Goal: Task Accomplishment & Management: Complete application form

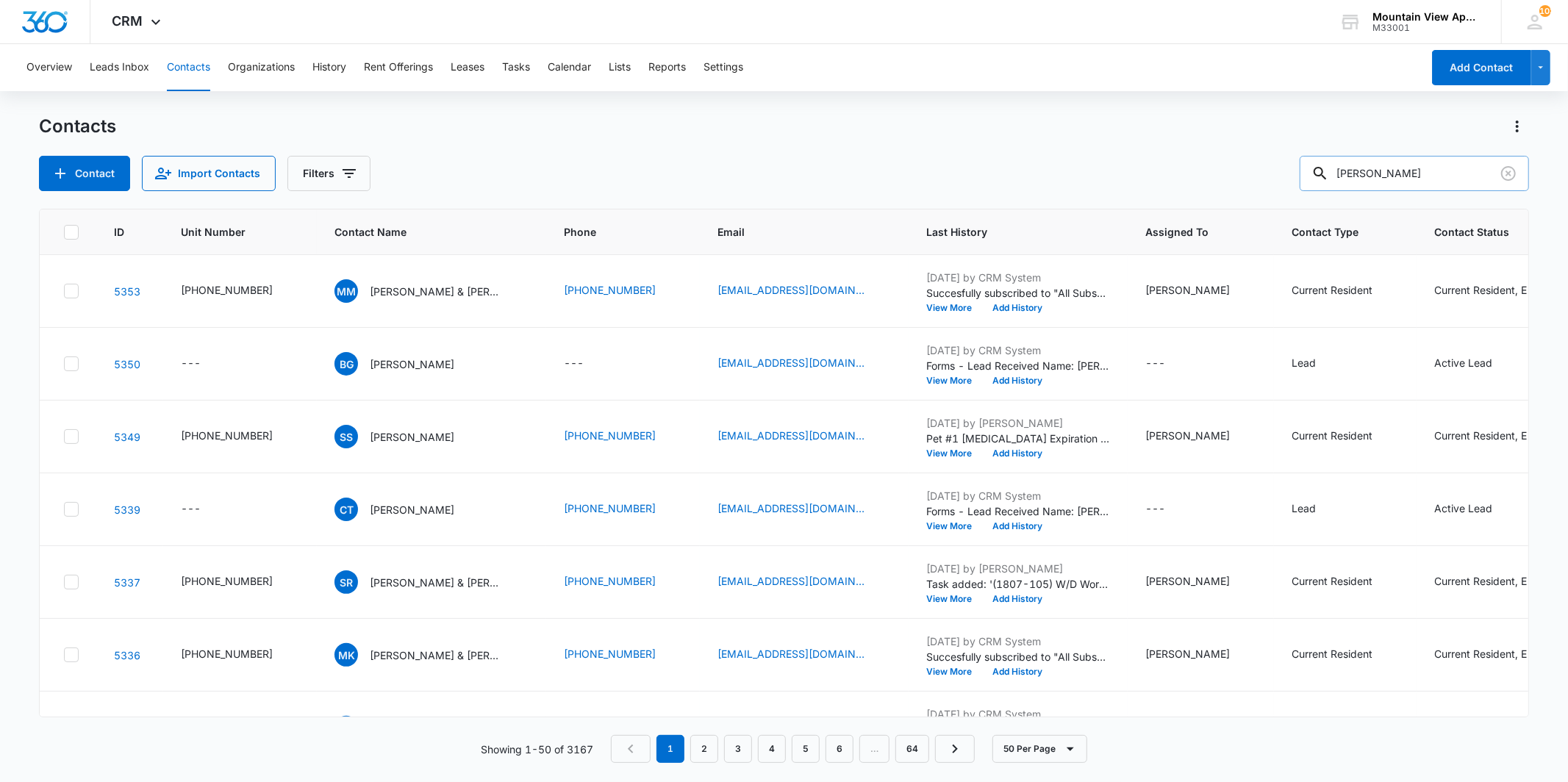
type input "[PERSON_NAME]"
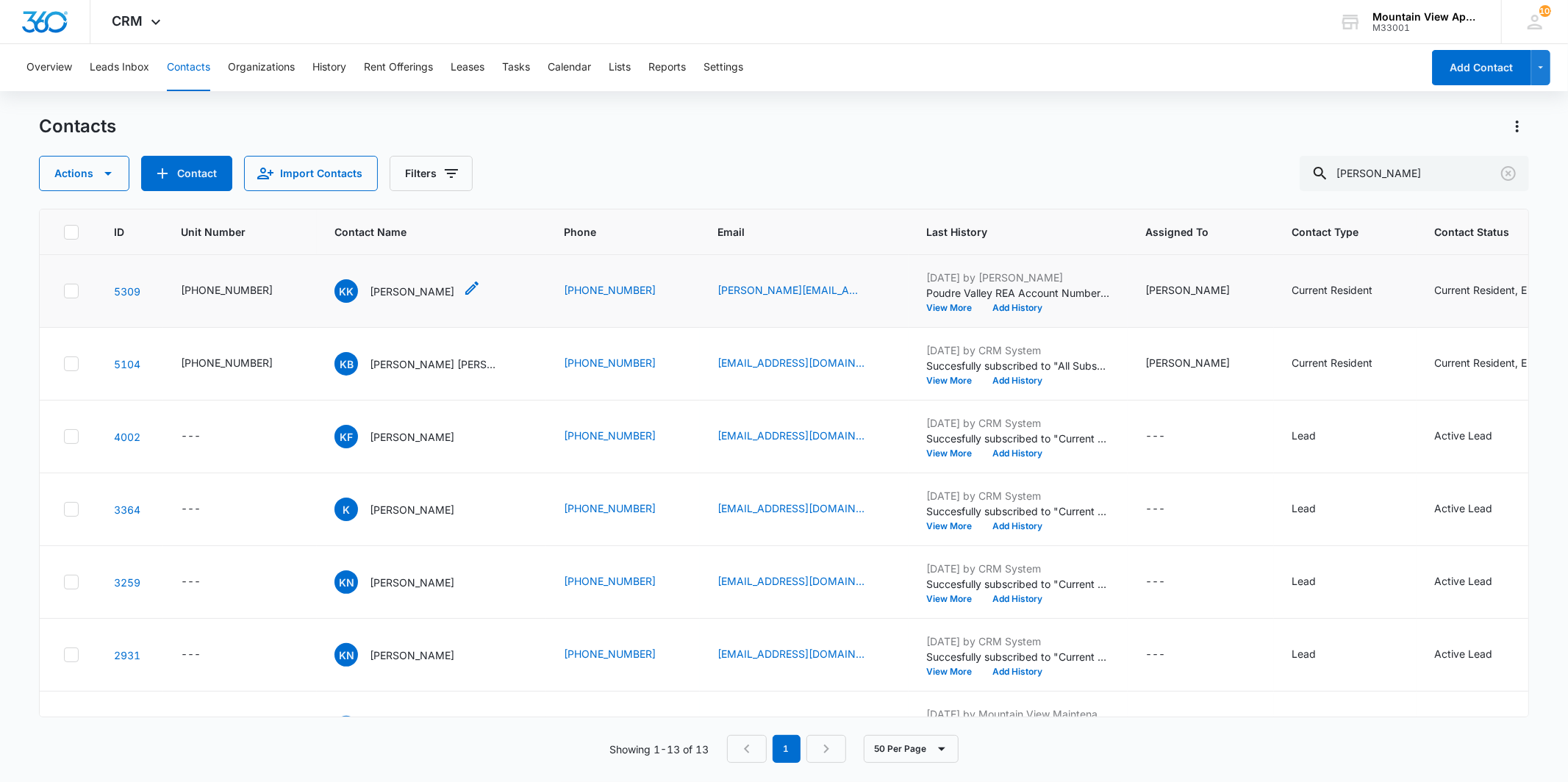
click at [383, 298] on p "[PERSON_NAME]" at bounding box center [411, 291] width 85 height 15
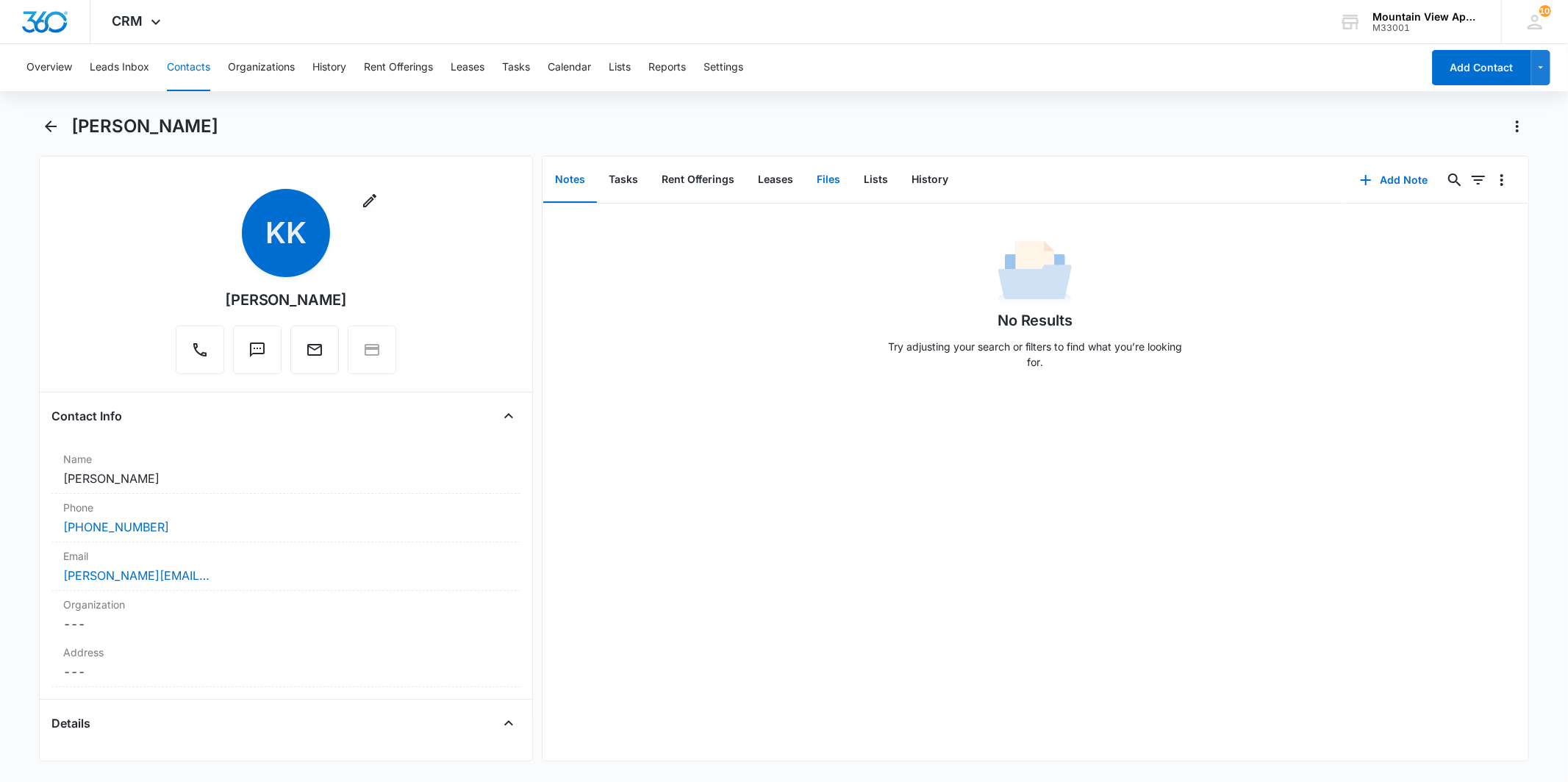
click at [822, 174] on button "Files" at bounding box center [828, 180] width 47 height 46
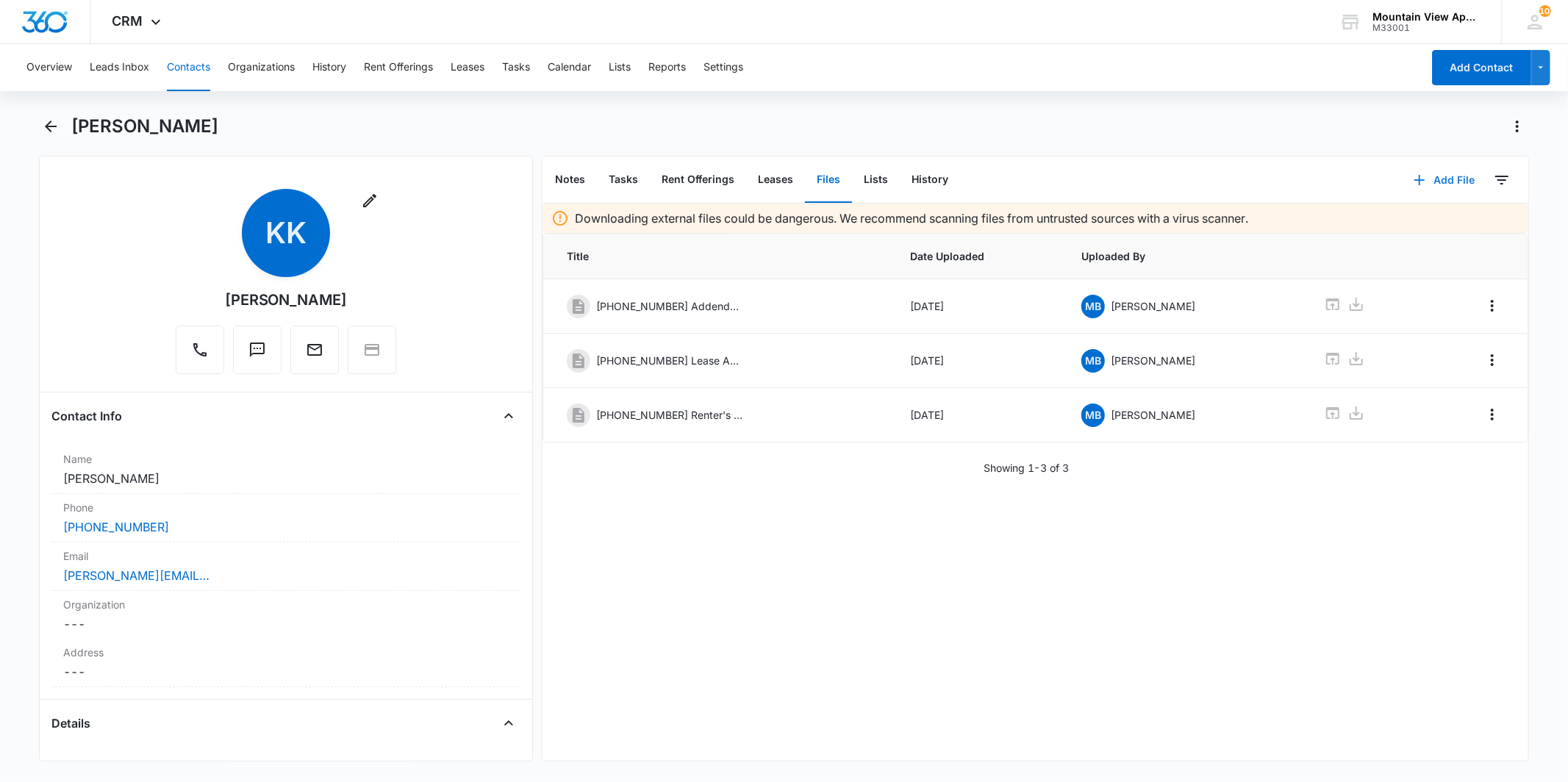
click at [1423, 172] on button "Add File" at bounding box center [1444, 179] width 92 height 35
click at [1407, 229] on div "Upload Files" at bounding box center [1424, 226] width 59 height 10
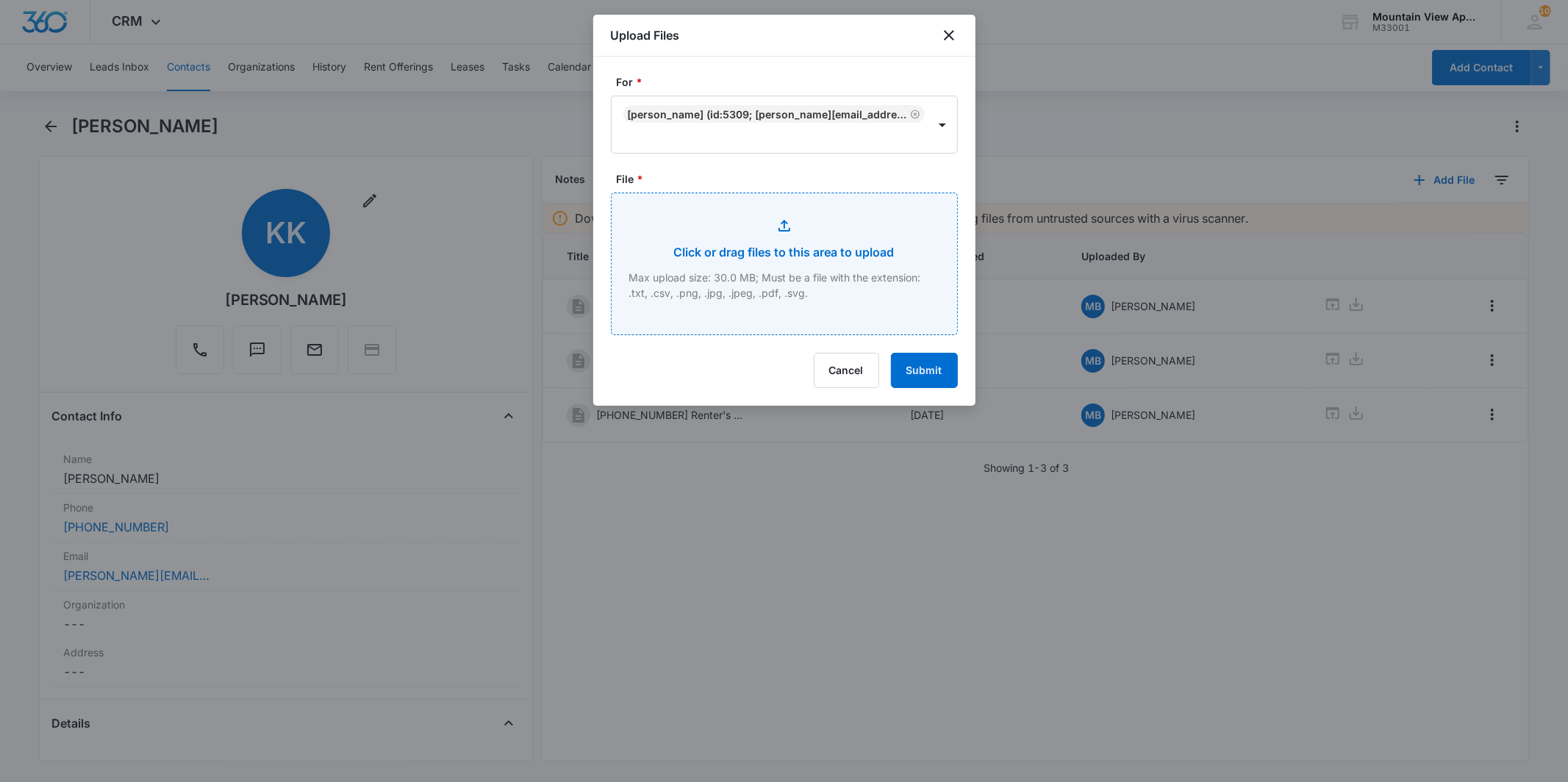
click at [832, 250] on input "File *" at bounding box center [784, 264] width 346 height 141
type input "C:\fakepath\[PHONE_NUMBER] Animal Addendum.pdf"
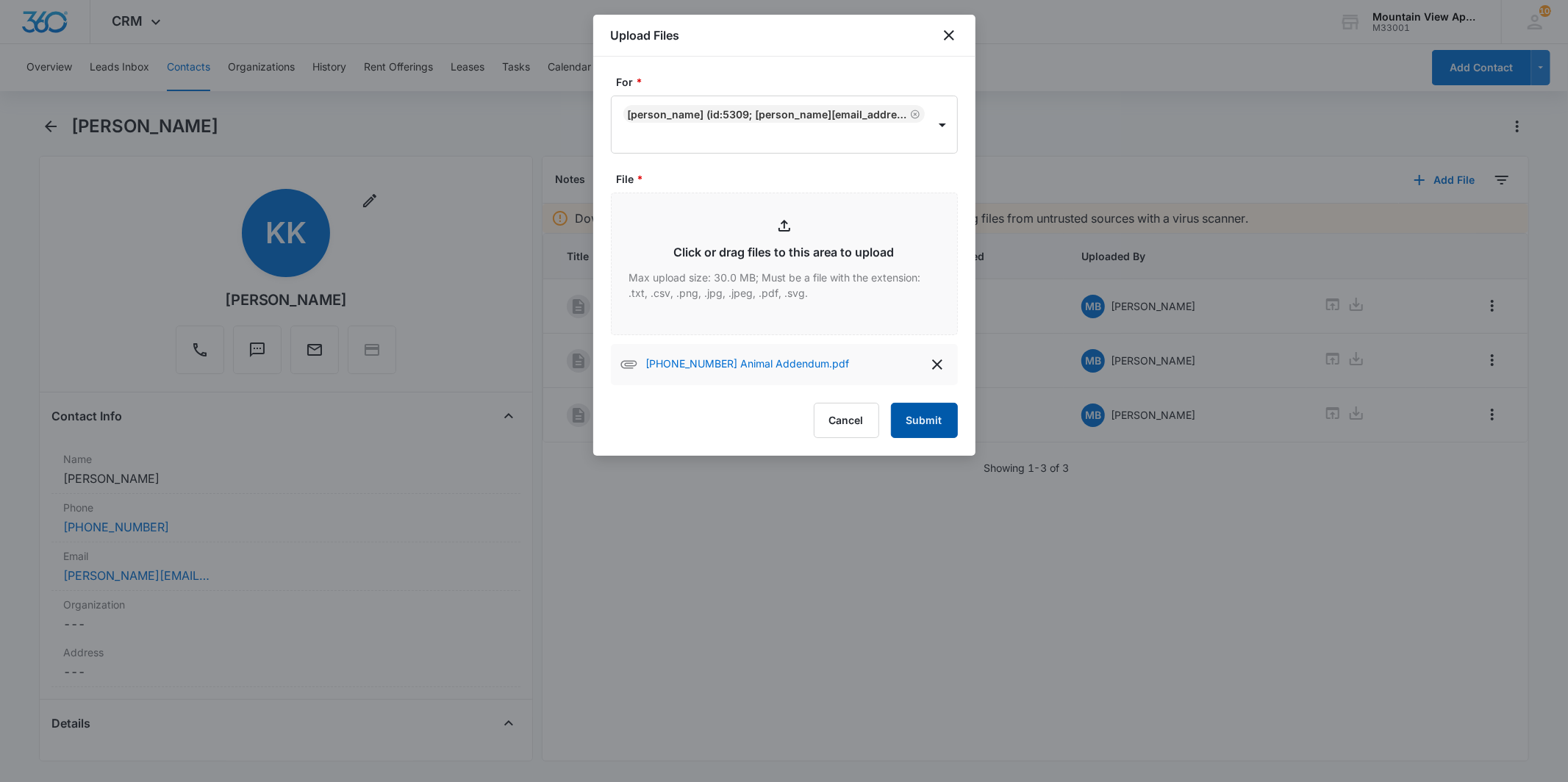
click at [934, 428] on button "Submit" at bounding box center [923, 419] width 67 height 35
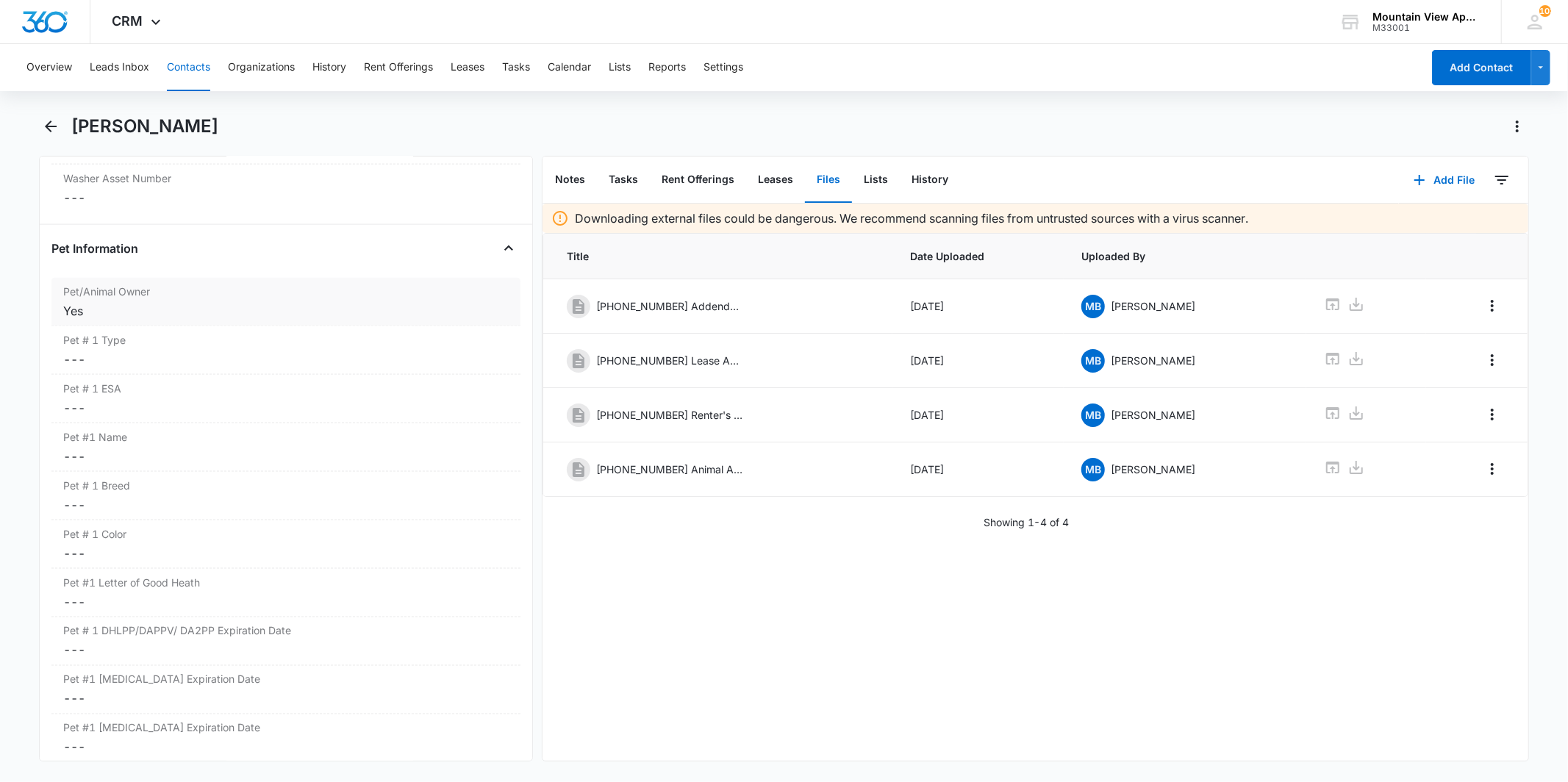
scroll to position [1959, 0]
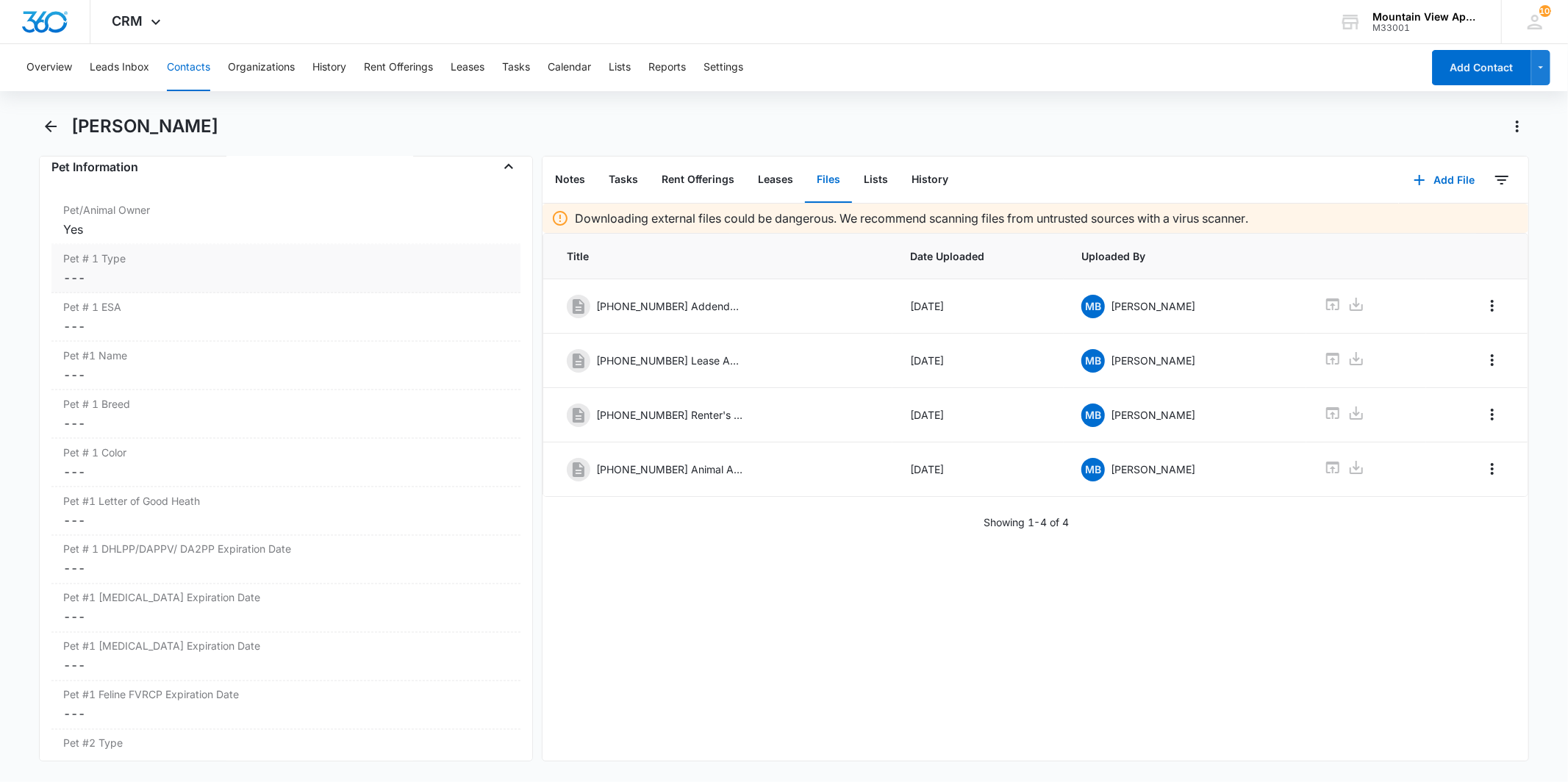
click at [226, 278] on dd "Cancel Save Changes ---" at bounding box center [285, 278] width 444 height 18
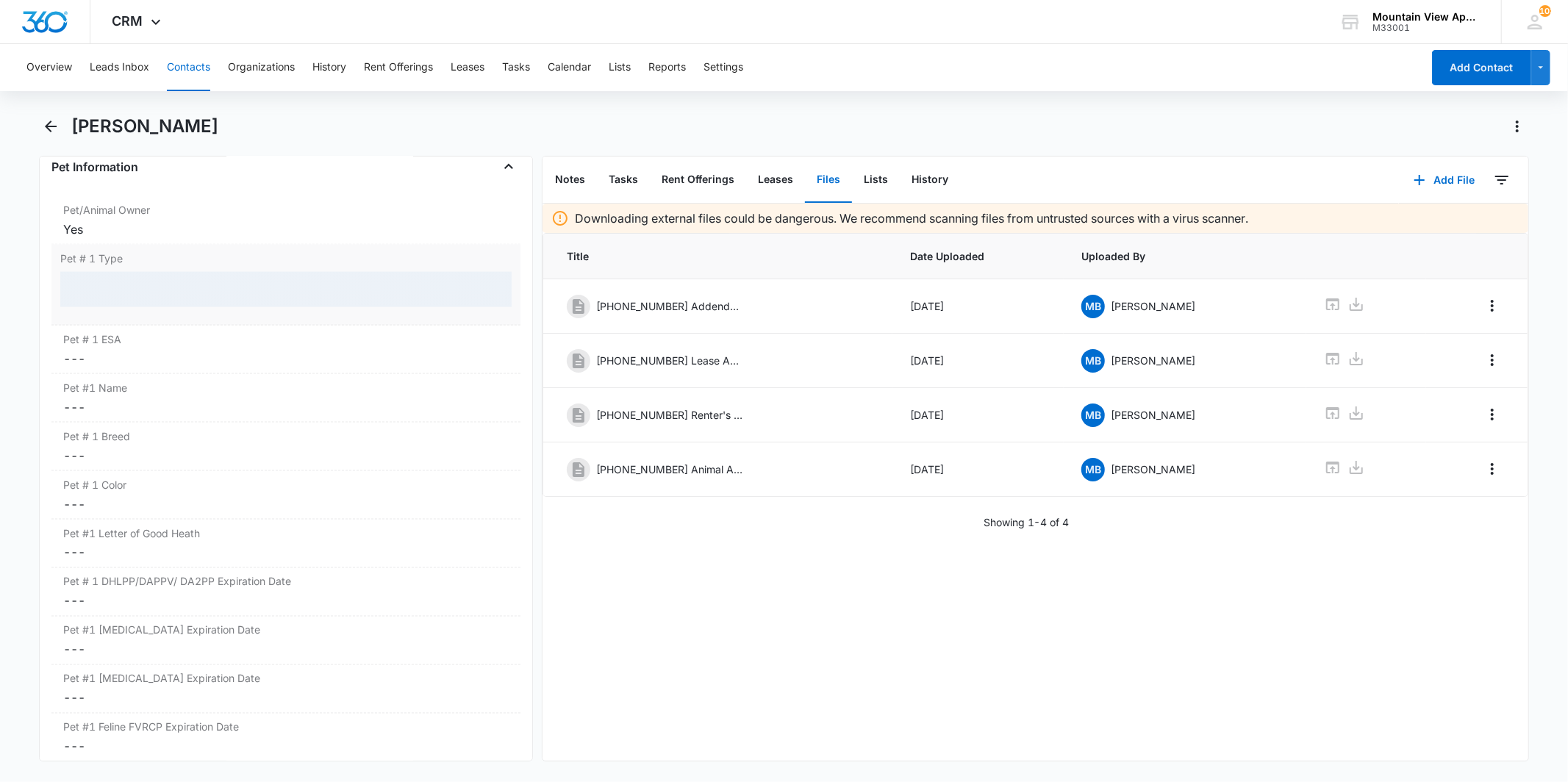
click at [157, 290] on div at bounding box center [286, 289] width 450 height 35
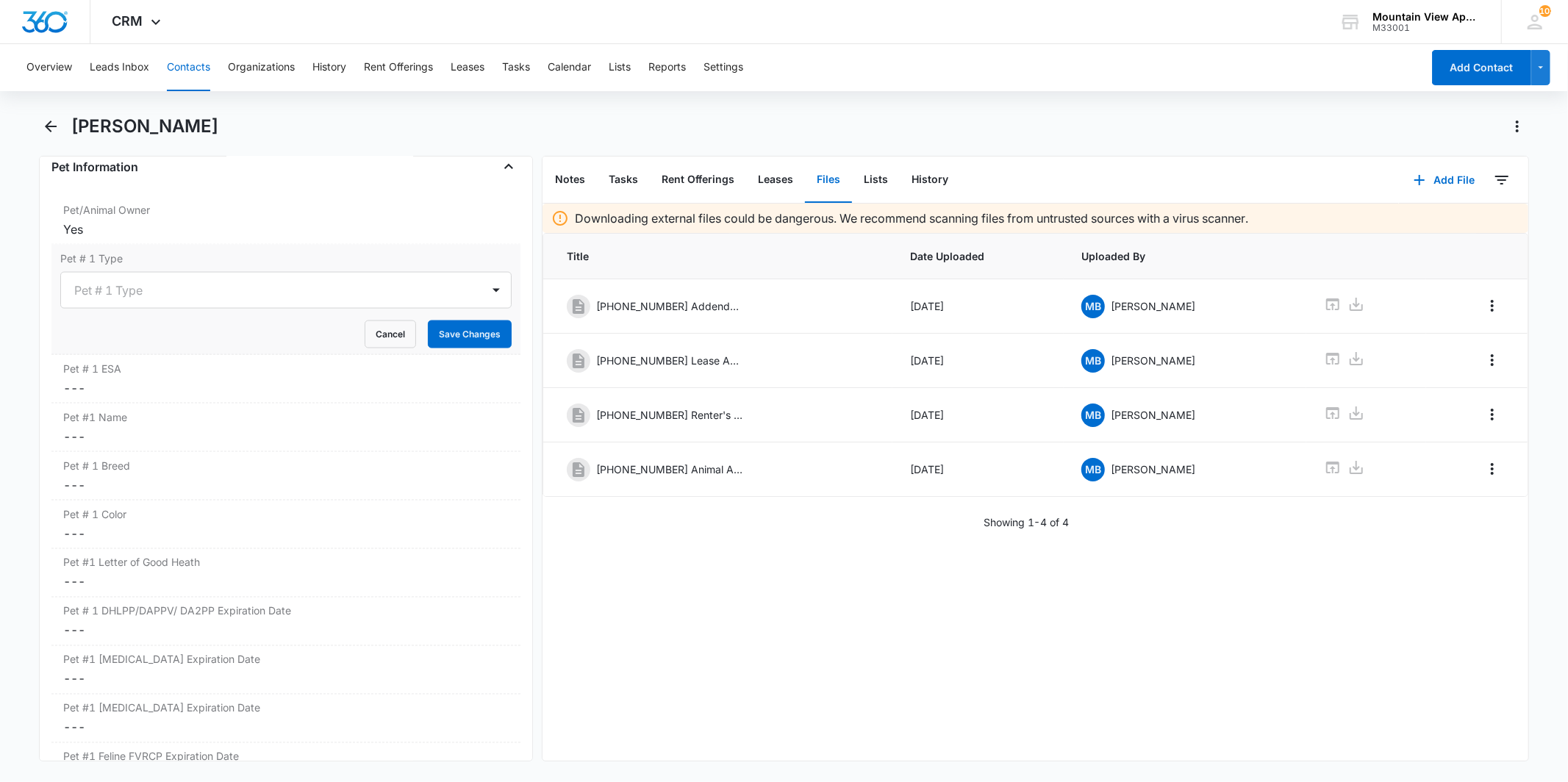
click at [157, 290] on div at bounding box center [268, 290] width 388 height 21
click at [149, 346] on div "Dog" at bounding box center [284, 343] width 412 height 15
click at [430, 324] on button "Save Changes" at bounding box center [470, 335] width 84 height 28
click at [199, 377] on label "Pet # 1 ESA" at bounding box center [285, 368] width 444 height 15
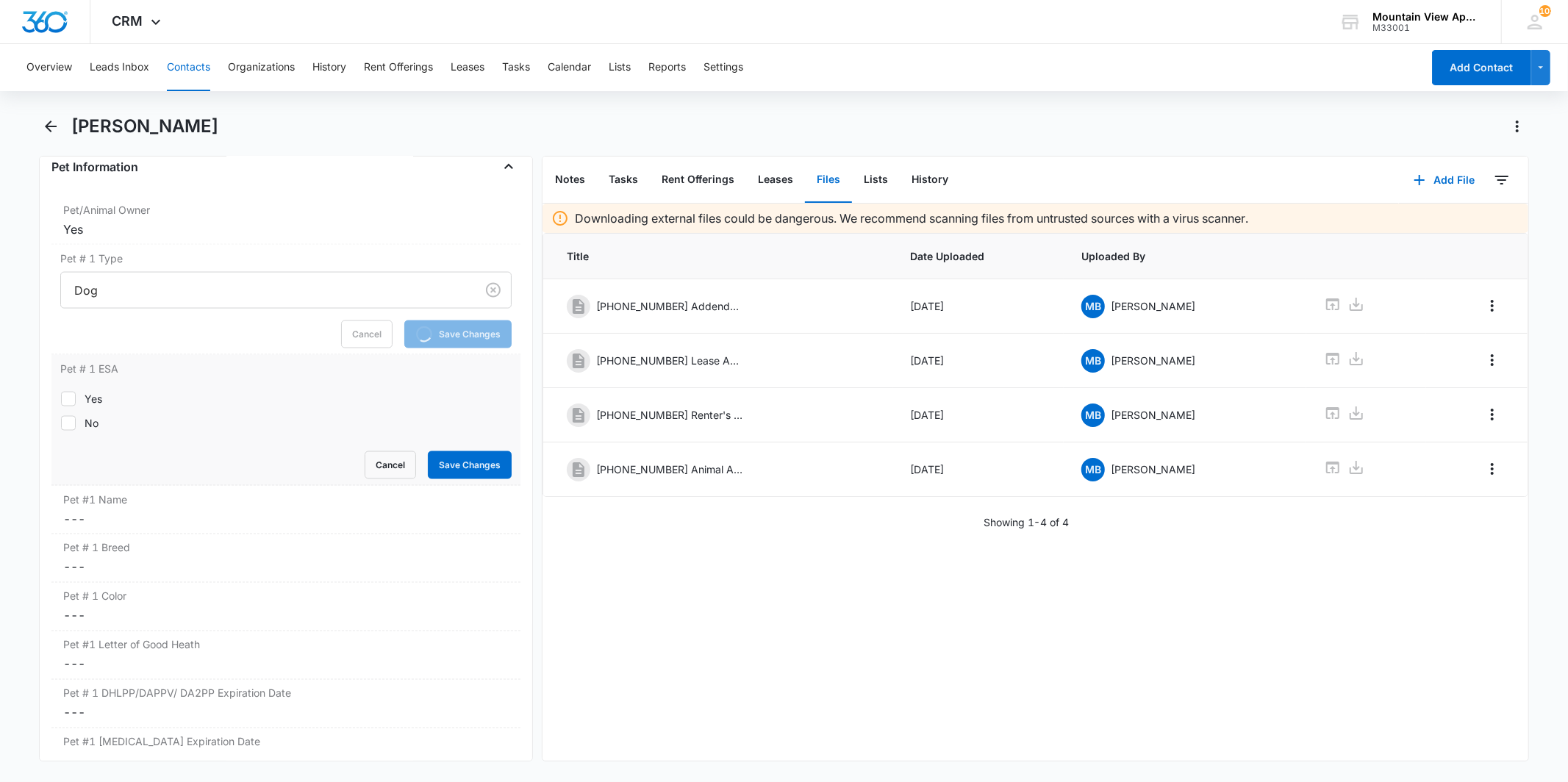
click at [102, 397] on div "Yes" at bounding box center [94, 398] width 18 height 15
click at [61, 398] on input "Yes" at bounding box center [61, 398] width 1 height 1
checkbox input "true"
click at [478, 467] on button "Save Changes" at bounding box center [470, 465] width 84 height 28
click at [258, 501] on label "Pet #1 Name" at bounding box center [285, 499] width 444 height 15
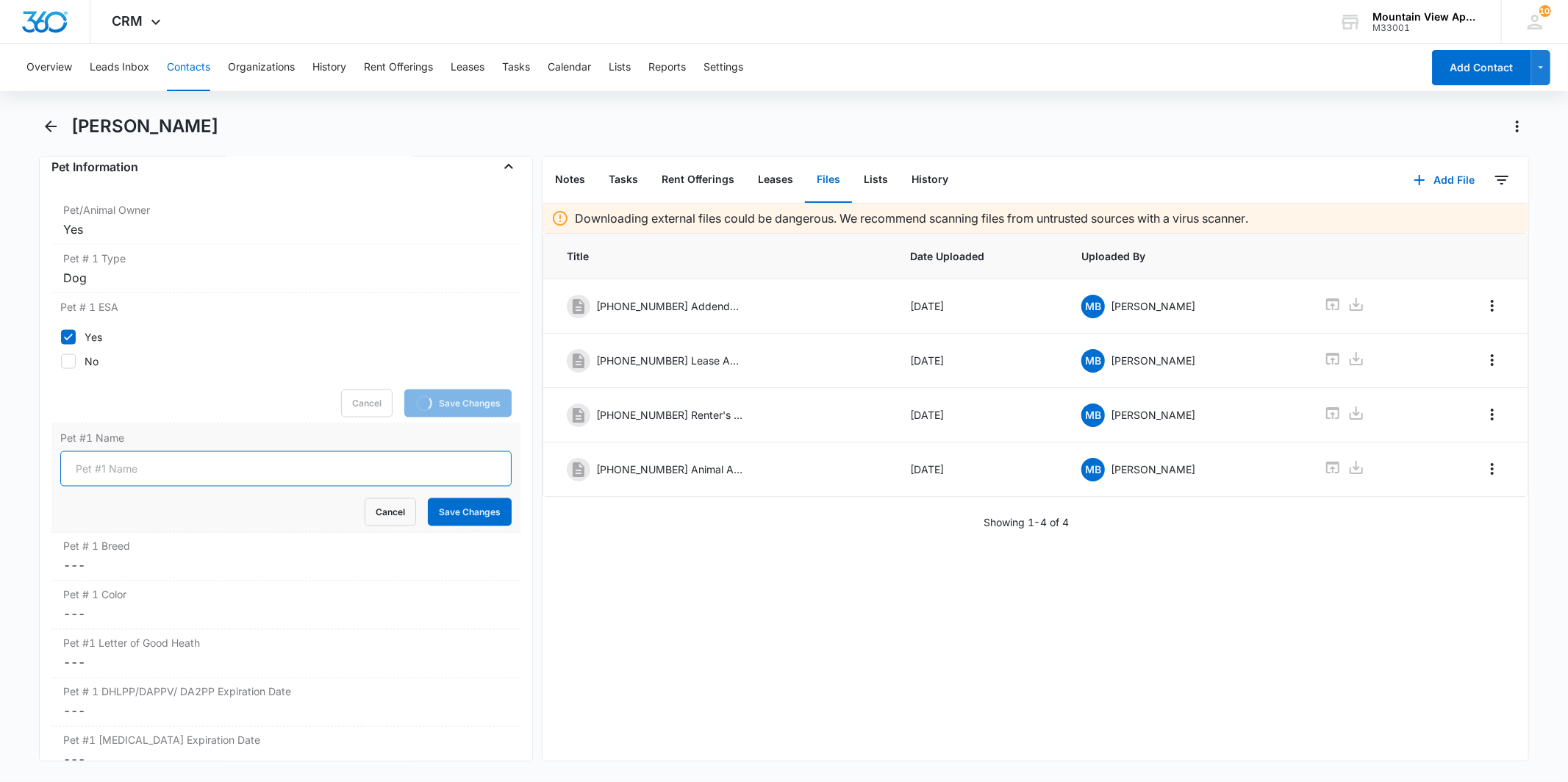
click at [212, 460] on input "Pet #1 Name" at bounding box center [286, 468] width 450 height 35
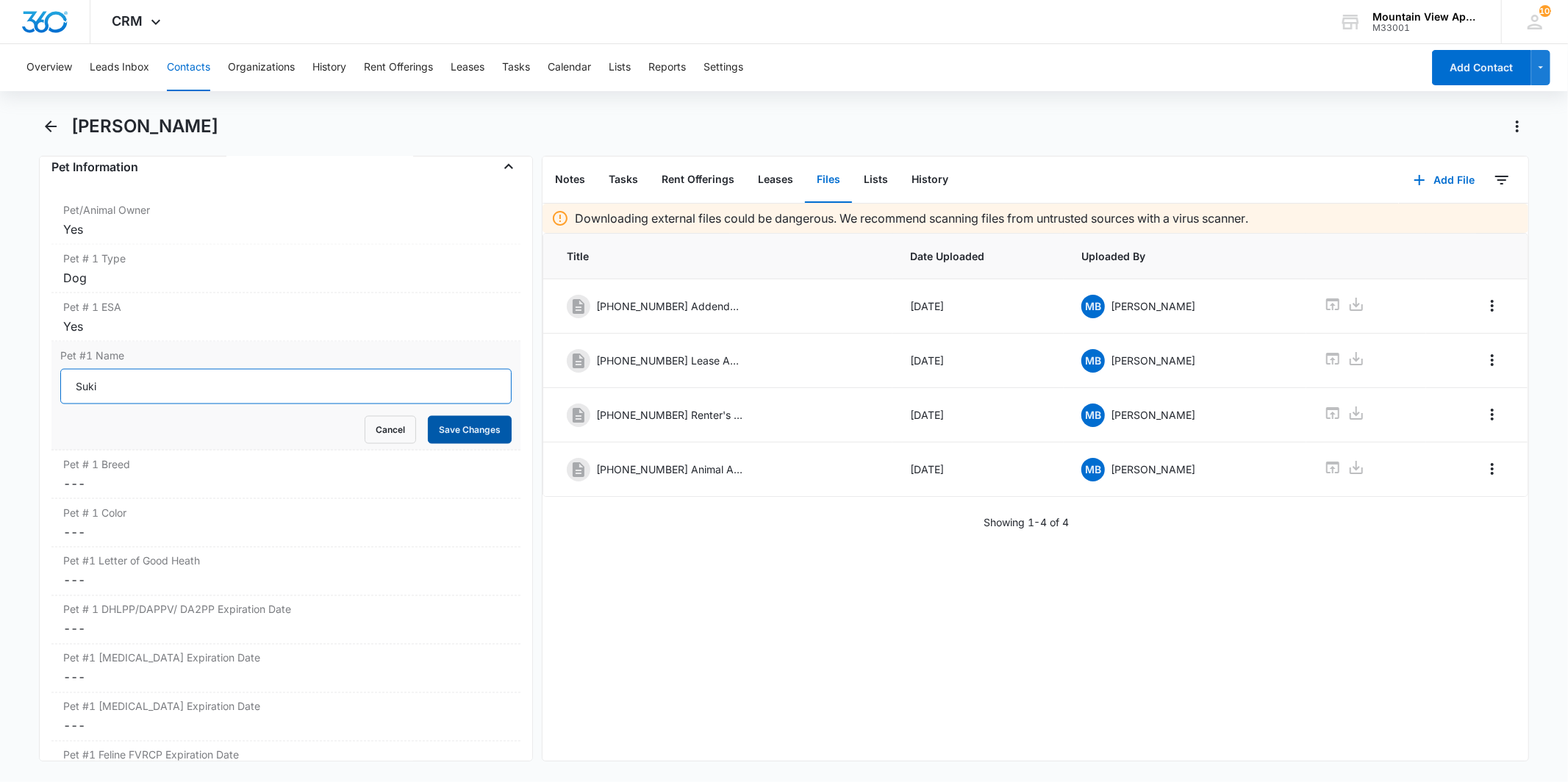
type input "Suki"
click at [437, 428] on button "Save Changes" at bounding box center [470, 430] width 84 height 28
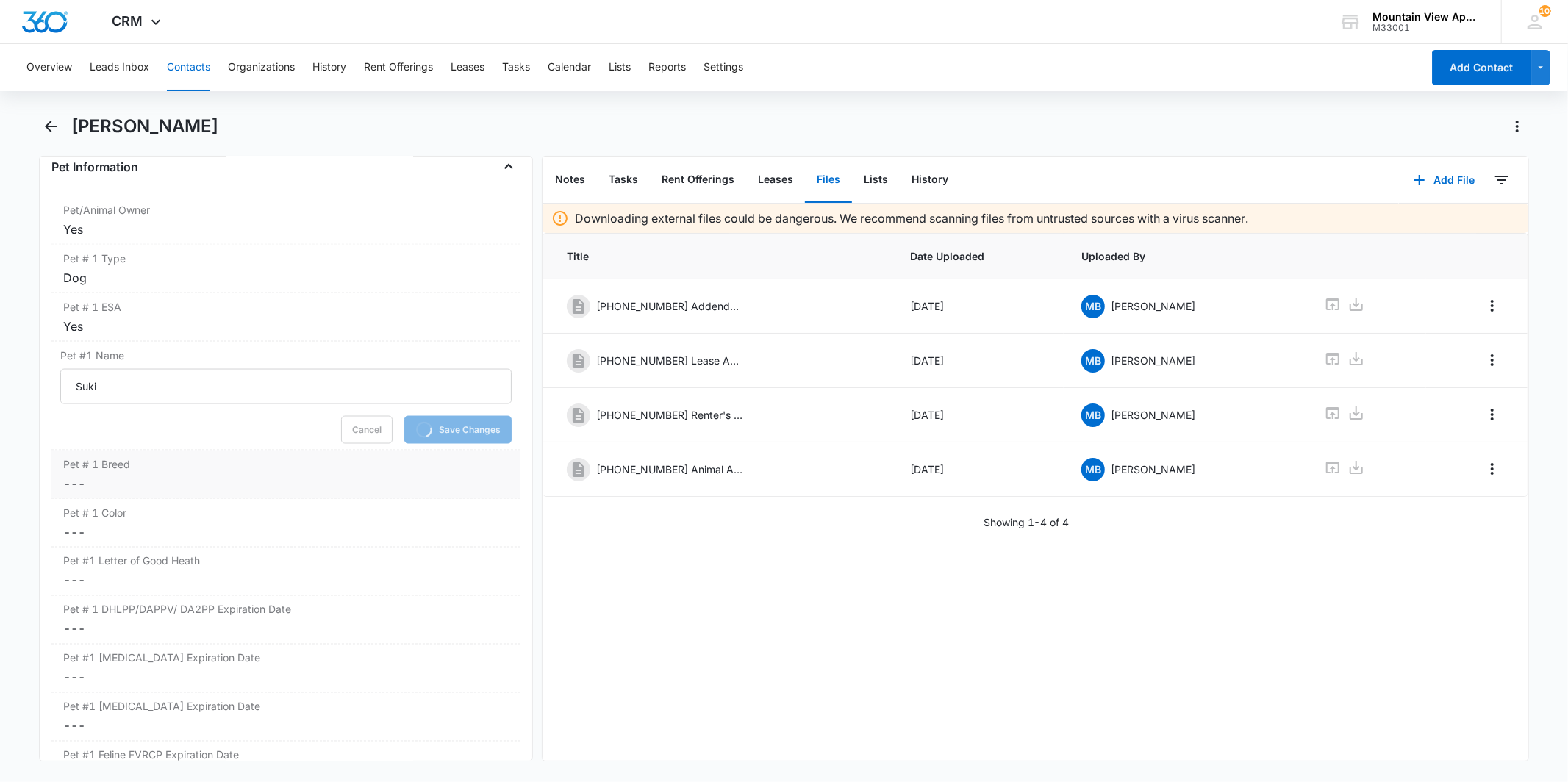
click at [280, 464] on label "Pet # 1 Breed" at bounding box center [285, 463] width 444 height 15
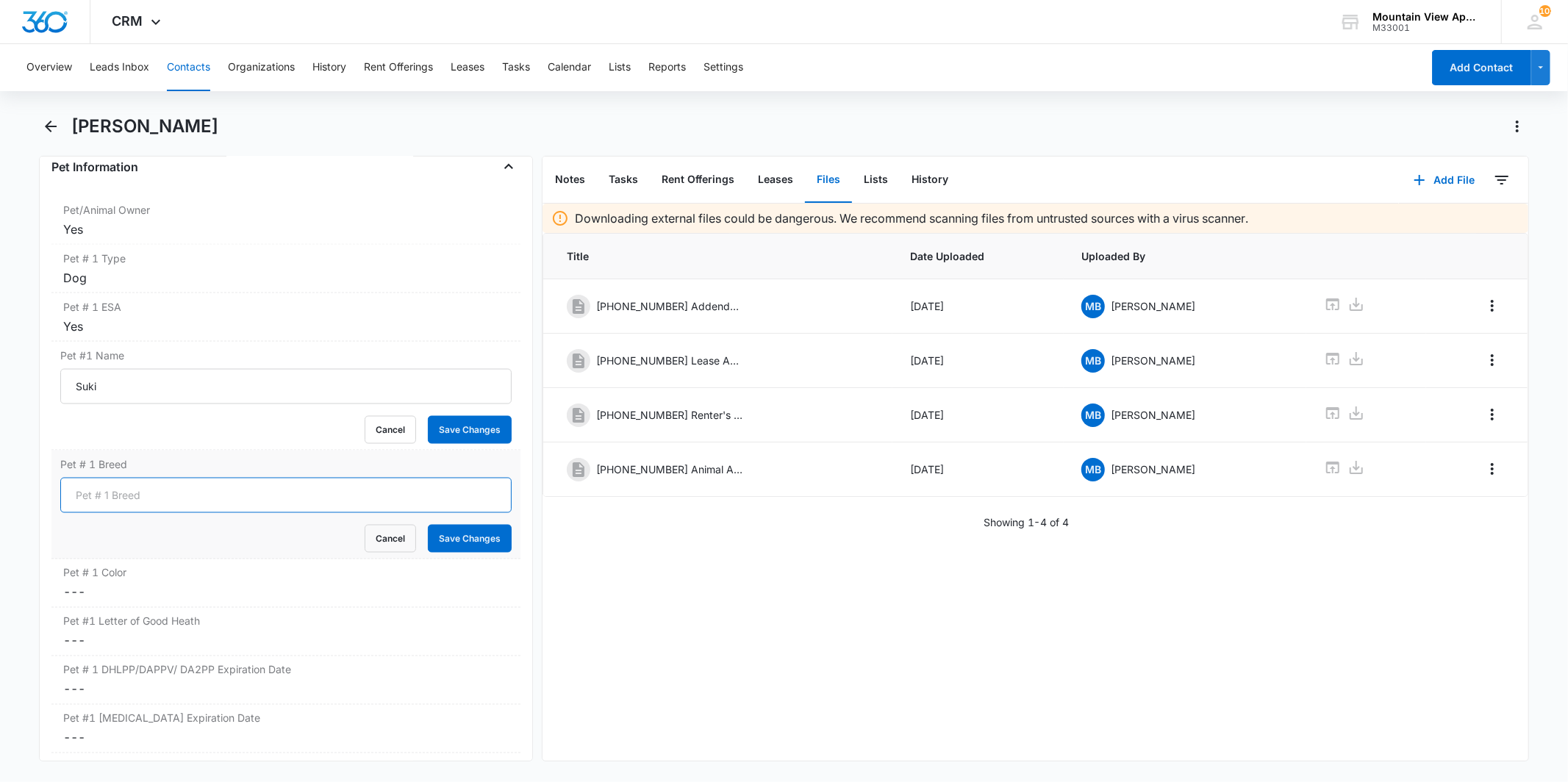
drag, startPoint x: 156, startPoint y: 489, endPoint x: 127, endPoint y: 490, distance: 29.0
click at [127, 490] on input "Pet # 1 Breed" at bounding box center [286, 495] width 450 height 35
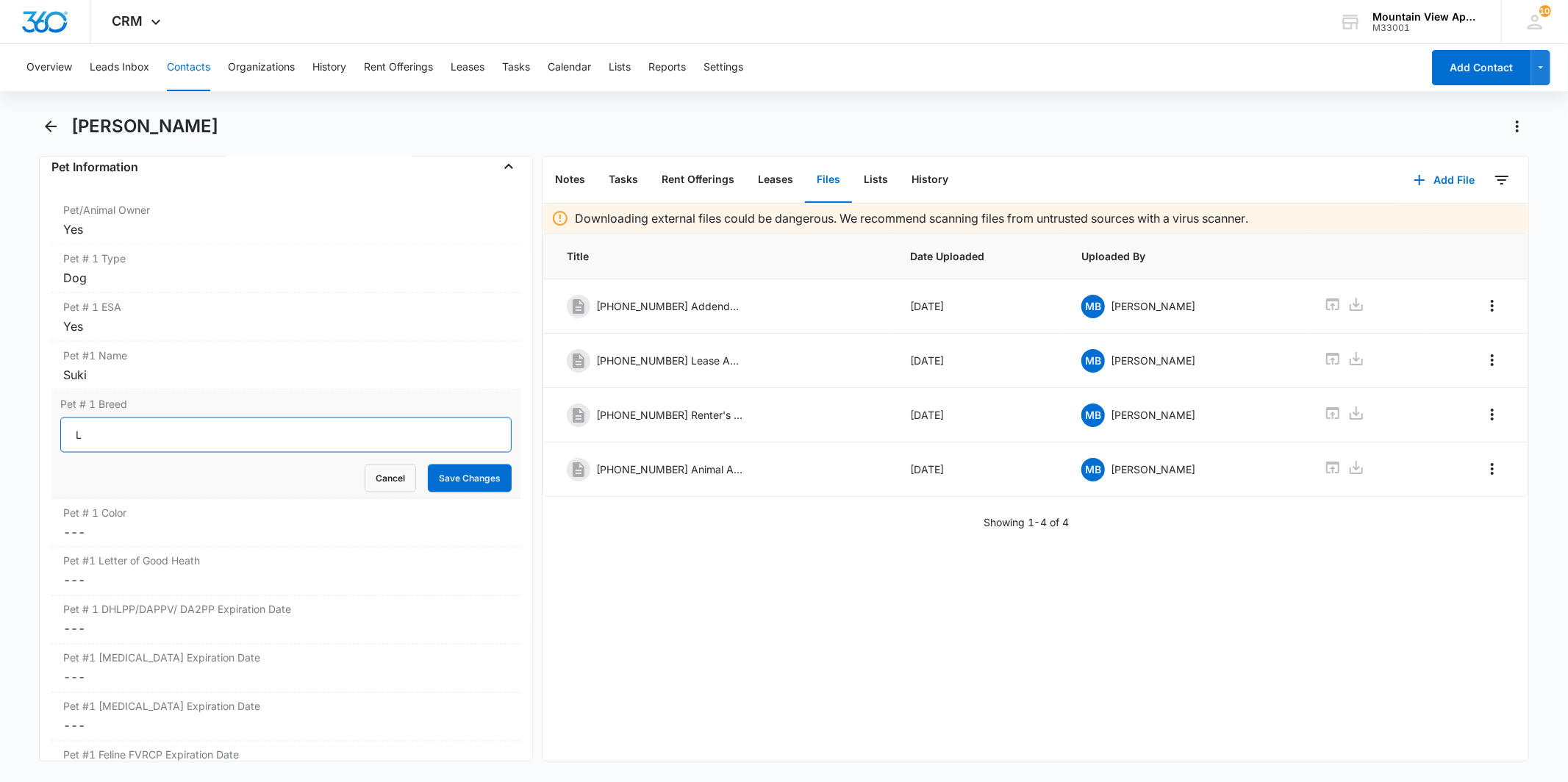
type input "Lab Mix"
click at [437, 485] on button "Save Changes" at bounding box center [470, 478] width 84 height 28
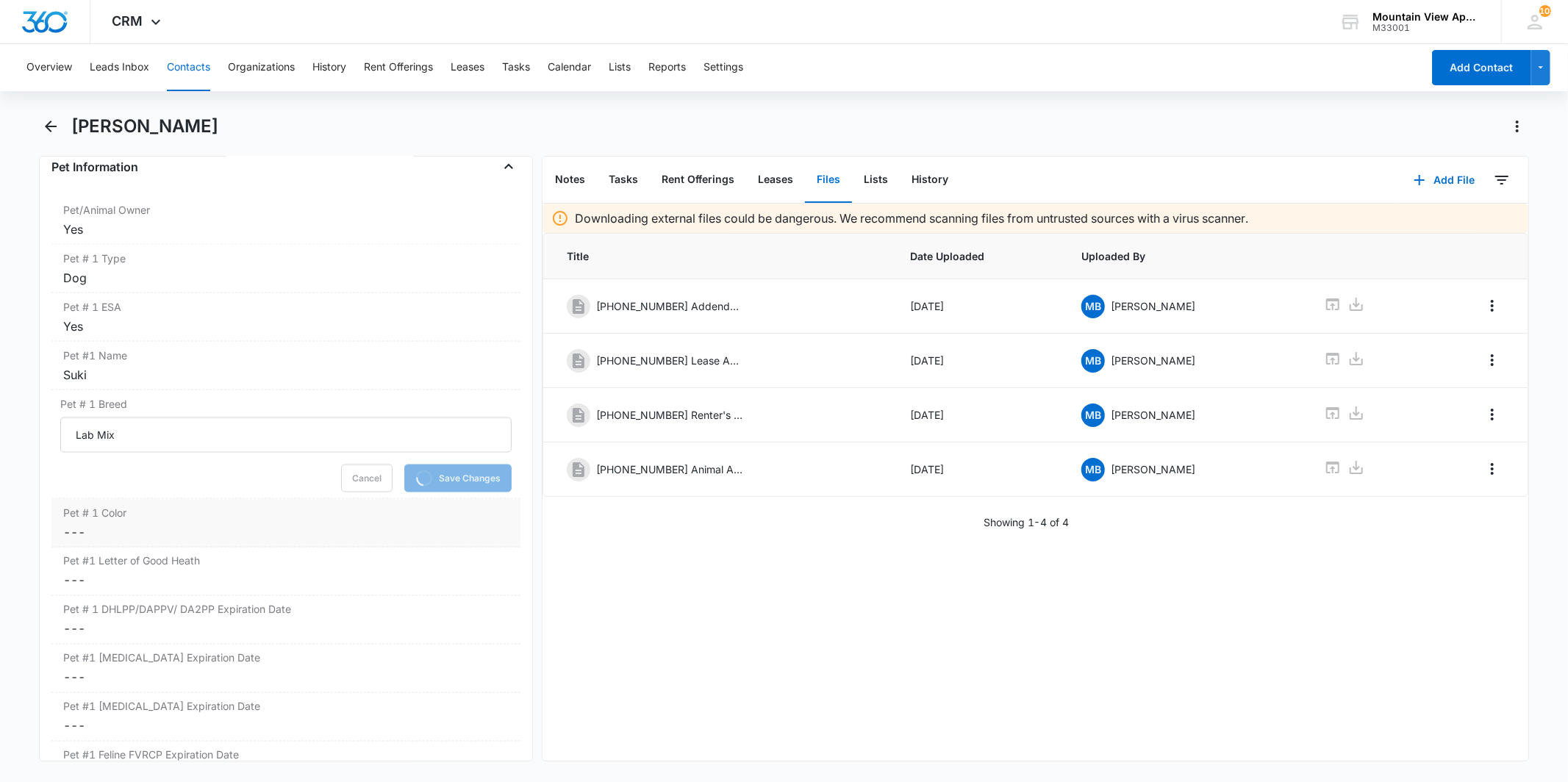
click at [319, 523] on div "Pet # 1 Color Cancel Save Changes ---" at bounding box center [286, 523] width 468 height 49
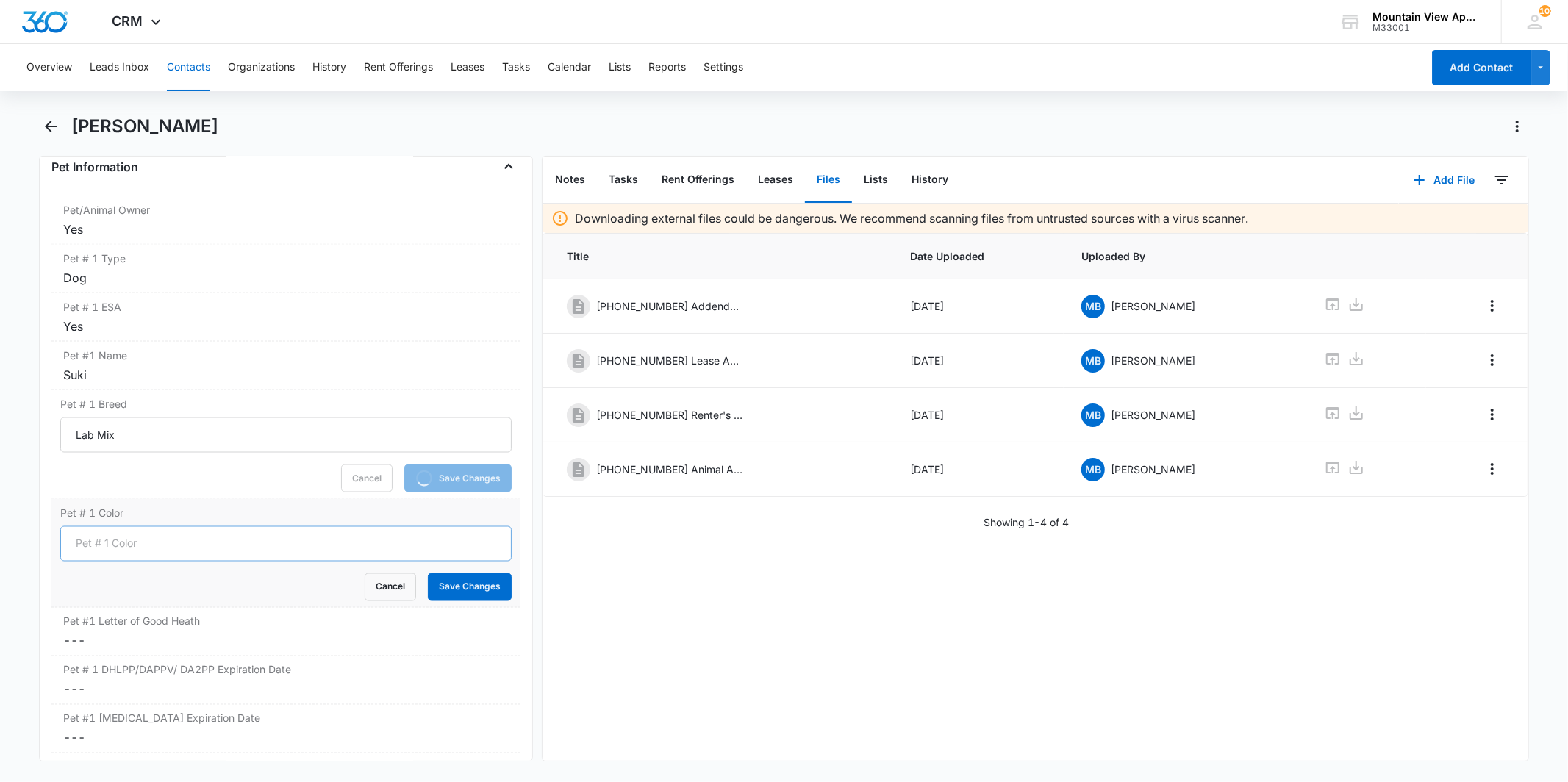
click at [183, 540] on input "Pet # 1 Color" at bounding box center [286, 543] width 450 height 35
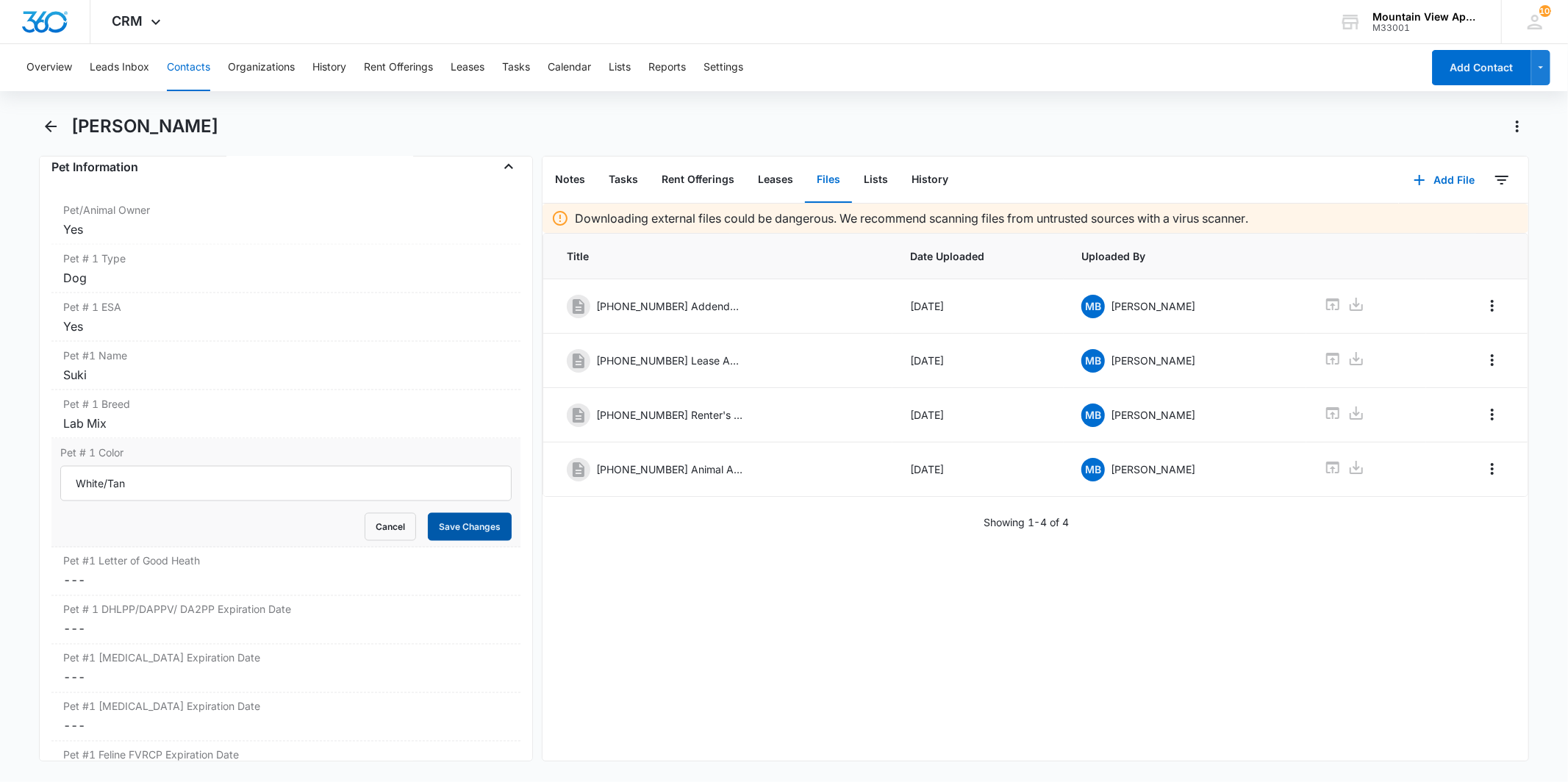
type input "White/Tan"
click at [428, 523] on button "Save Changes" at bounding box center [470, 527] width 84 height 28
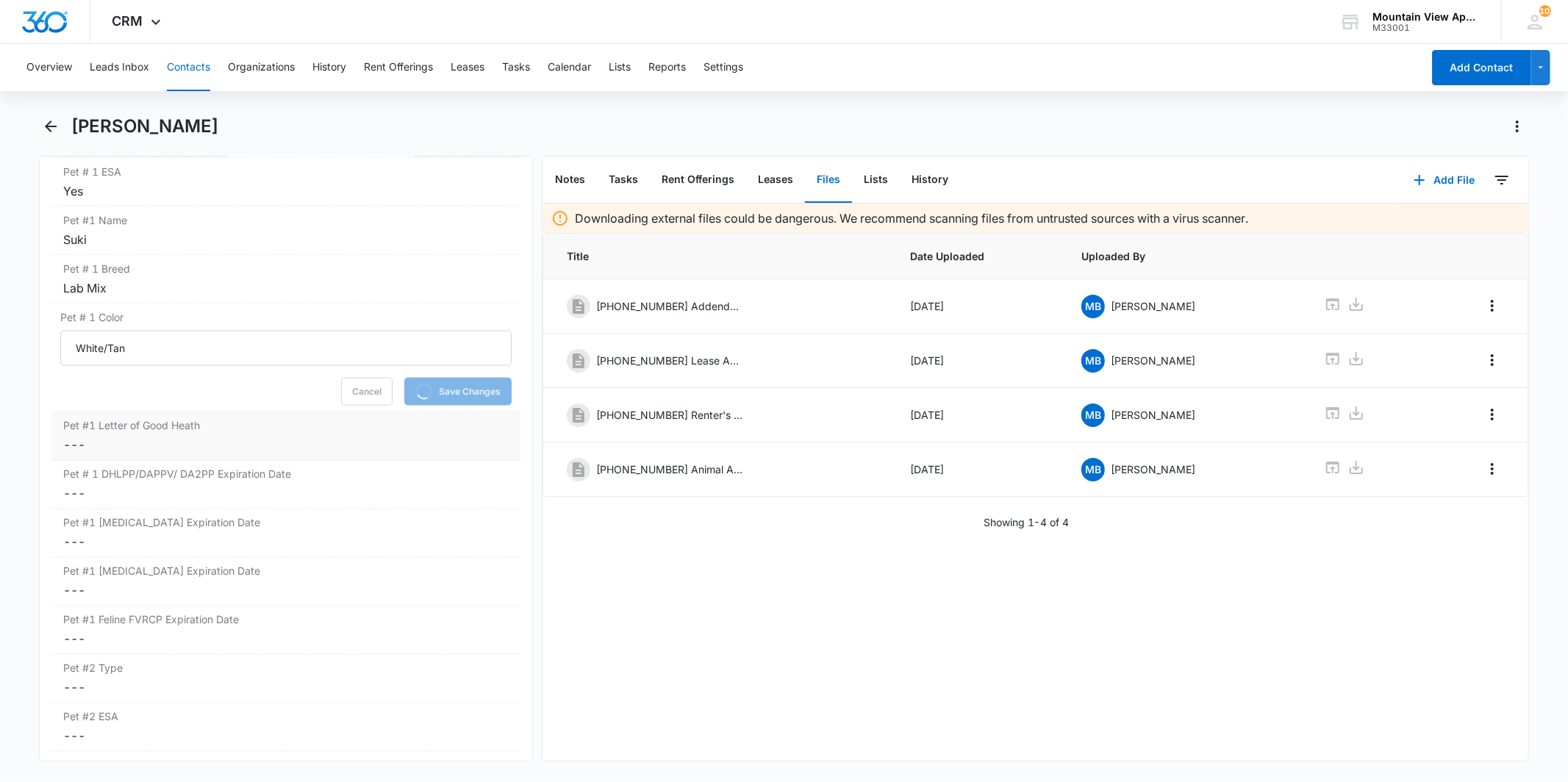
scroll to position [2123, 0]
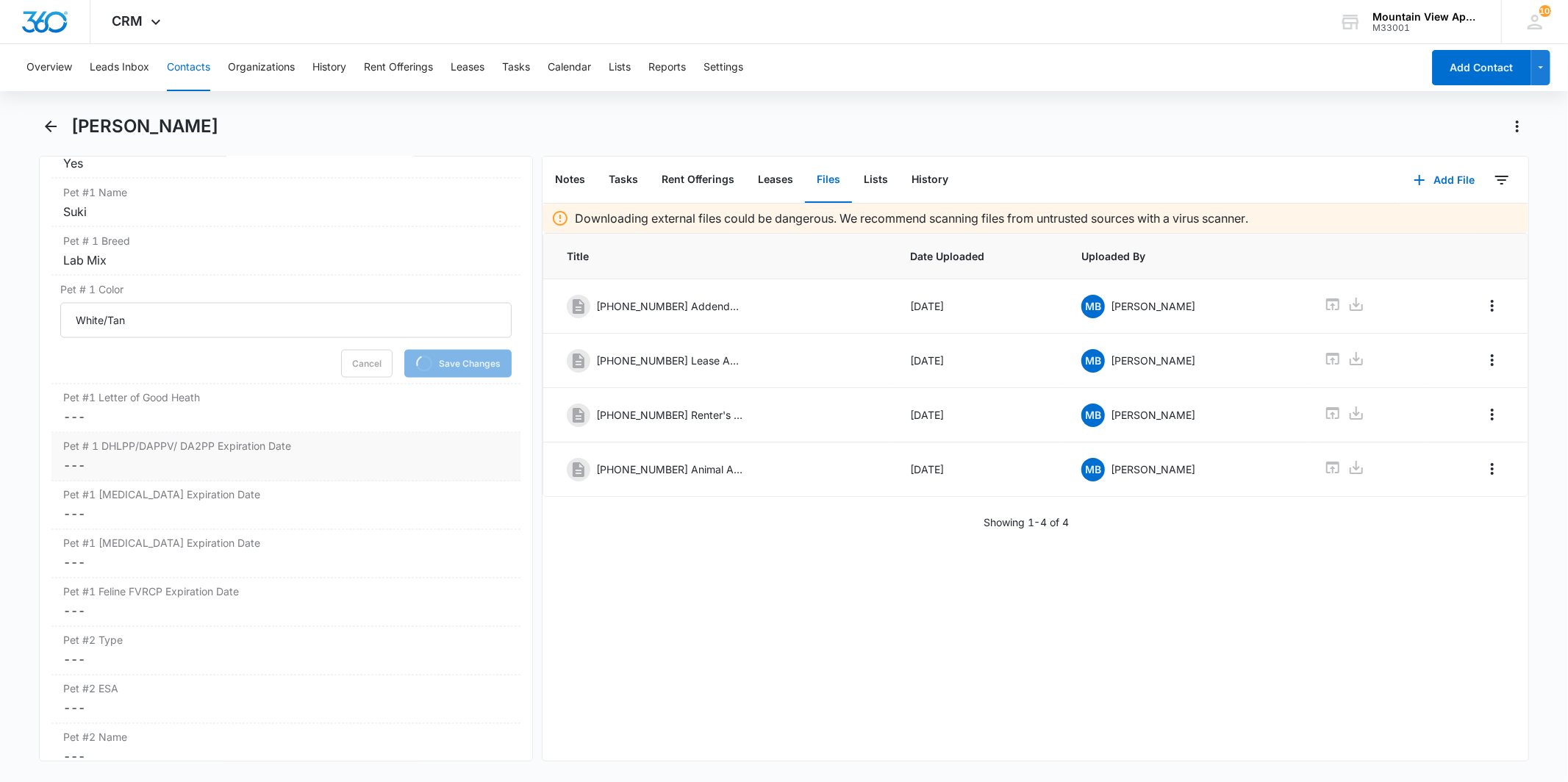
click at [219, 458] on dd "Cancel Save Changes ---" at bounding box center [285, 466] width 444 height 18
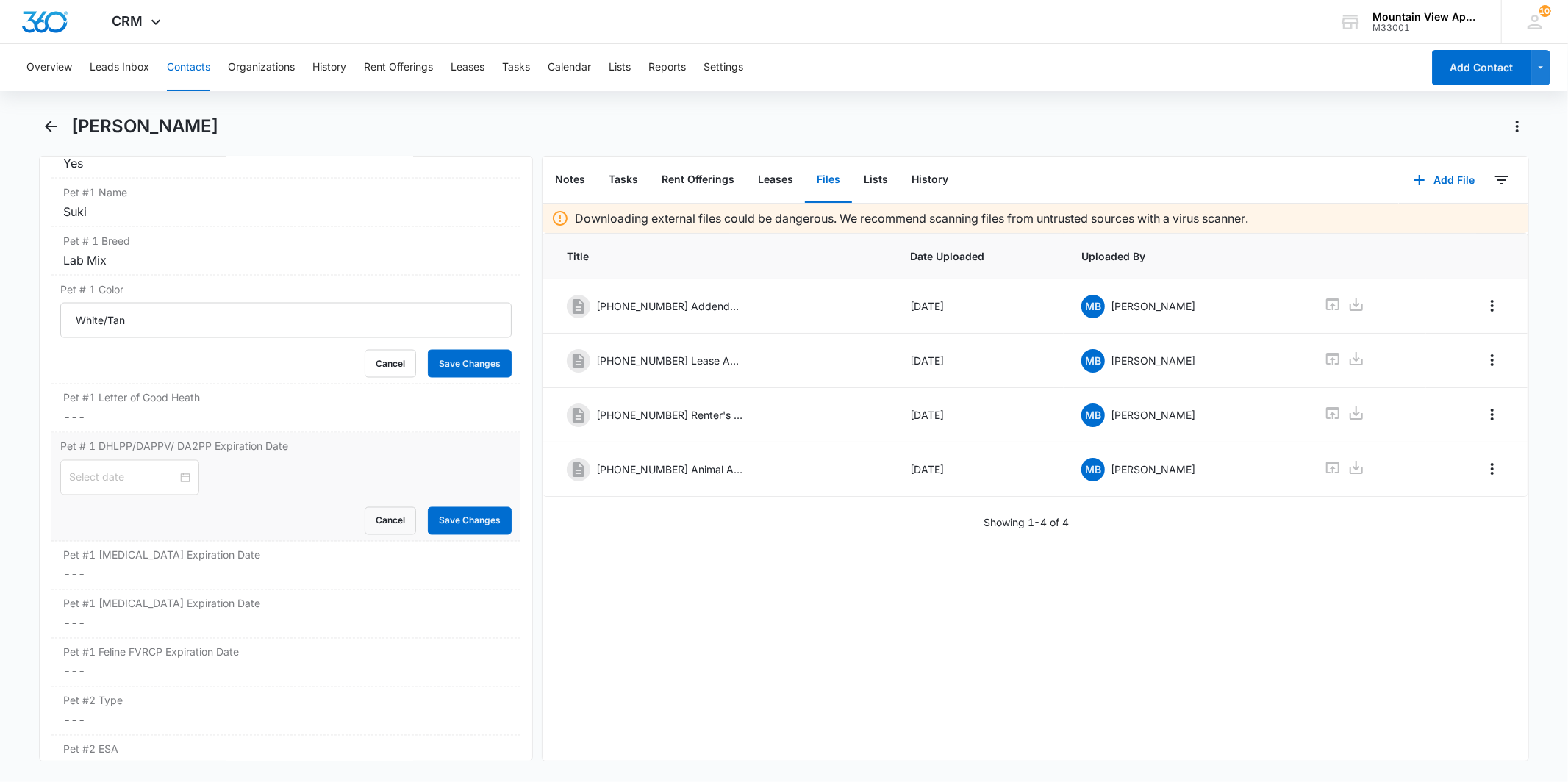
click at [175, 479] on div "Pet # 1 DHLPP/DAPPV/ DA2PP Expiration Date Cancel Save Changes" at bounding box center [286, 487] width 468 height 109
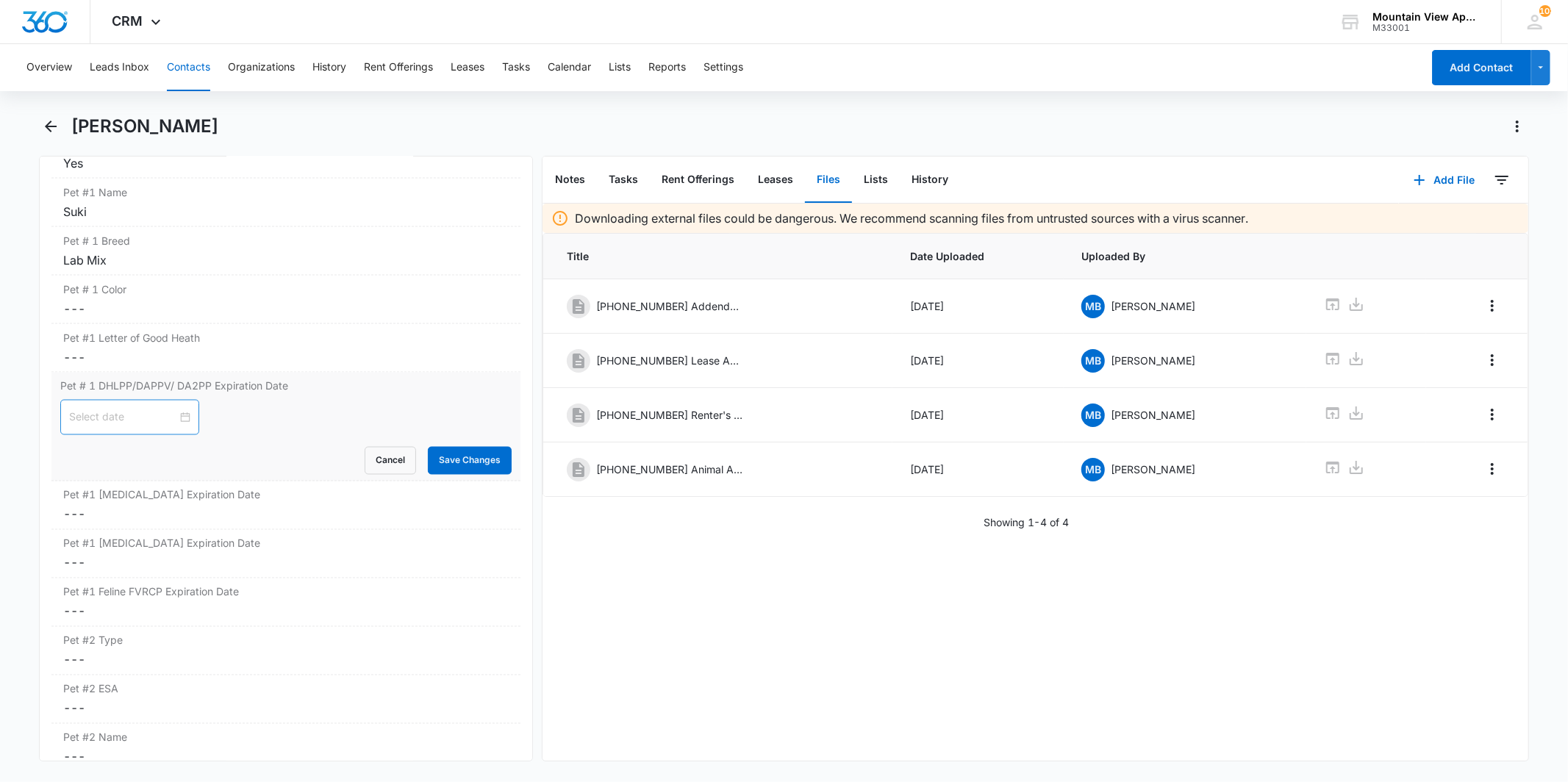
click at [176, 422] on div at bounding box center [130, 417] width 122 height 16
type input "[DATE]"
click at [261, 450] on div "[DATE]" at bounding box center [163, 453] width 206 height 30
click at [253, 450] on button "button" at bounding box center [252, 453] width 16 height 30
type input "[DATE]"
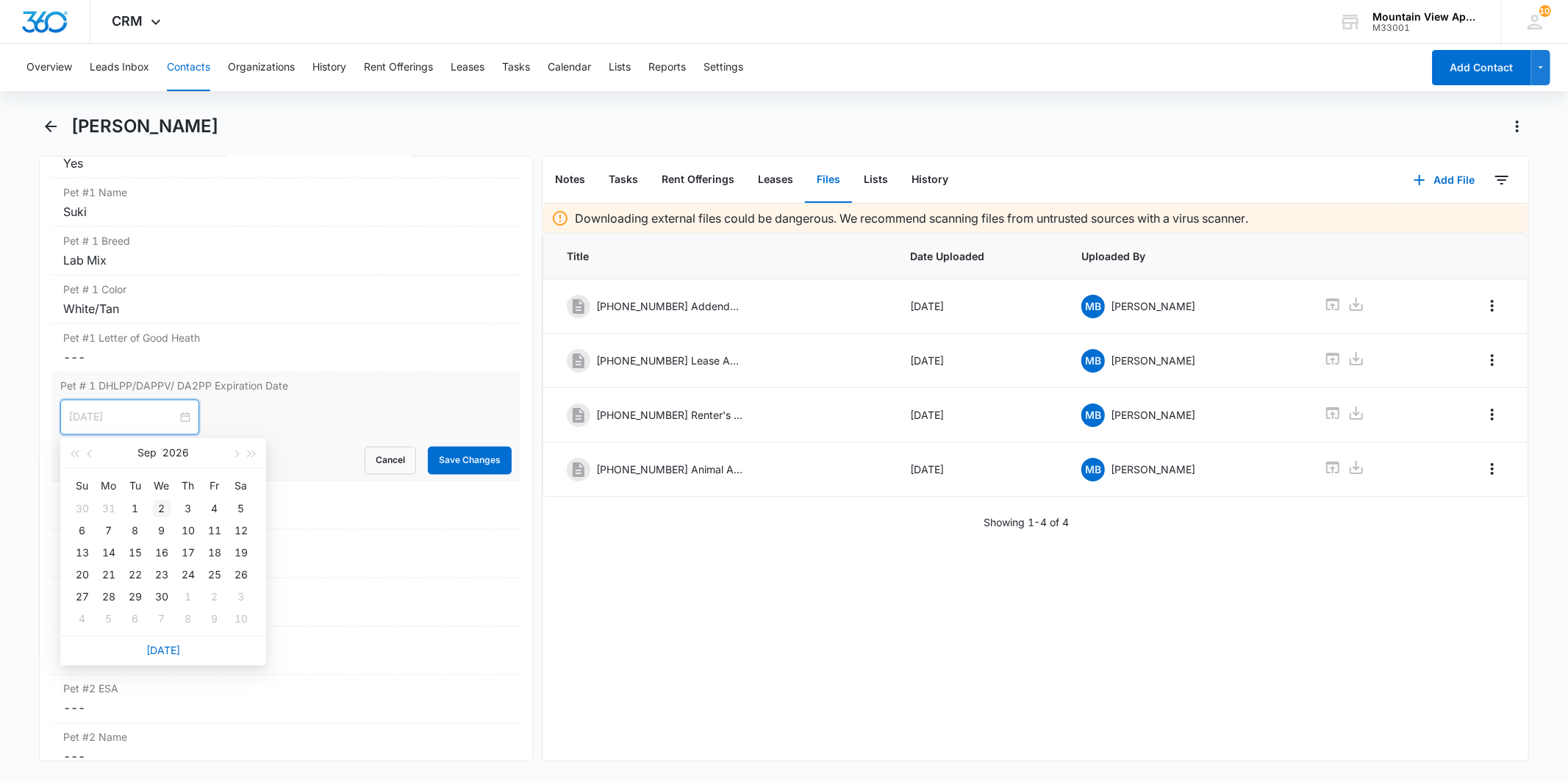
click at [160, 509] on div "2" at bounding box center [162, 509] width 18 height 18
click at [460, 461] on button "Save Changes" at bounding box center [470, 461] width 84 height 28
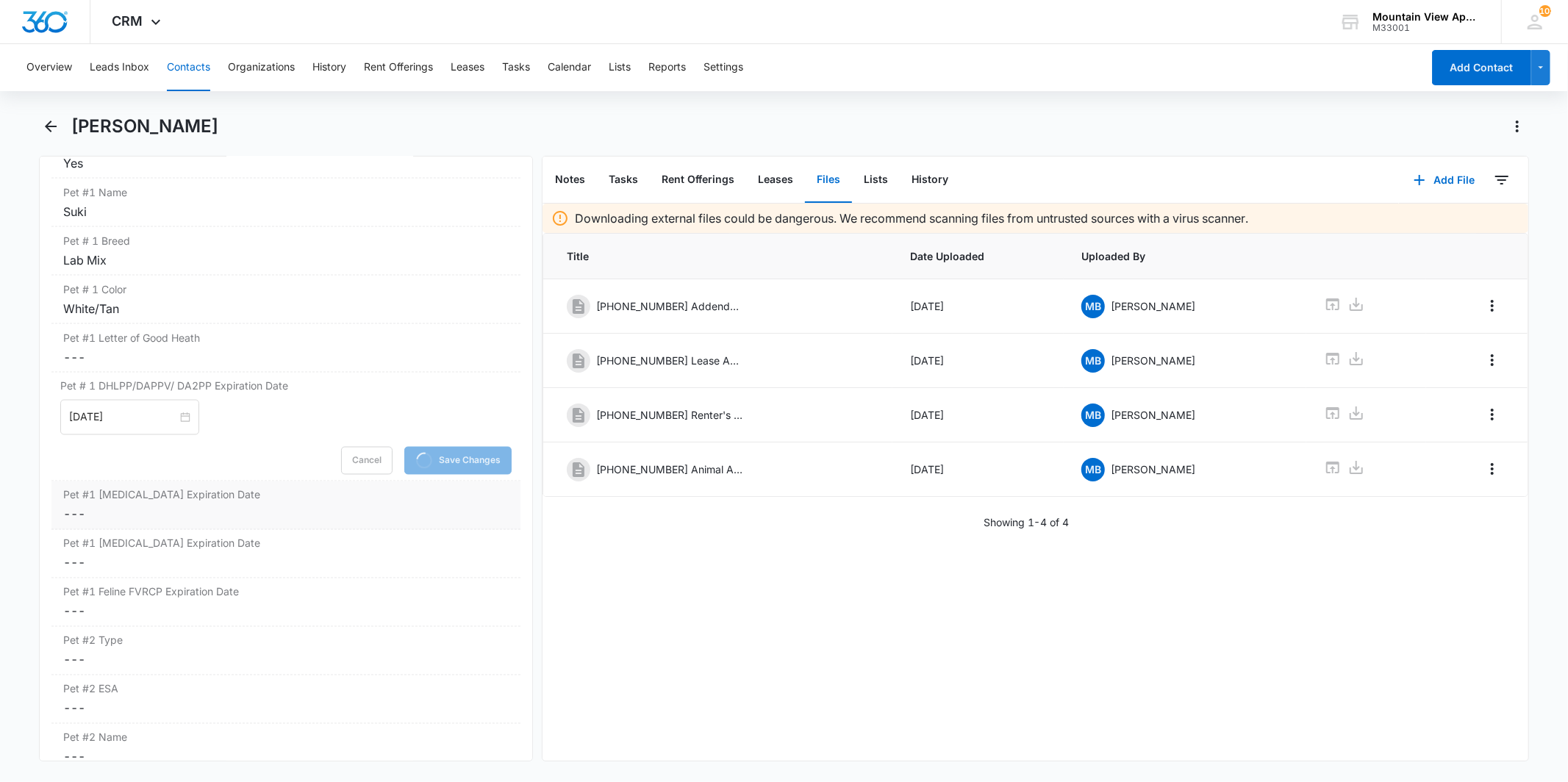
click at [235, 506] on div "Pet #1 [MEDICAL_DATA] Expiration Date Cancel Save Changes ---" at bounding box center [286, 505] width 468 height 49
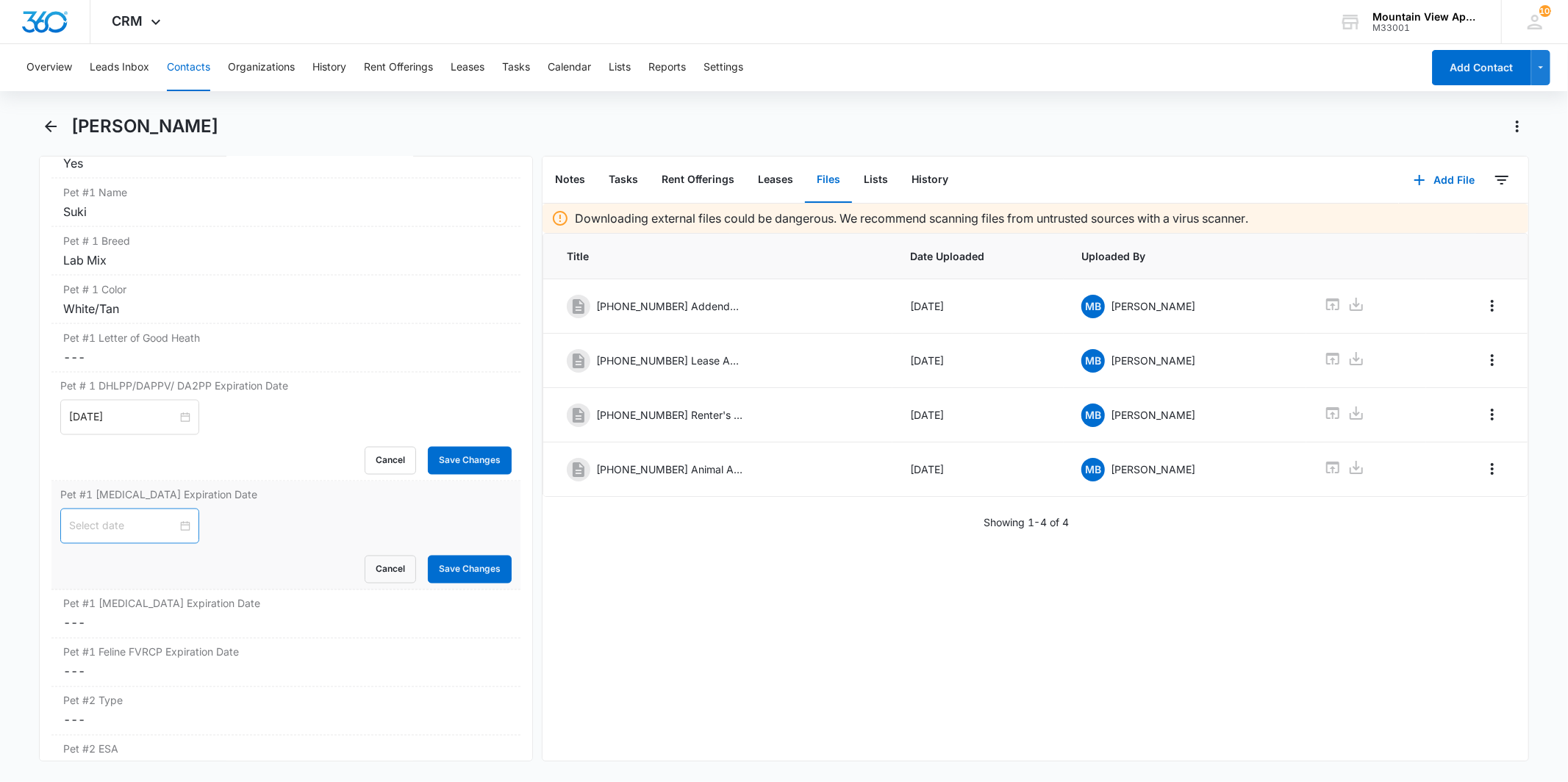
click at [174, 526] on div at bounding box center [130, 526] width 122 height 16
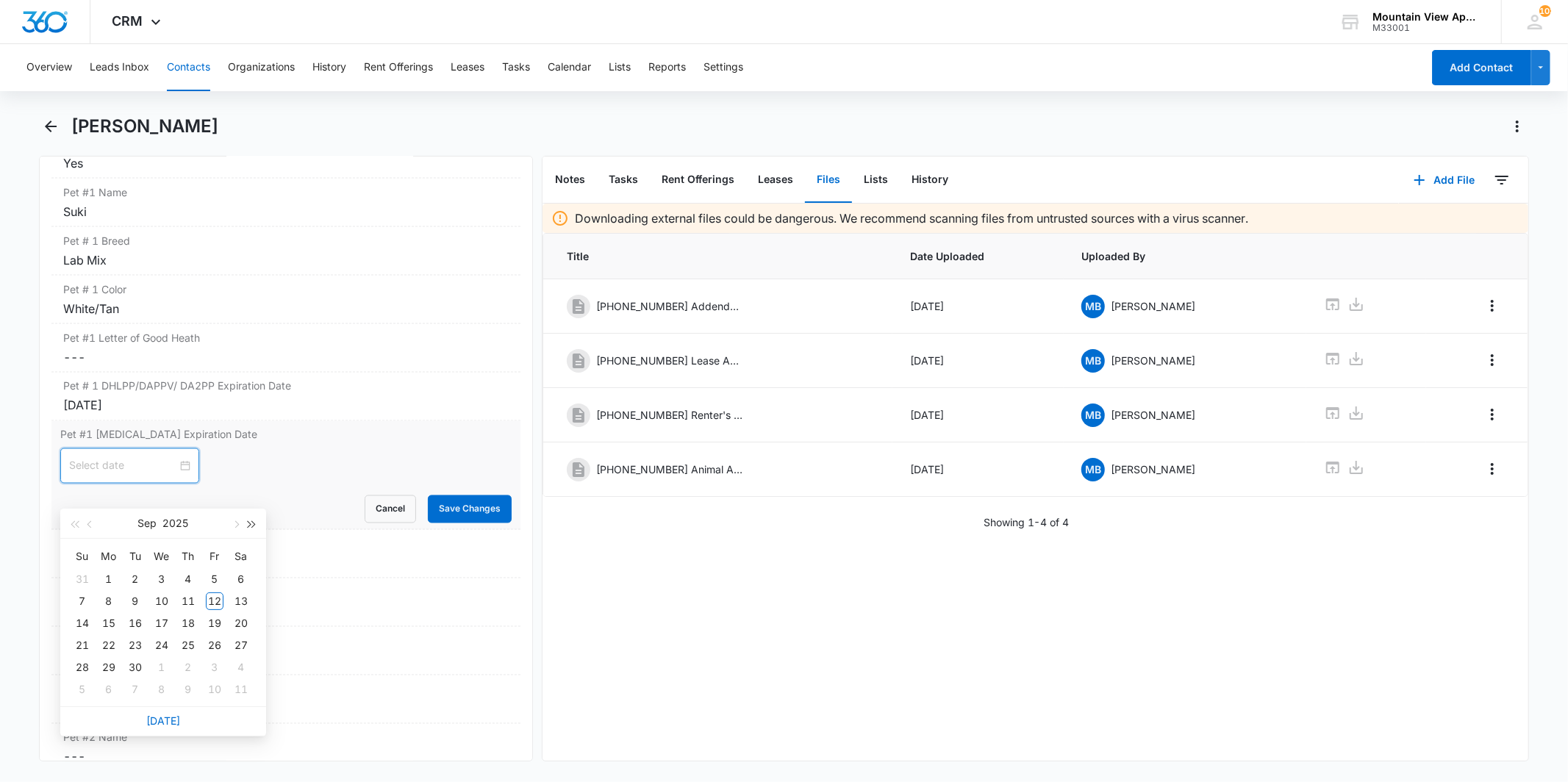
click at [252, 523] on span "button" at bounding box center [251, 524] width 7 height 7
type input "[DATE]"
drag, startPoint x: 160, startPoint y: 580, endPoint x: 188, endPoint y: 567, distance: 30.9
click at [160, 580] on div "2" at bounding box center [162, 580] width 18 height 18
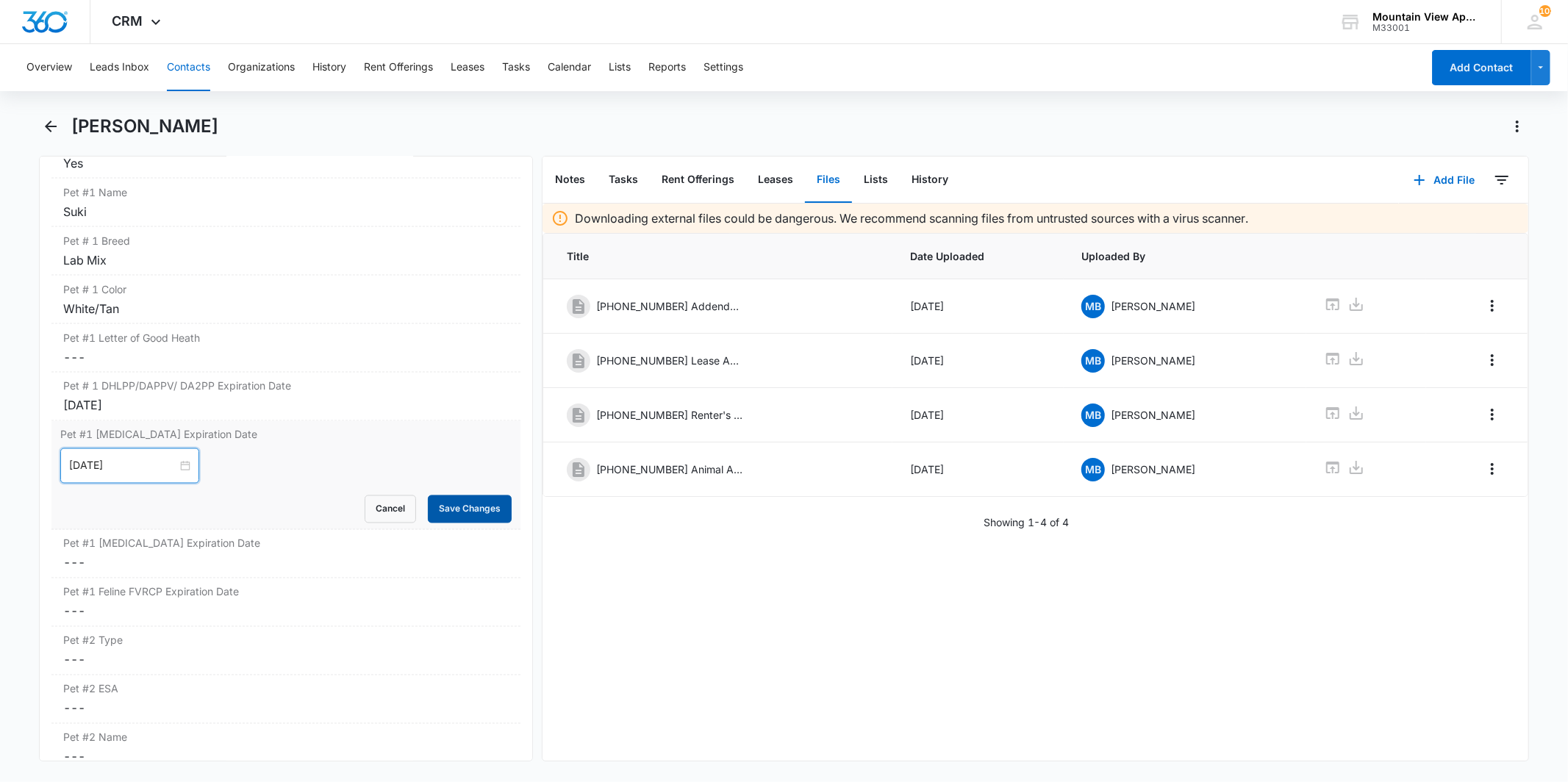
click at [436, 505] on button "Save Changes" at bounding box center [470, 509] width 84 height 28
click at [293, 563] on dd "Cancel Save Changes ---" at bounding box center [285, 563] width 444 height 18
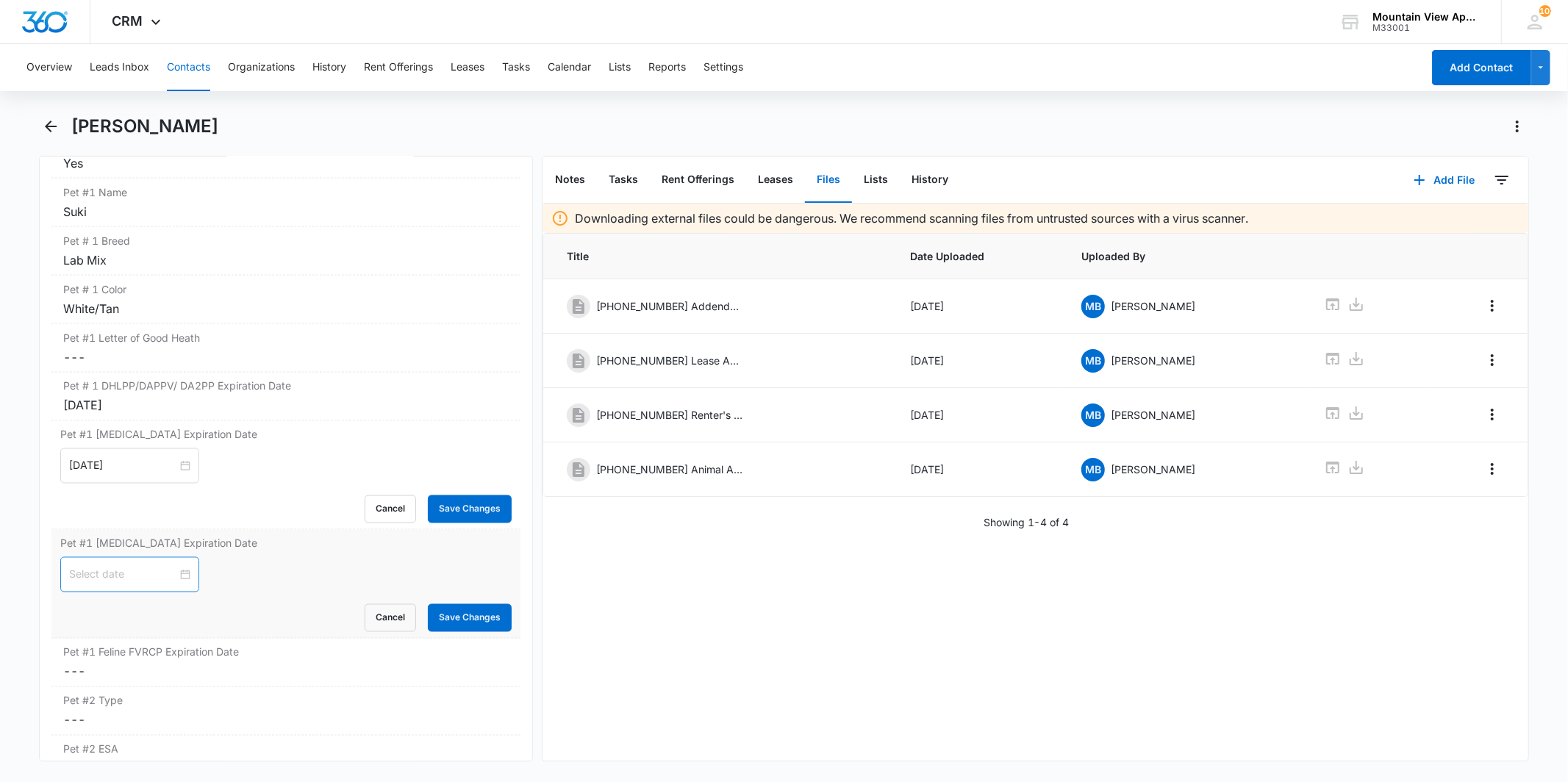
click at [178, 577] on div at bounding box center [130, 575] width 122 height 16
type input "[DATE]"
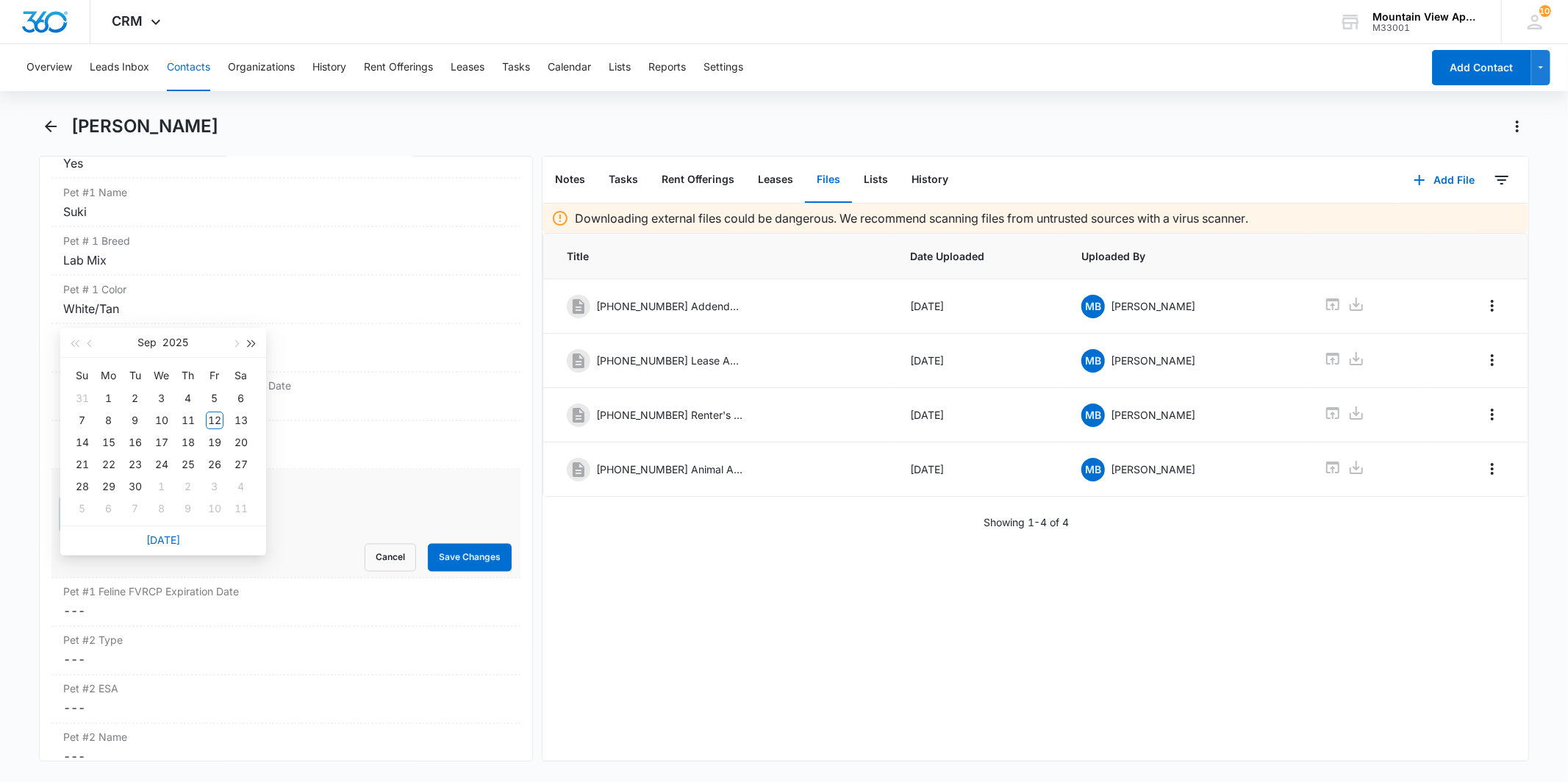
click at [252, 346] on span "button" at bounding box center [251, 344] width 7 height 7
type input "[DATE]"
click at [236, 397] on div "2" at bounding box center [241, 398] width 18 height 18
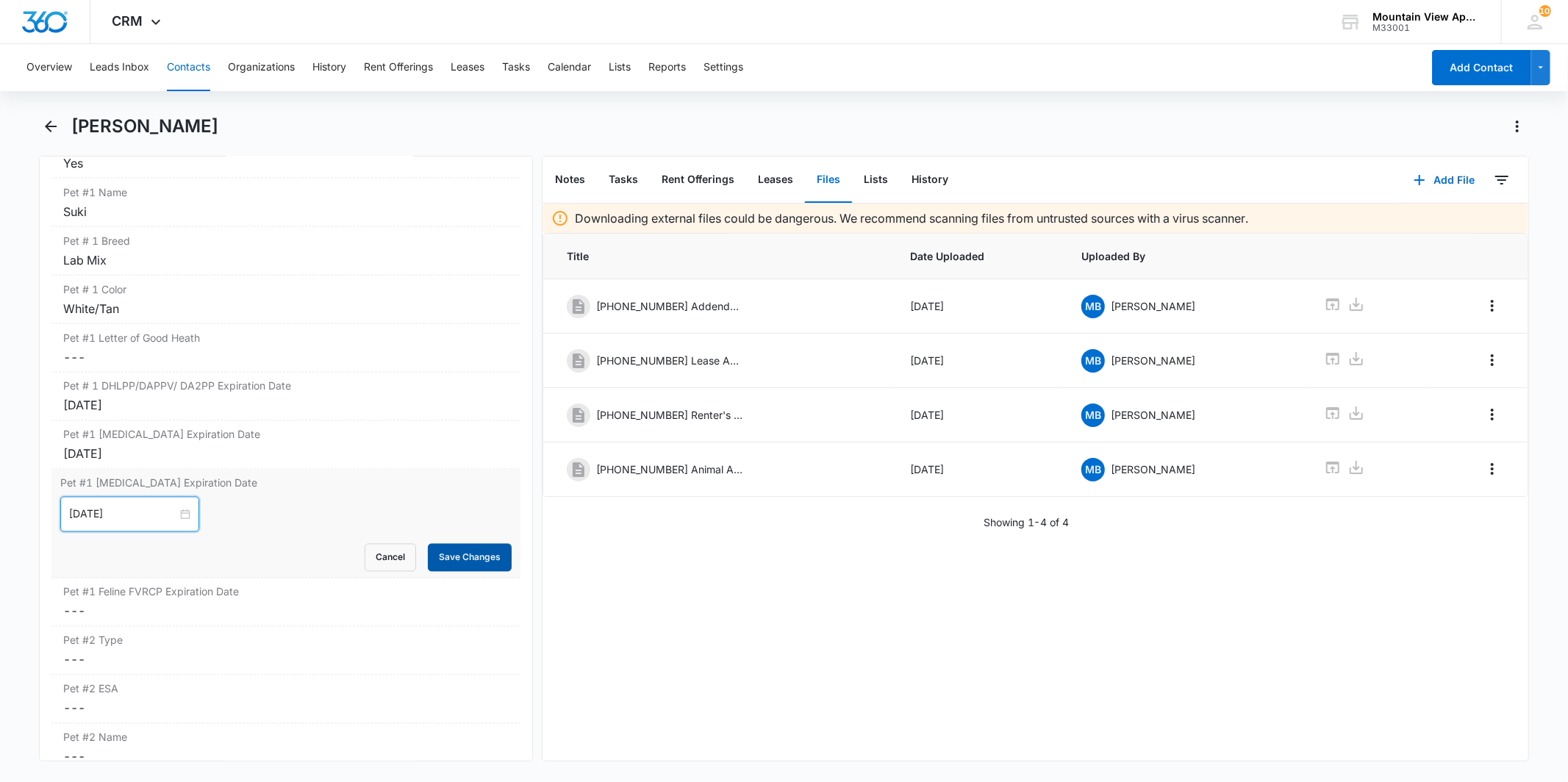
click at [467, 553] on button "Save Changes" at bounding box center [470, 558] width 84 height 28
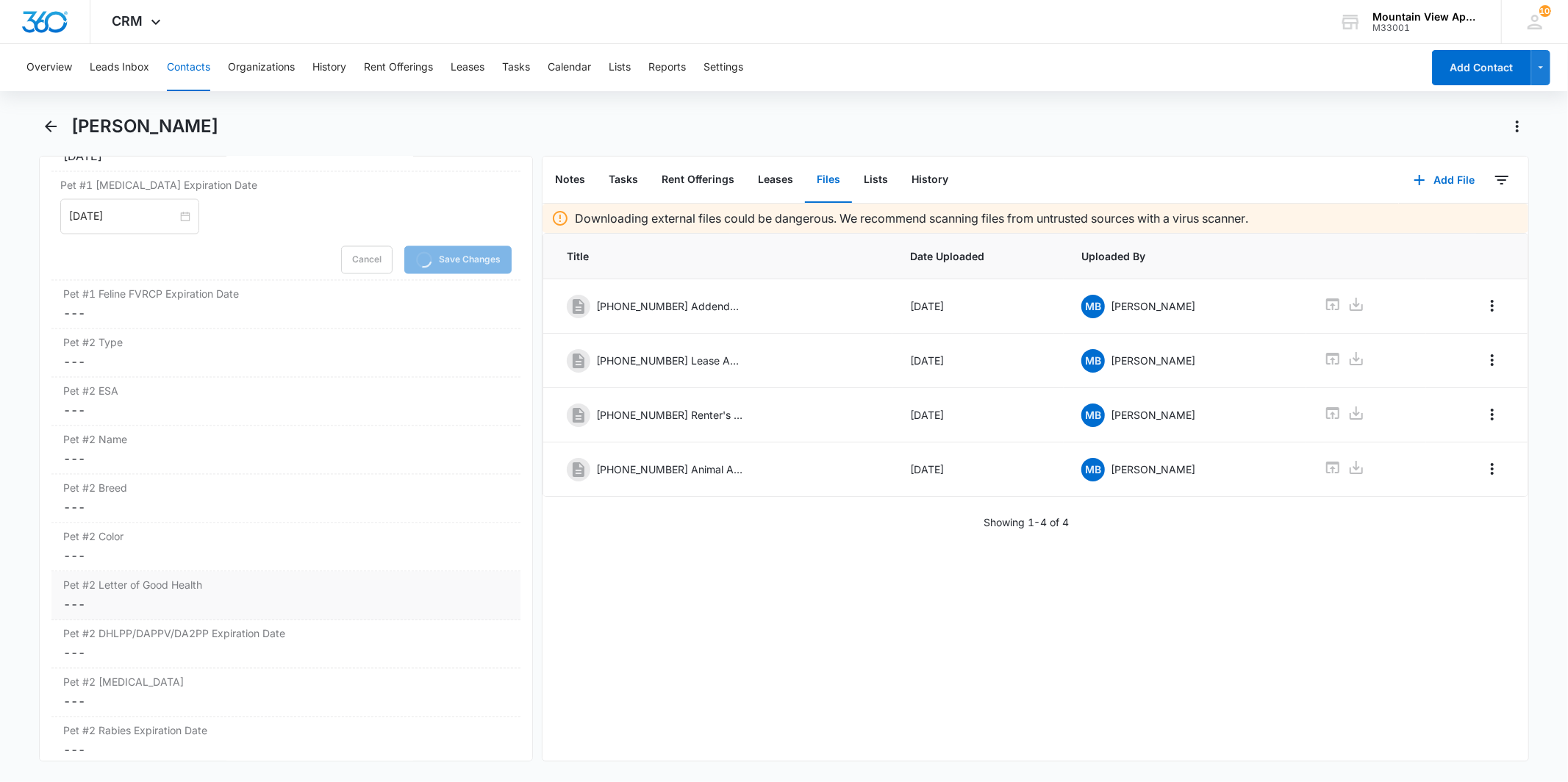
scroll to position [2451, 0]
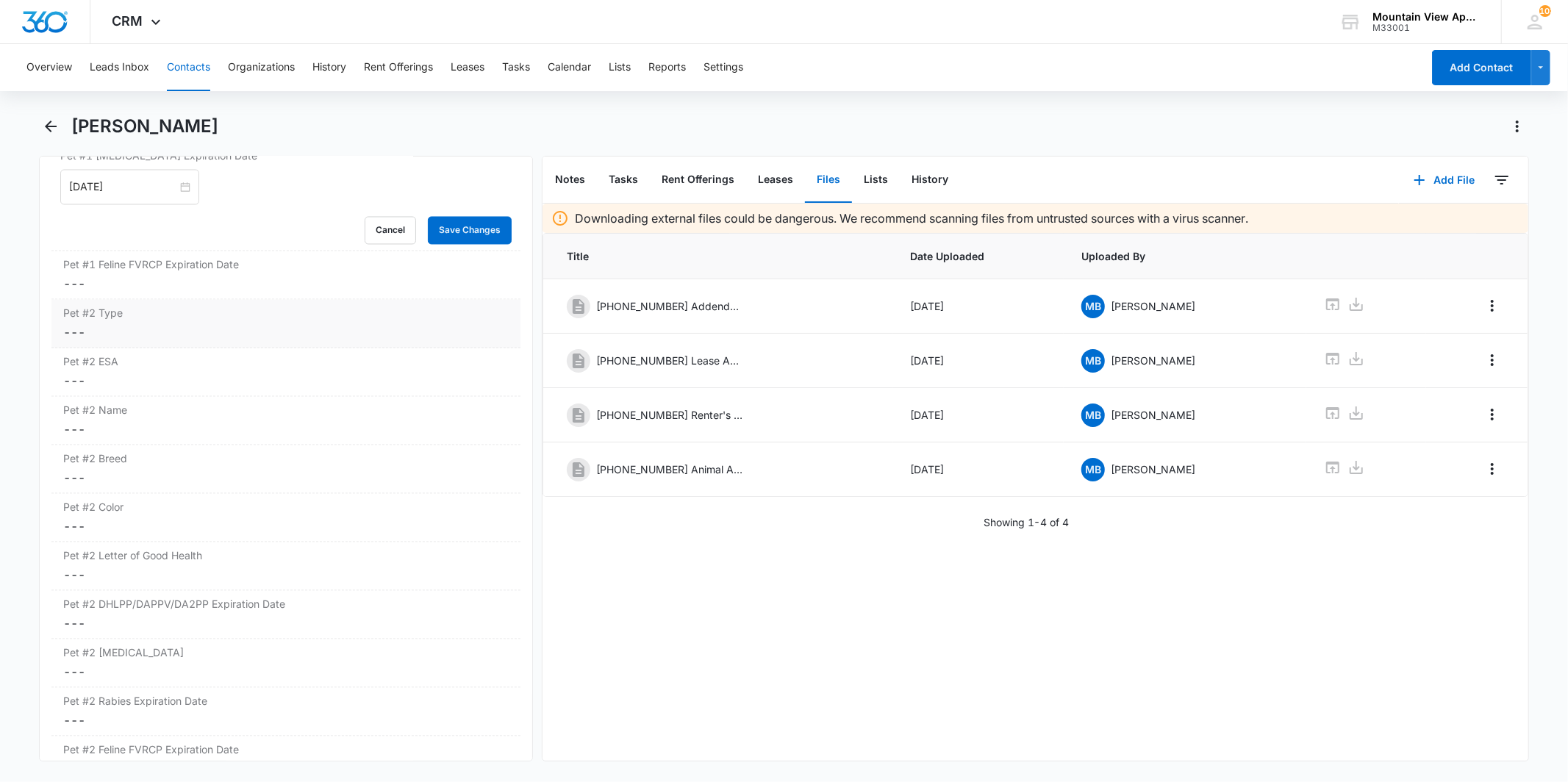
click at [199, 333] on dd "Cancel Save Changes ---" at bounding box center [285, 333] width 444 height 18
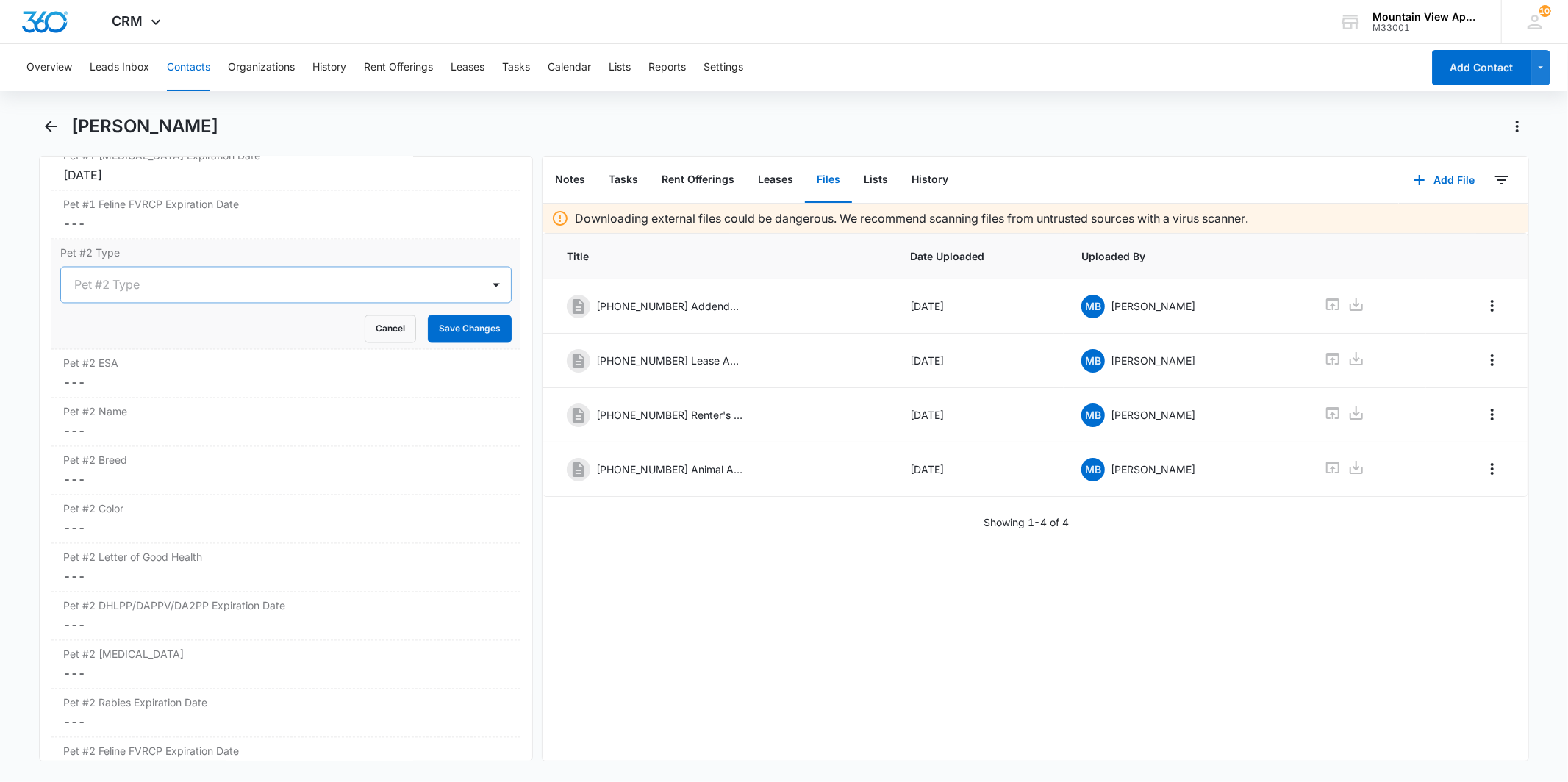
click at [180, 277] on div at bounding box center [268, 285] width 388 height 21
click at [179, 372] on div "Cat" at bounding box center [284, 365] width 412 height 15
click at [467, 335] on button "Save Changes" at bounding box center [470, 330] width 84 height 28
click at [315, 379] on dd "Cancel Save Changes ---" at bounding box center [285, 384] width 444 height 18
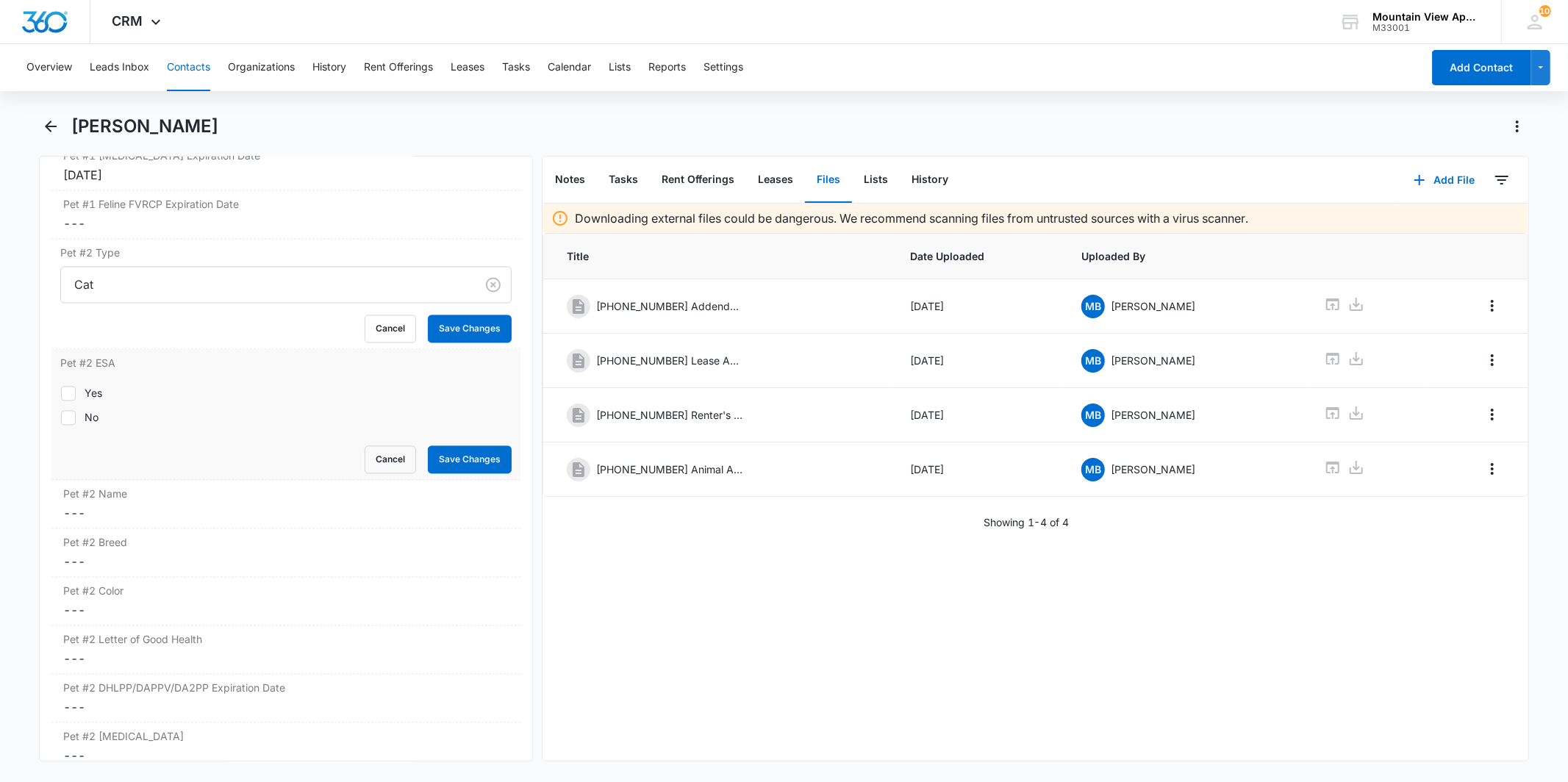
click at [94, 381] on div "Yes No" at bounding box center [286, 406] width 450 height 58
click at [90, 388] on div "Yes" at bounding box center [94, 392] width 18 height 15
click at [61, 393] on input "Yes" at bounding box center [61, 393] width 1 height 1
checkbox input "true"
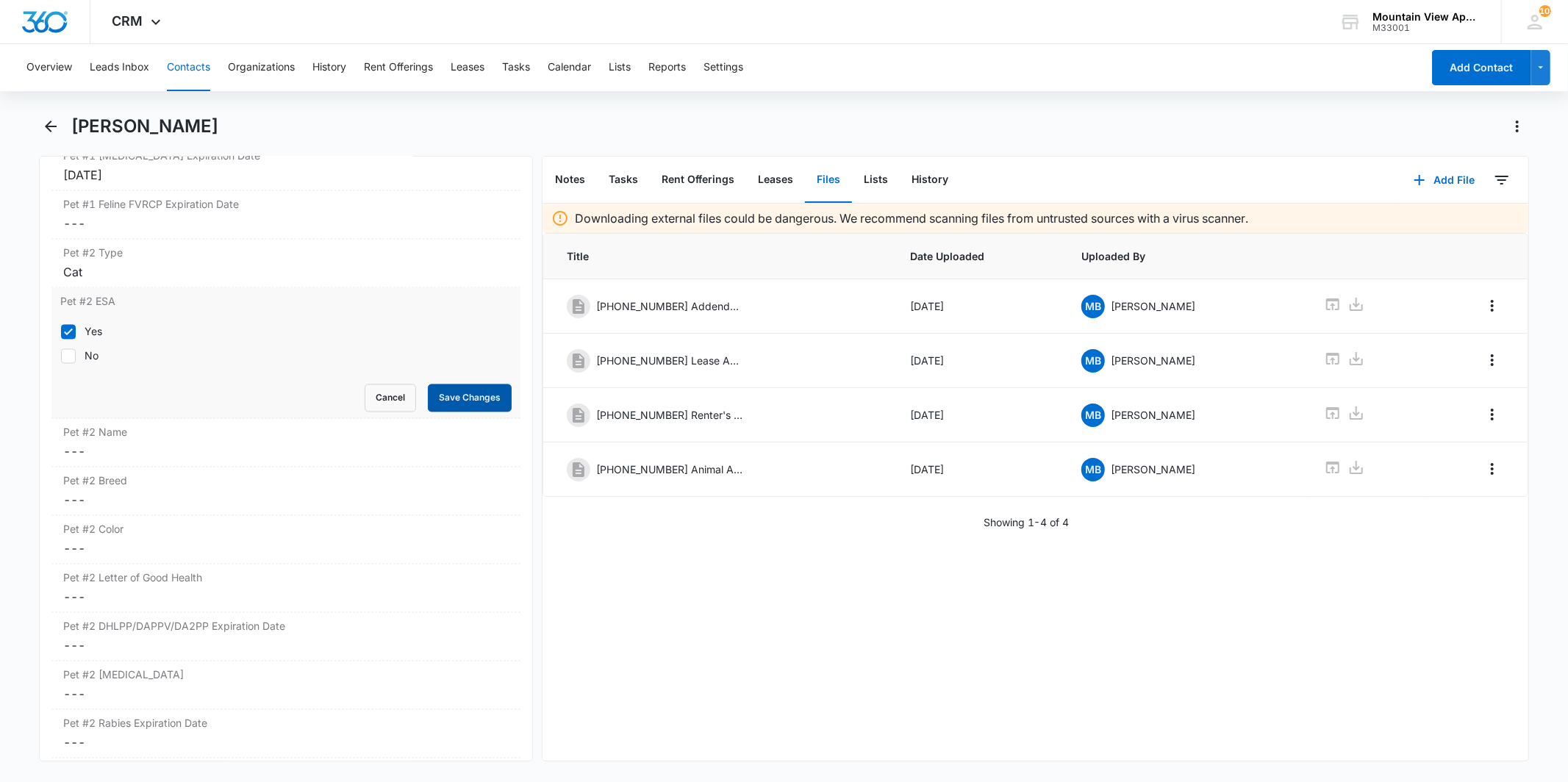
click at [466, 400] on button "Save Changes" at bounding box center [470, 398] width 84 height 28
click at [284, 439] on label "Pet #2 Name" at bounding box center [285, 432] width 444 height 15
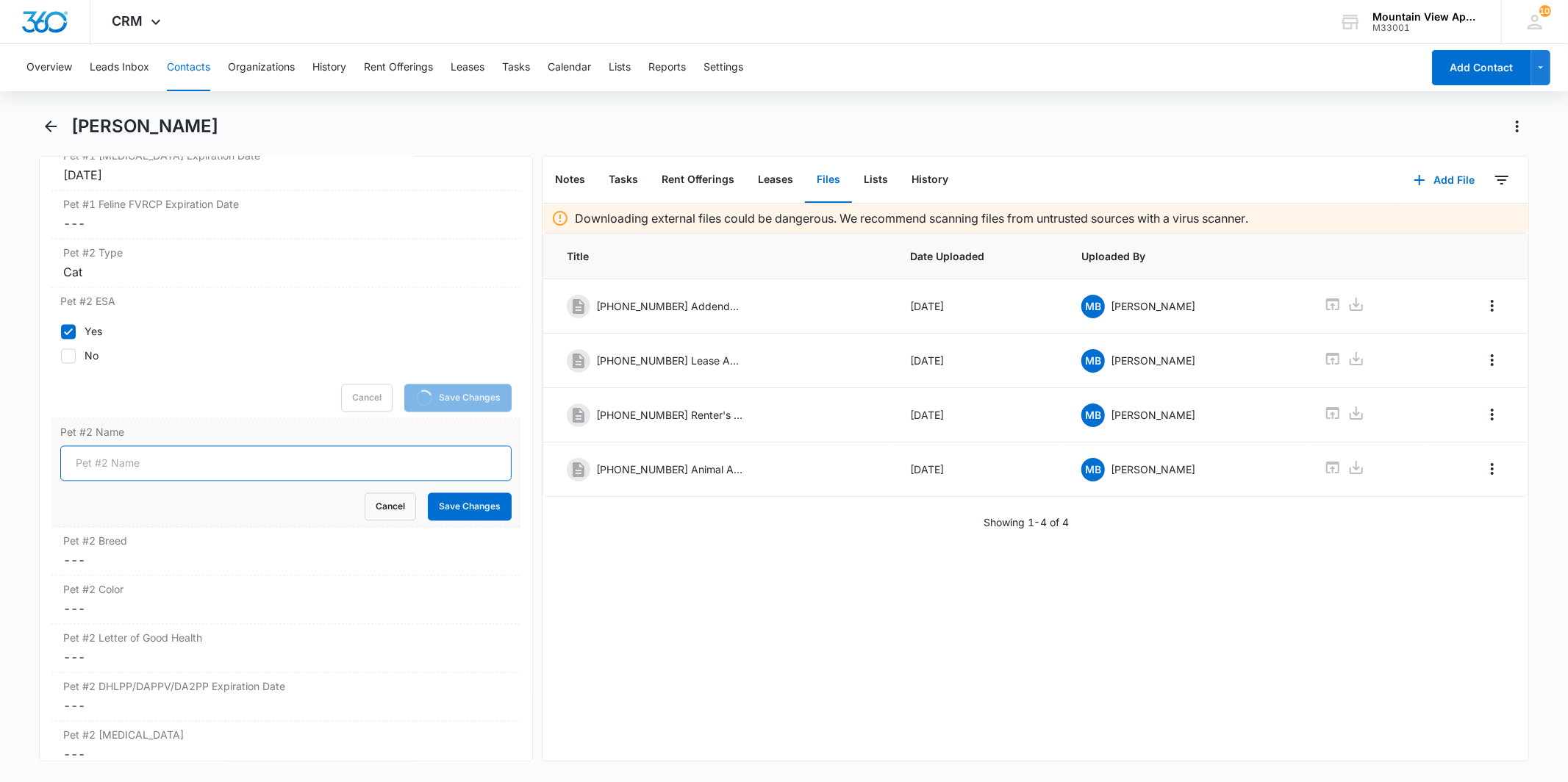
click at [173, 460] on input "Pet #2 Name" at bounding box center [286, 463] width 450 height 35
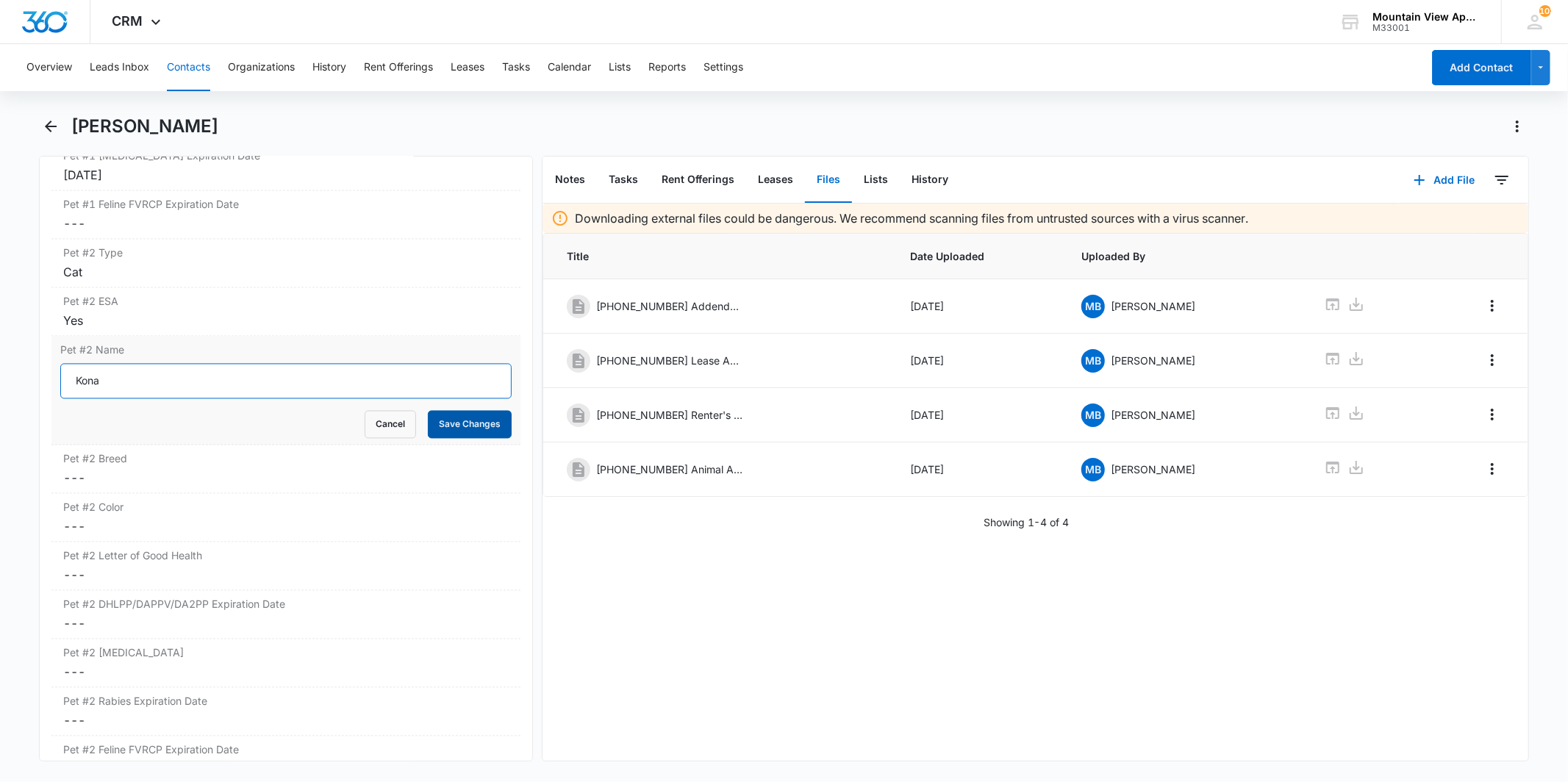
type input "Kona"
click at [428, 432] on button "Save Changes" at bounding box center [470, 425] width 84 height 28
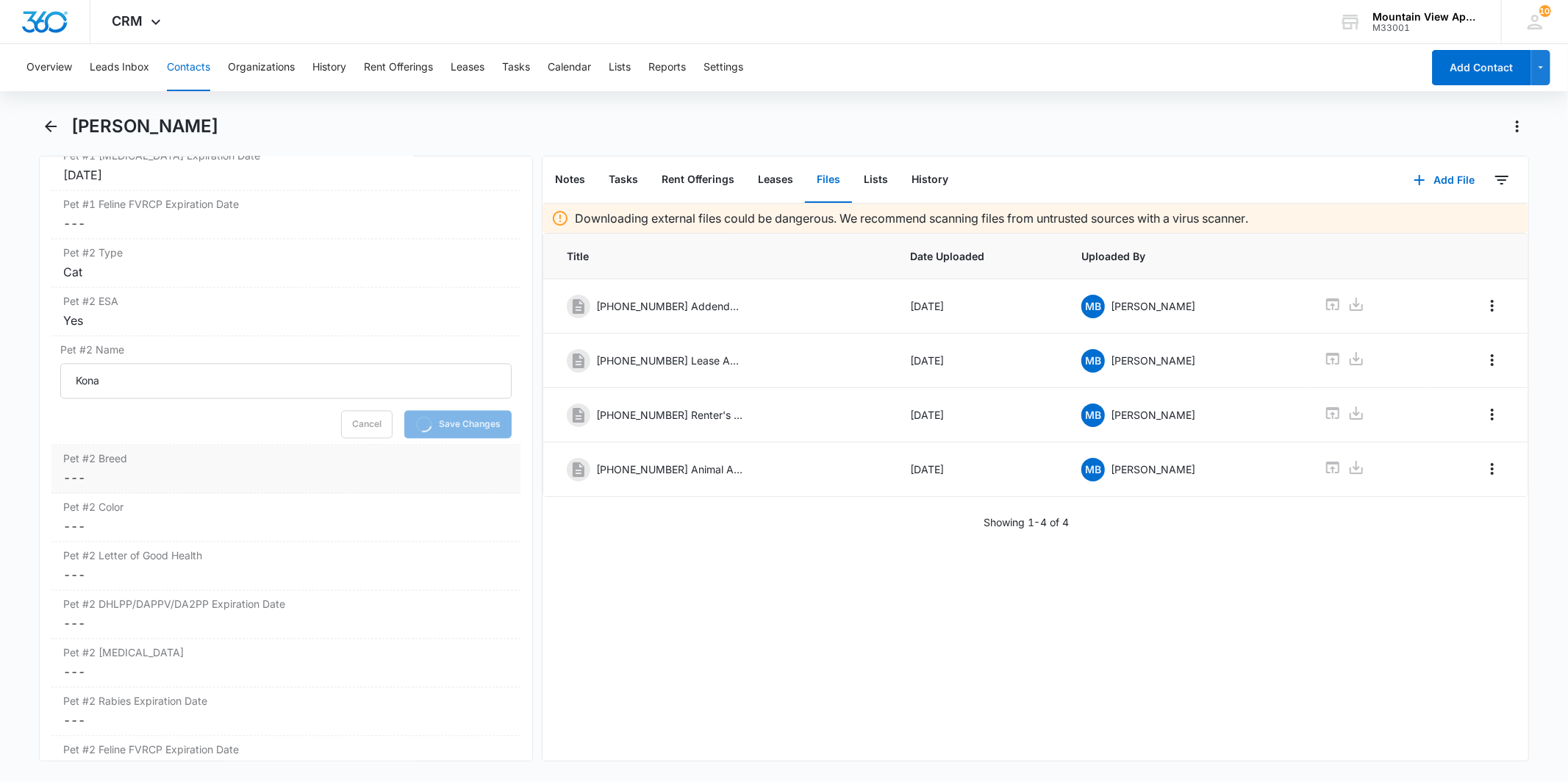
click at [261, 478] on dd "Cancel Save Changes ---" at bounding box center [285, 479] width 444 height 18
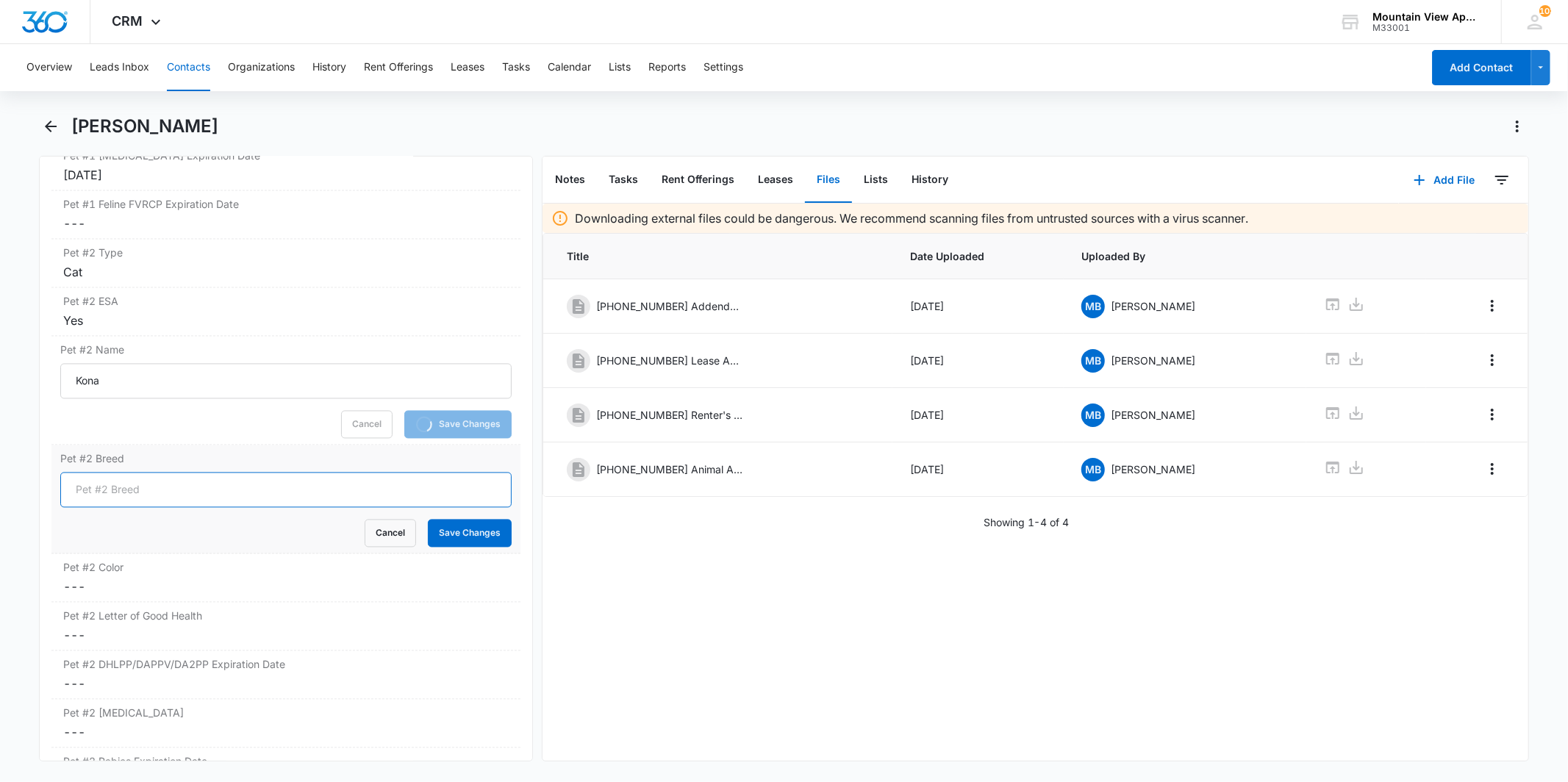
click at [209, 498] on input "Pet #2 Breed" at bounding box center [286, 490] width 450 height 35
type input "DSH"
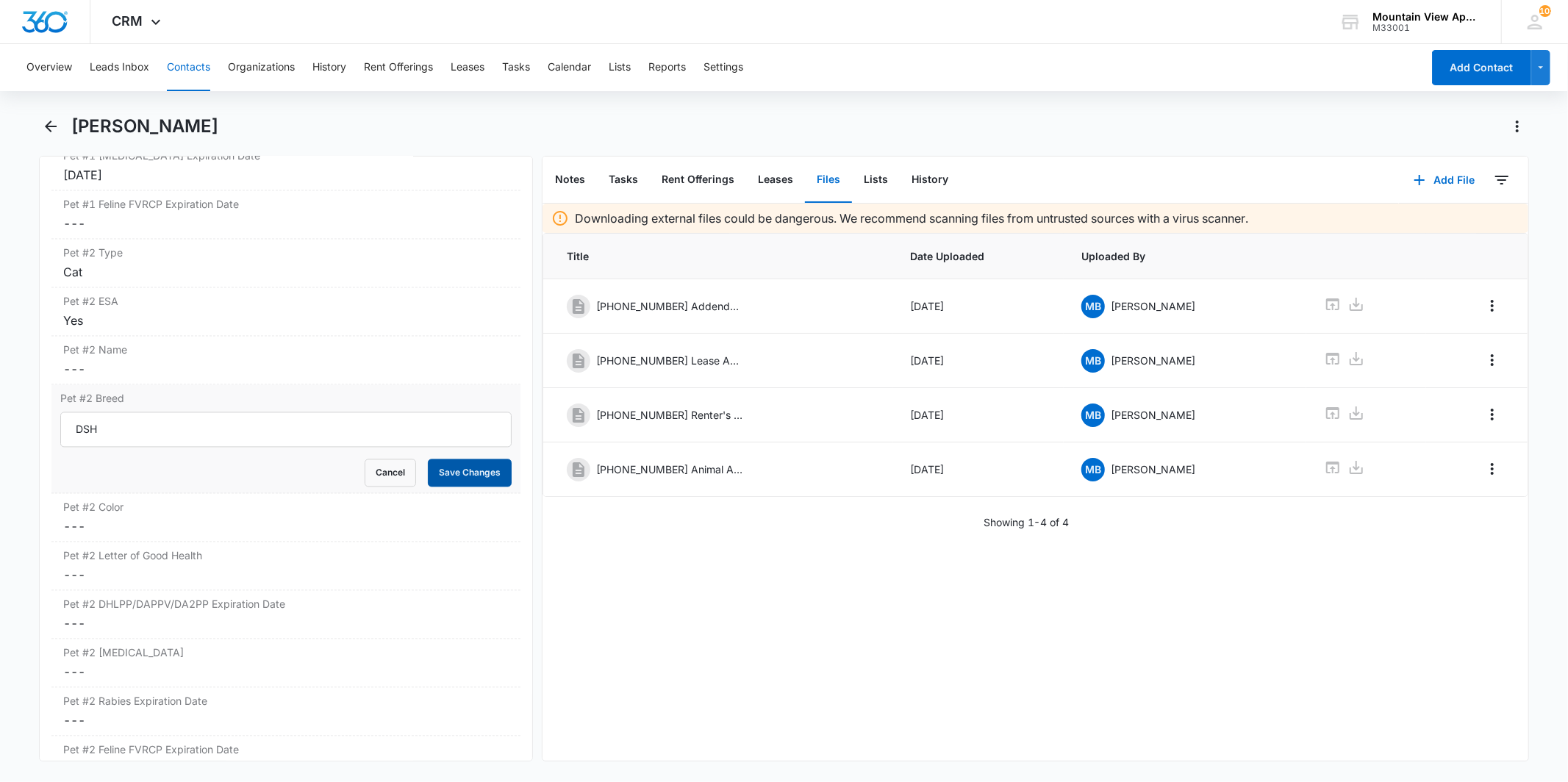
click at [470, 475] on button "Save Changes" at bounding box center [470, 473] width 84 height 28
click at [294, 523] on dd "Cancel Save Changes ---" at bounding box center [285, 527] width 444 height 18
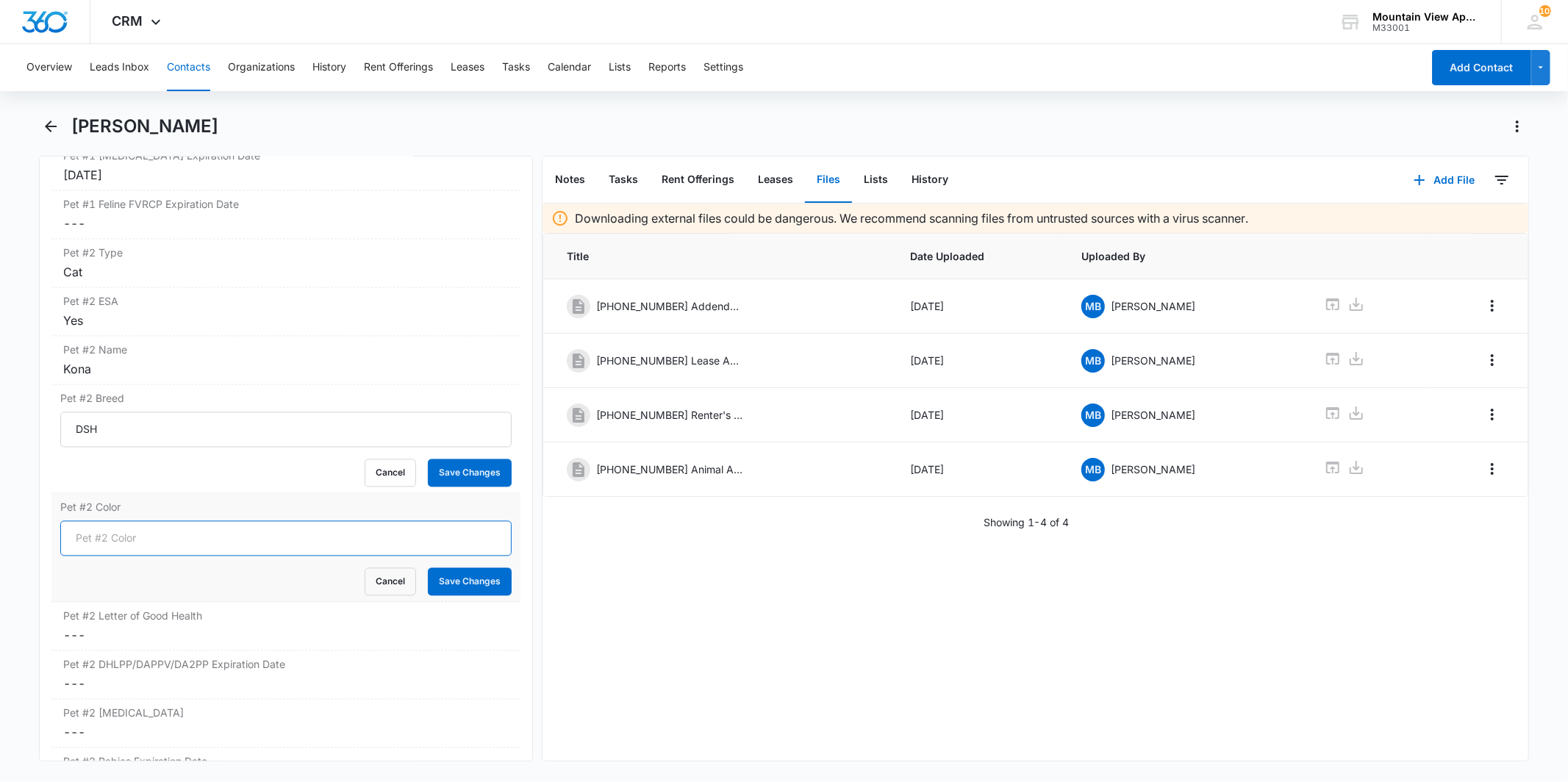
click at [185, 539] on input "Pet #2 Color" at bounding box center [286, 538] width 450 height 35
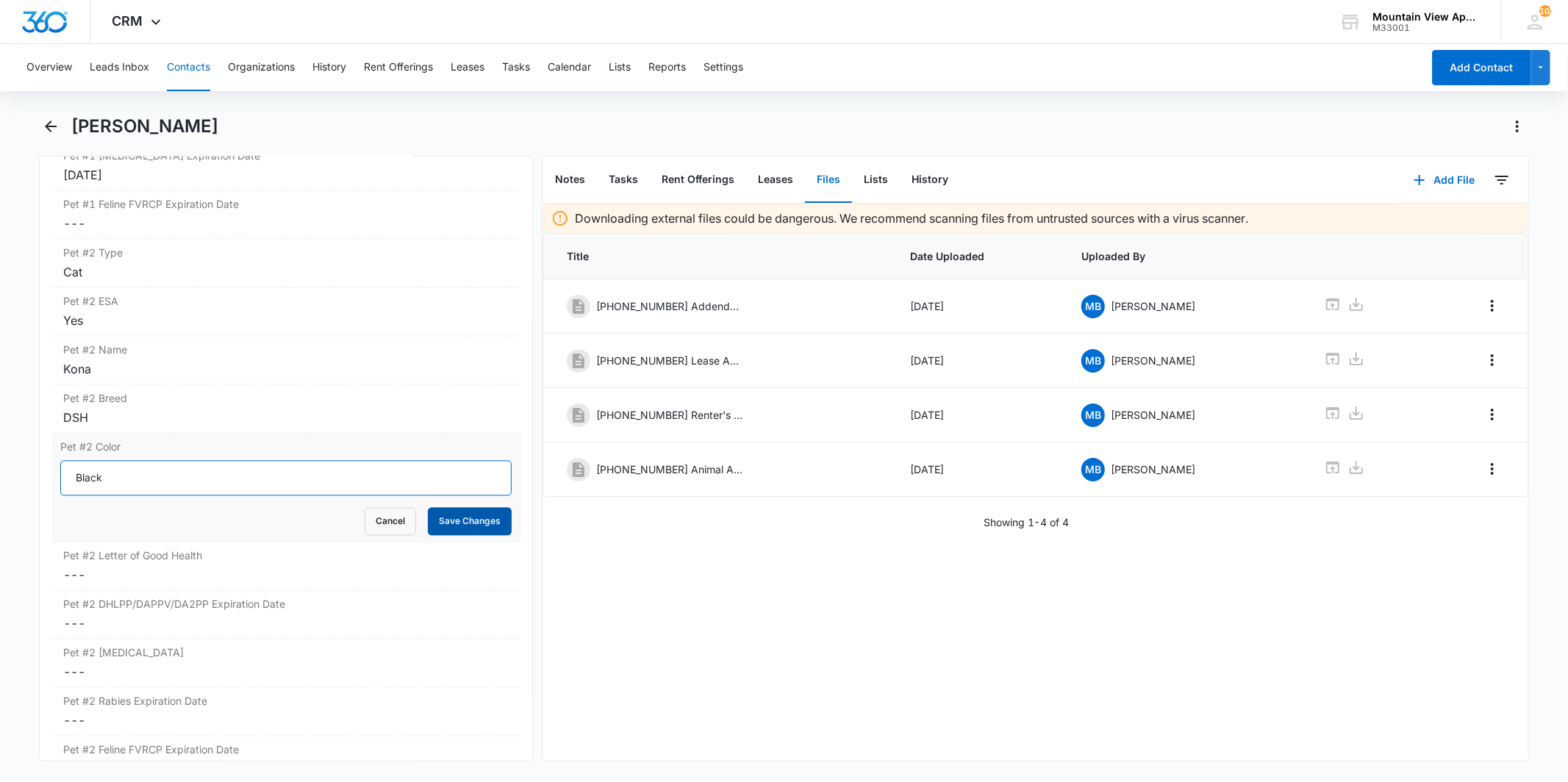
type input "Black"
click at [444, 521] on button "Save Changes" at bounding box center [470, 522] width 84 height 28
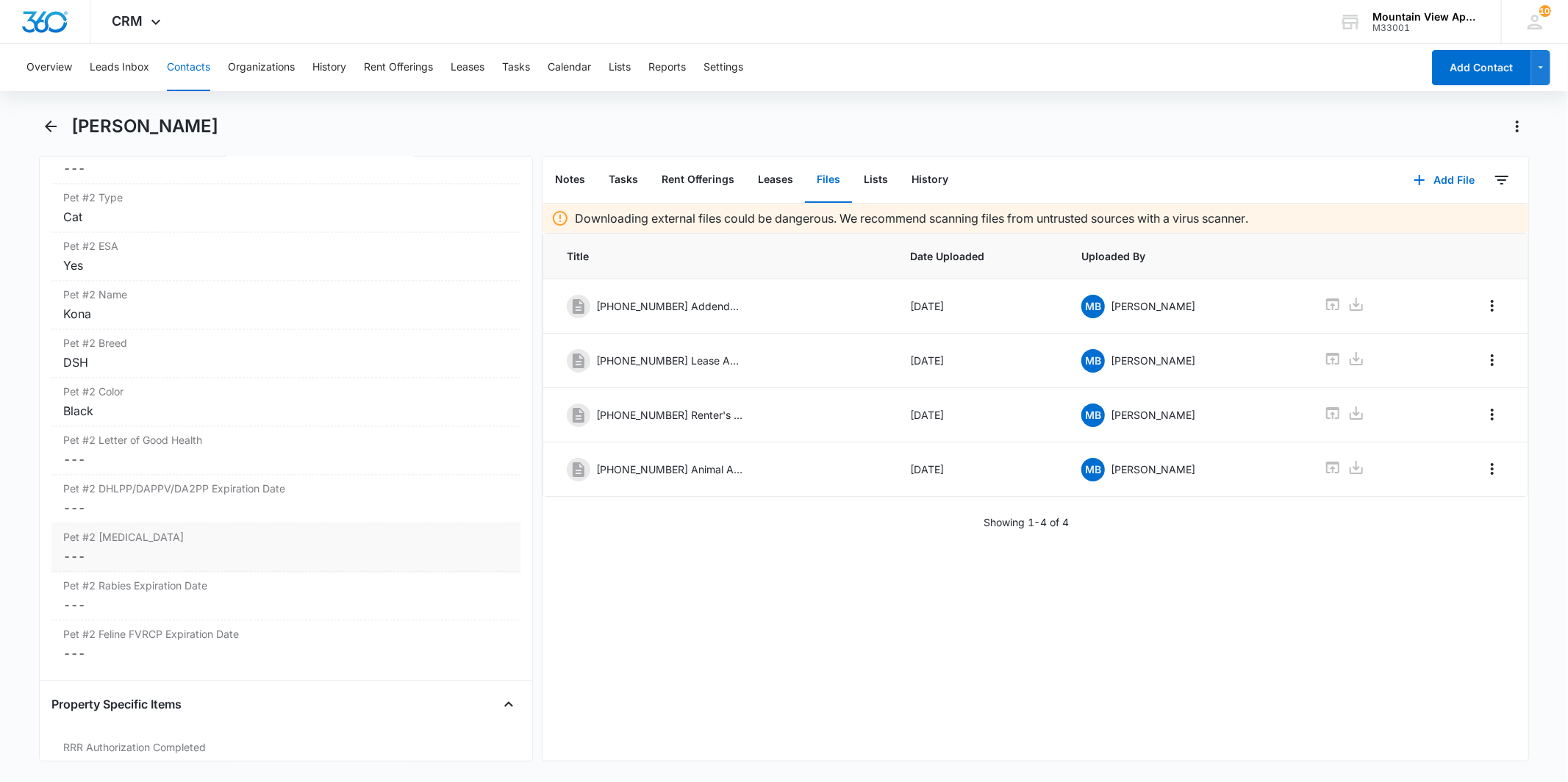
scroll to position [2532, 0]
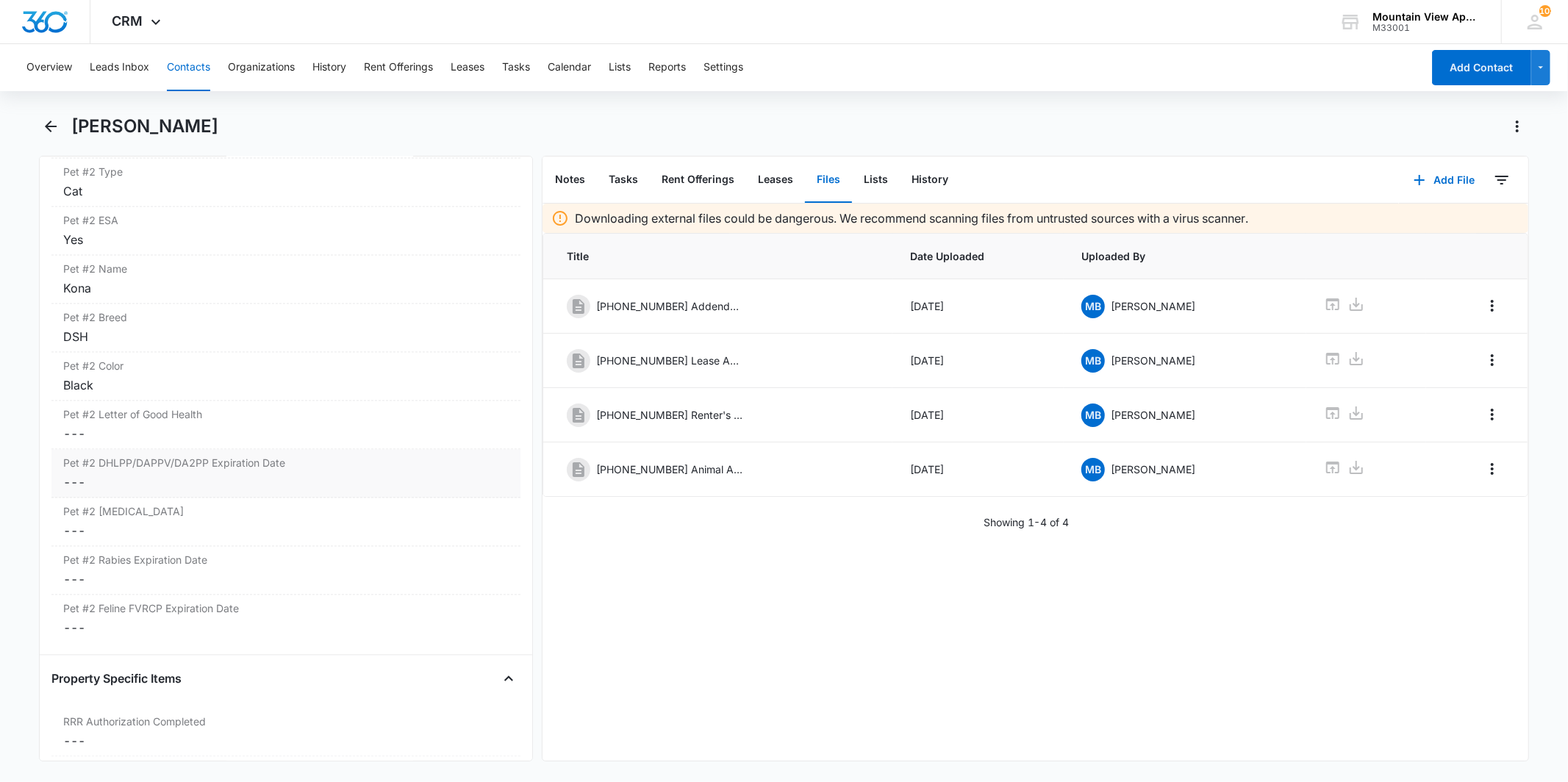
click at [304, 483] on dd "Cancel Save Changes ---" at bounding box center [285, 482] width 444 height 18
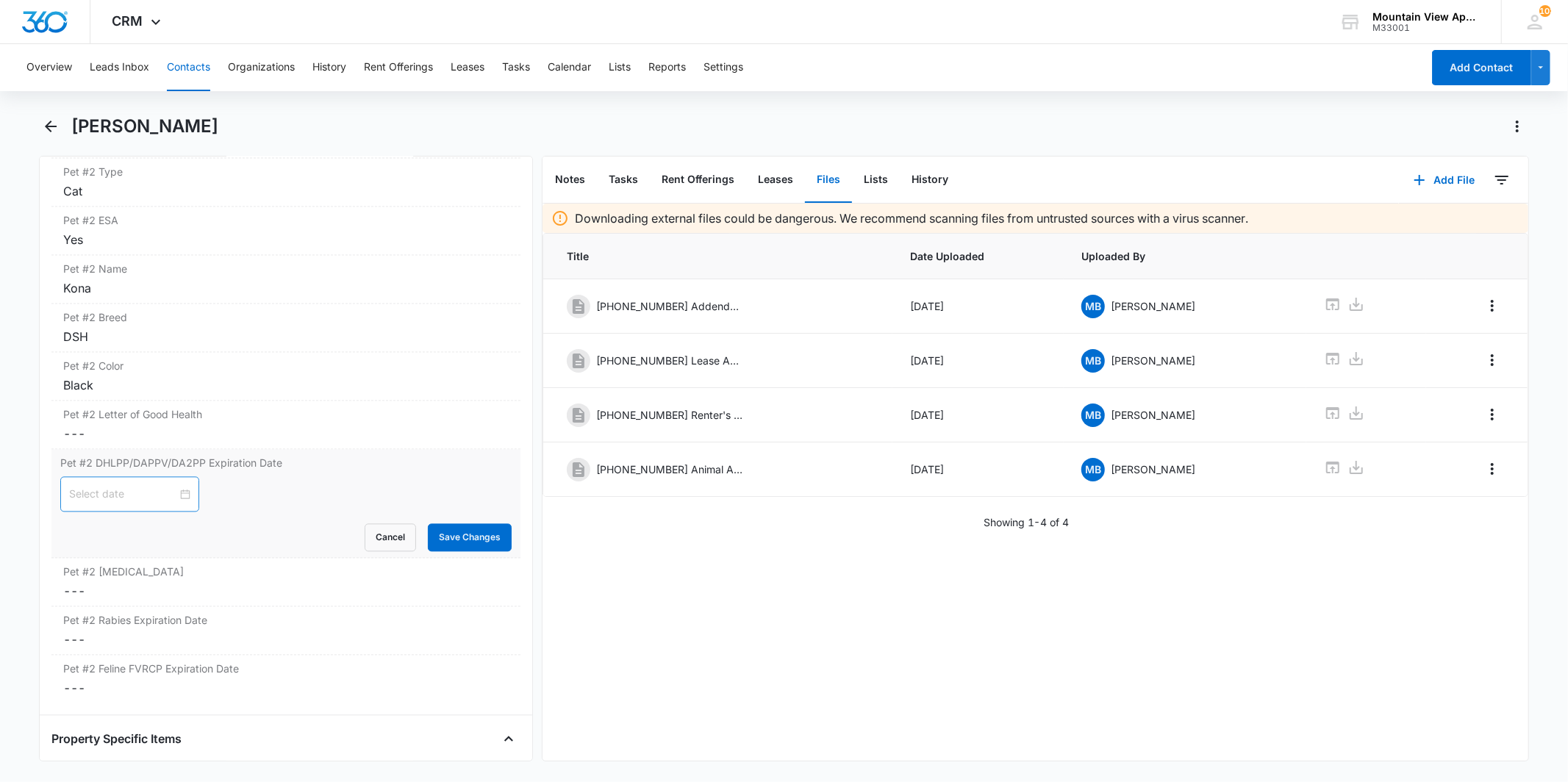
click at [177, 498] on div at bounding box center [130, 494] width 122 height 16
click at [365, 539] on button "Cancel" at bounding box center [391, 537] width 52 height 28
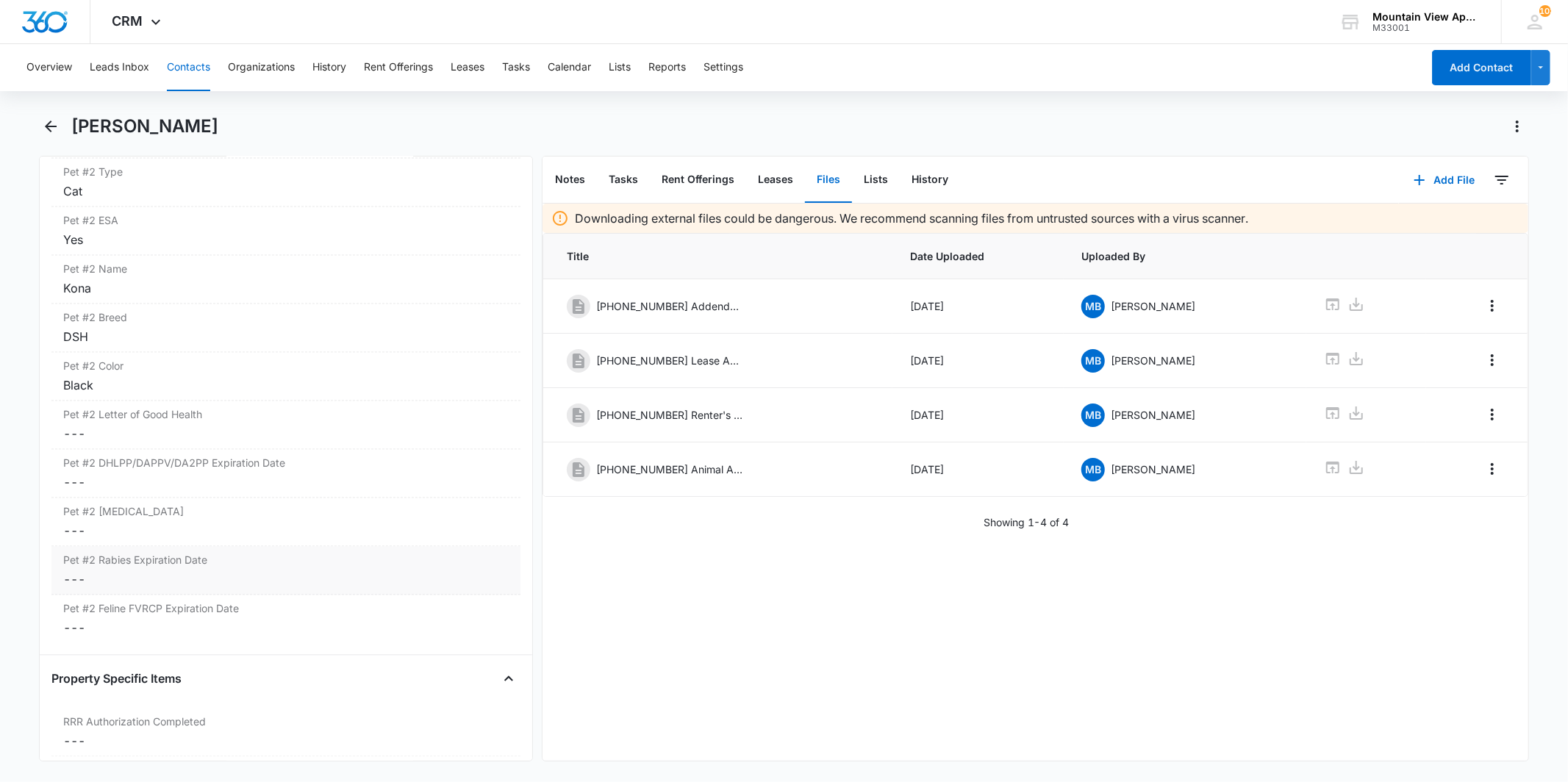
scroll to position [2614, 0]
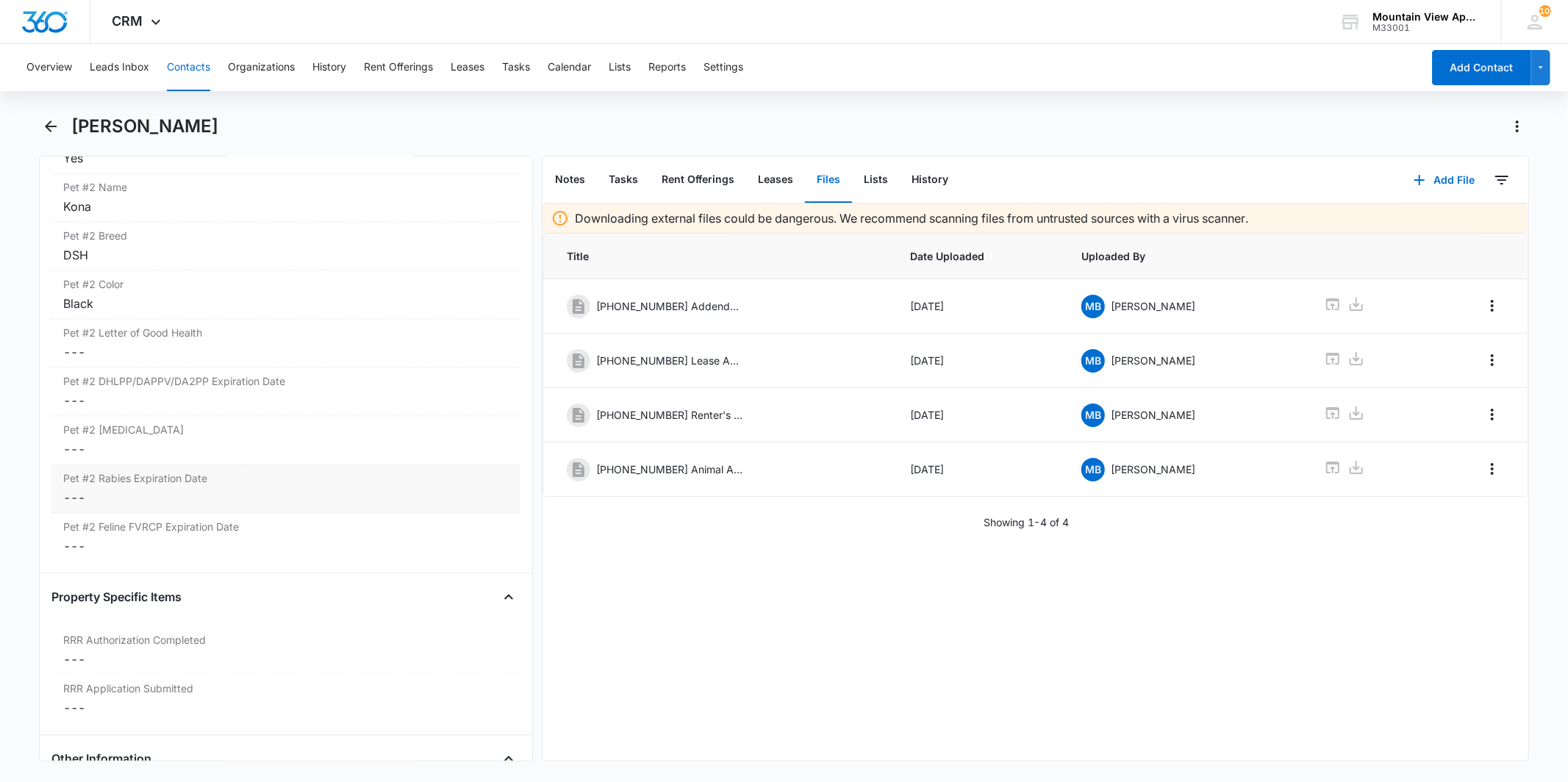
click at [229, 484] on label "Pet #2 Rabies Expiration Date" at bounding box center [285, 477] width 444 height 15
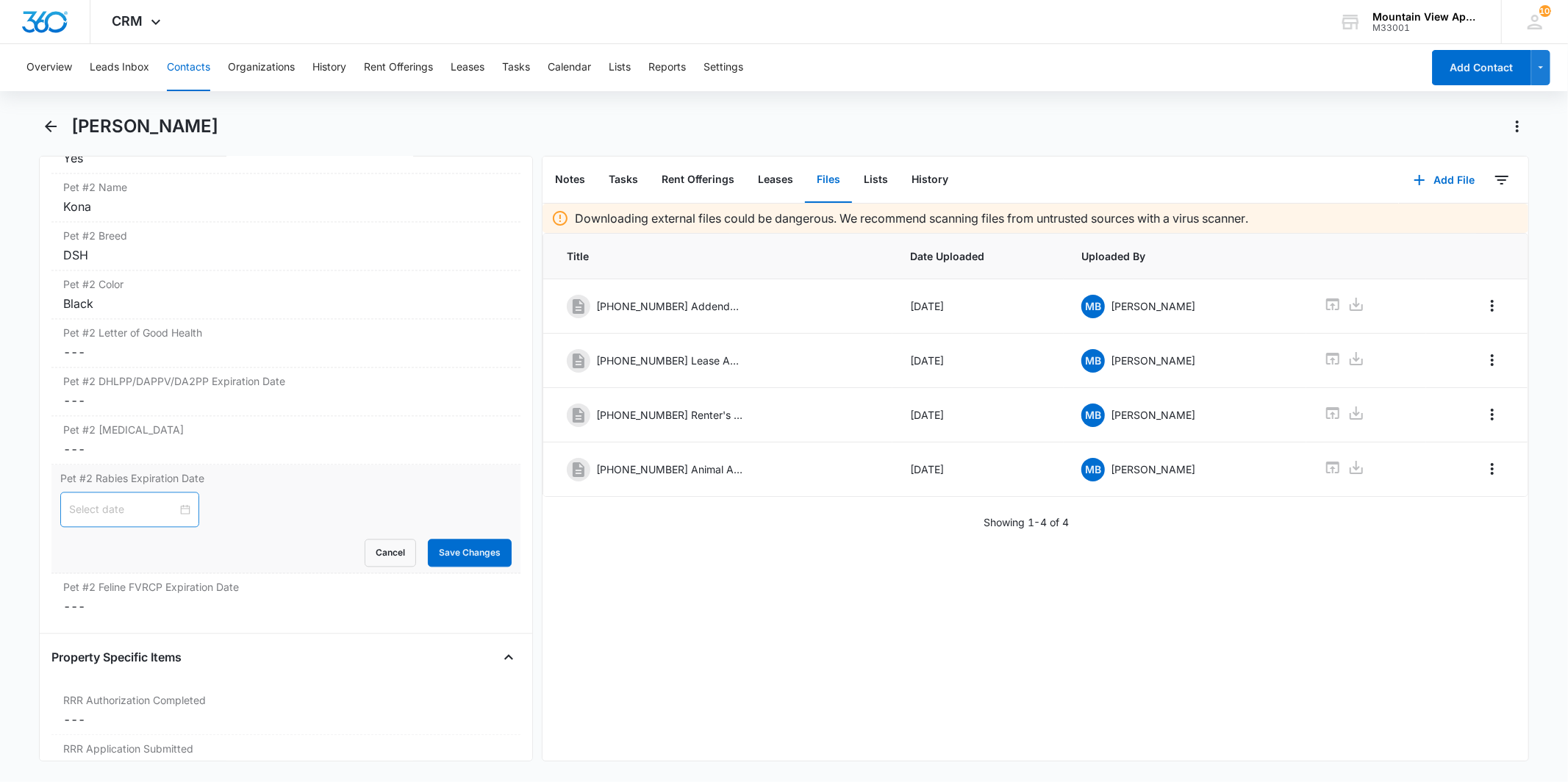
click at [178, 512] on div at bounding box center [130, 509] width 122 height 16
click at [93, 549] on button "button" at bounding box center [91, 547] width 16 height 30
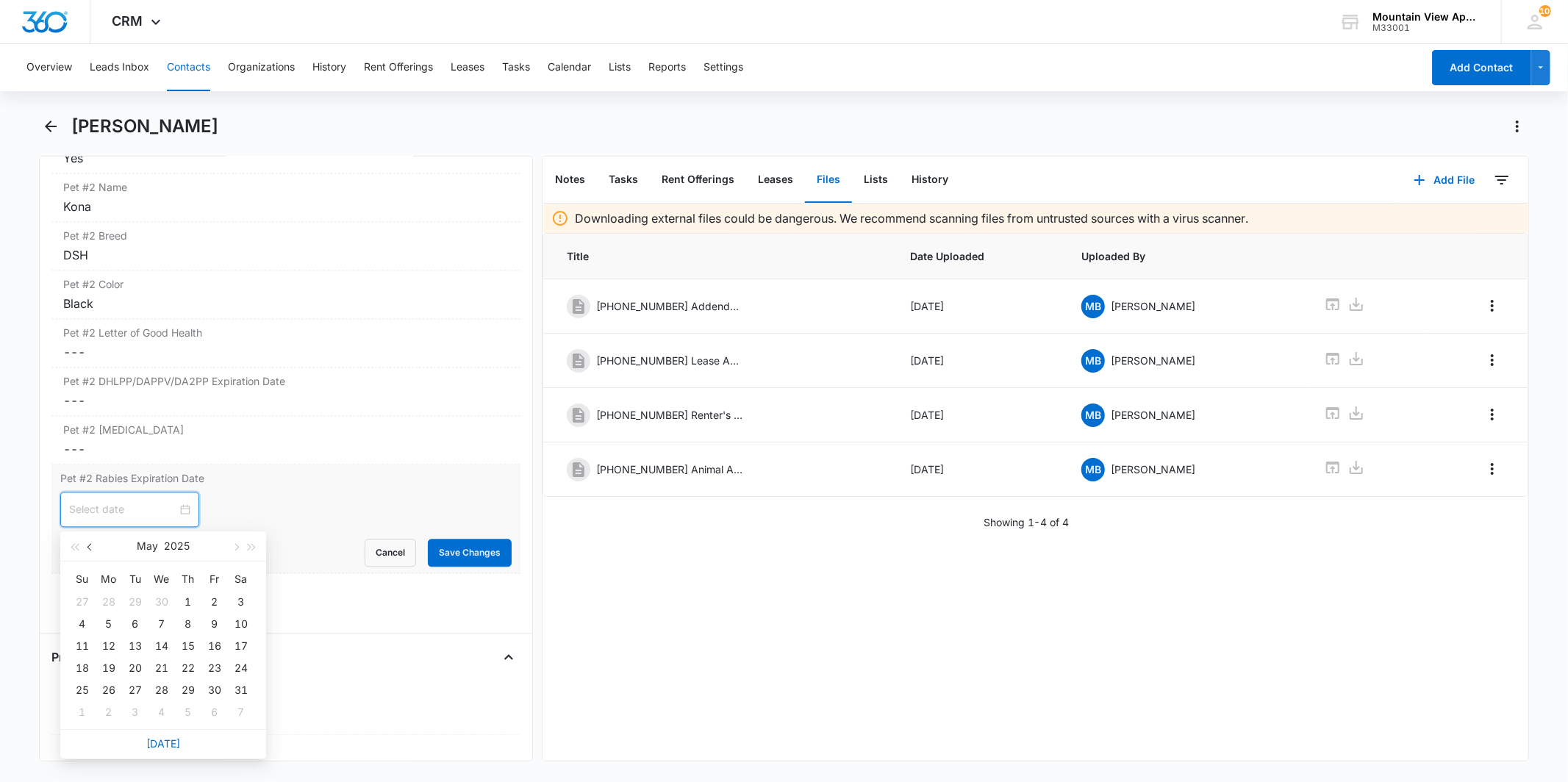
click at [93, 549] on button "button" at bounding box center [91, 547] width 16 height 30
click at [250, 549] on button "button" at bounding box center [252, 547] width 16 height 30
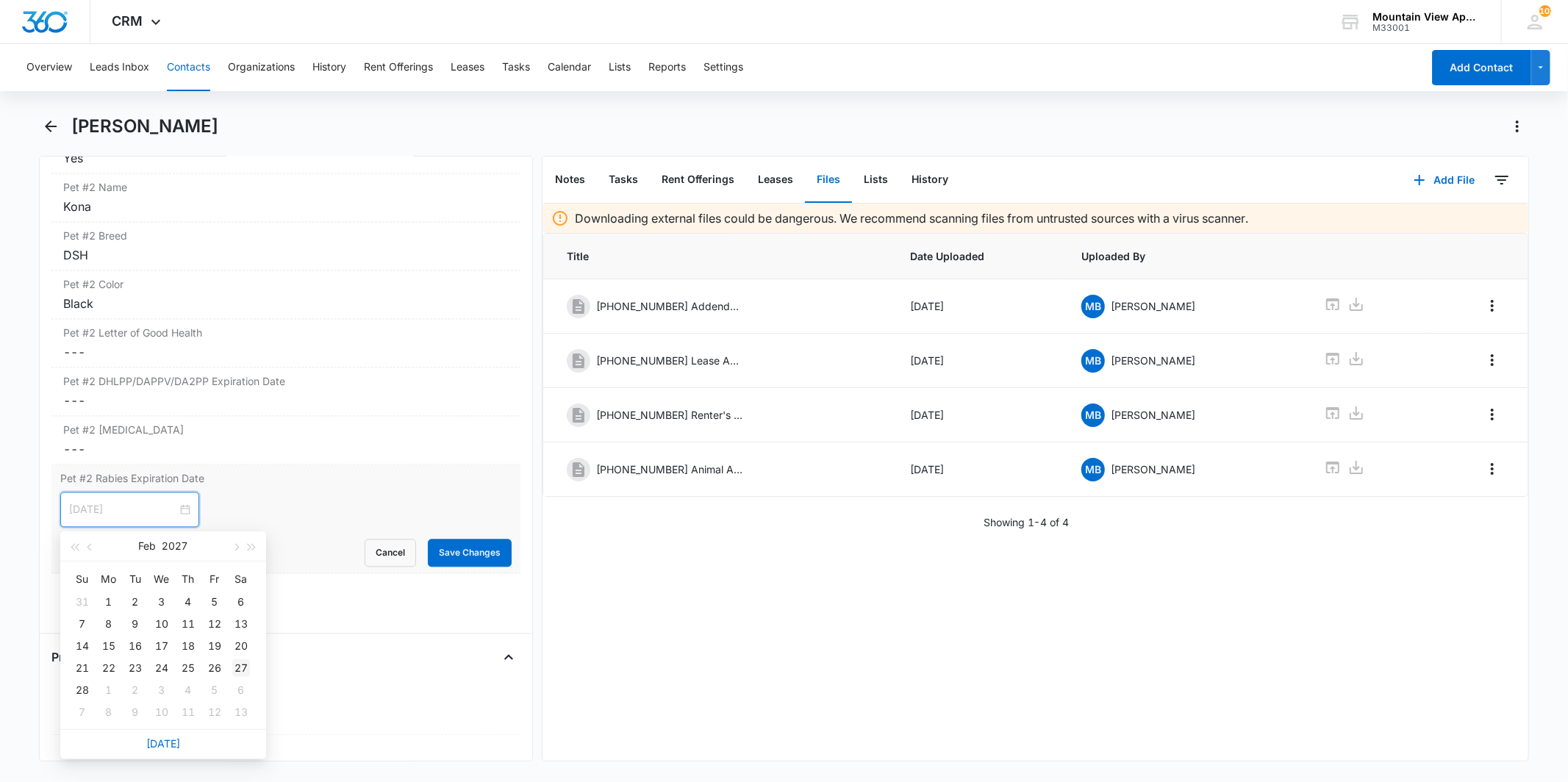
type input "[DATE]"
click at [245, 667] on div "27" at bounding box center [241, 668] width 18 height 18
click at [174, 509] on div at bounding box center [130, 509] width 122 height 16
click at [82, 550] on button "button" at bounding box center [74, 547] width 16 height 30
type input "[DATE]"
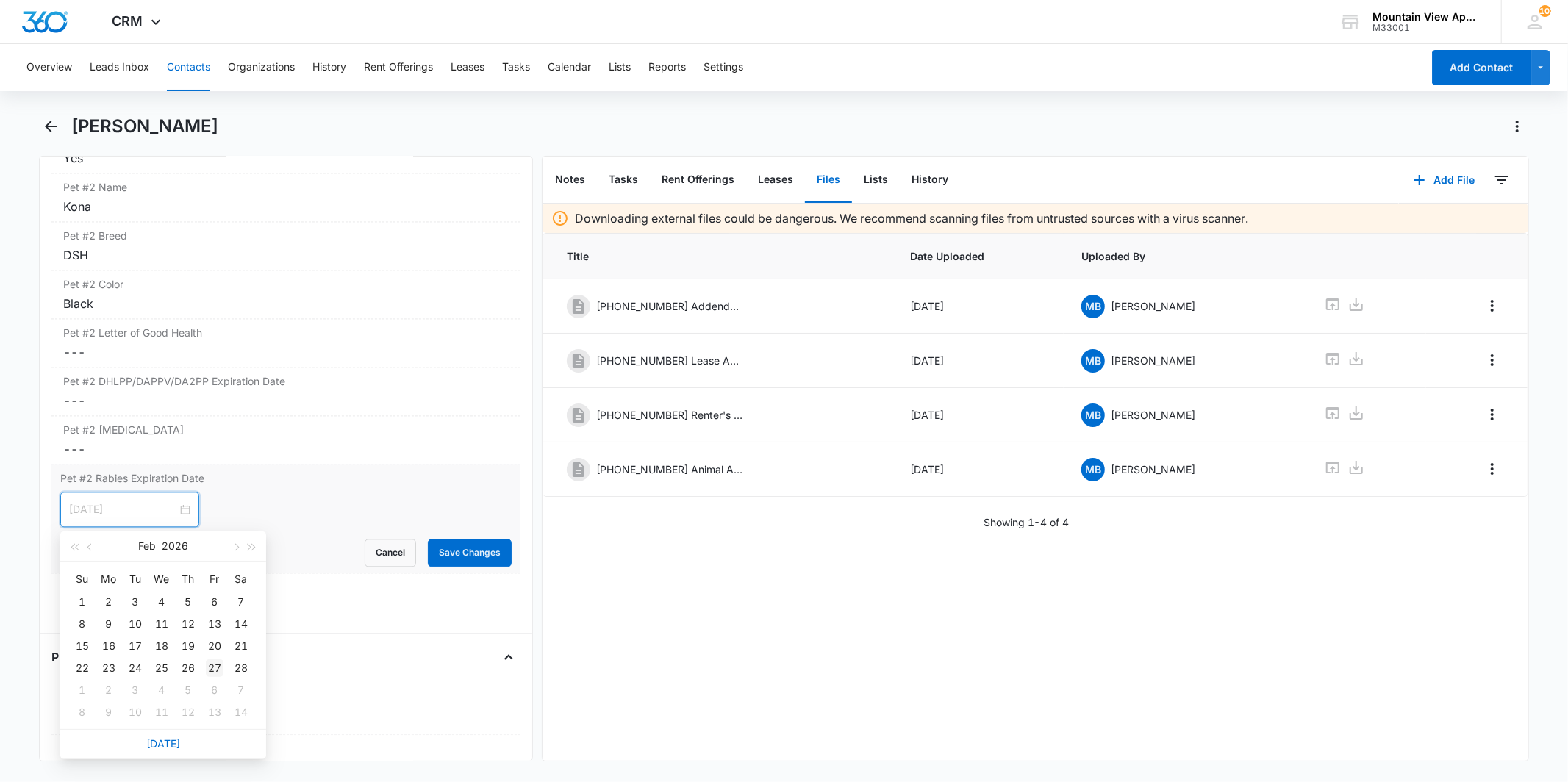
click at [209, 667] on div "27" at bounding box center [215, 668] width 18 height 18
click at [442, 555] on button "Save Changes" at bounding box center [470, 553] width 84 height 28
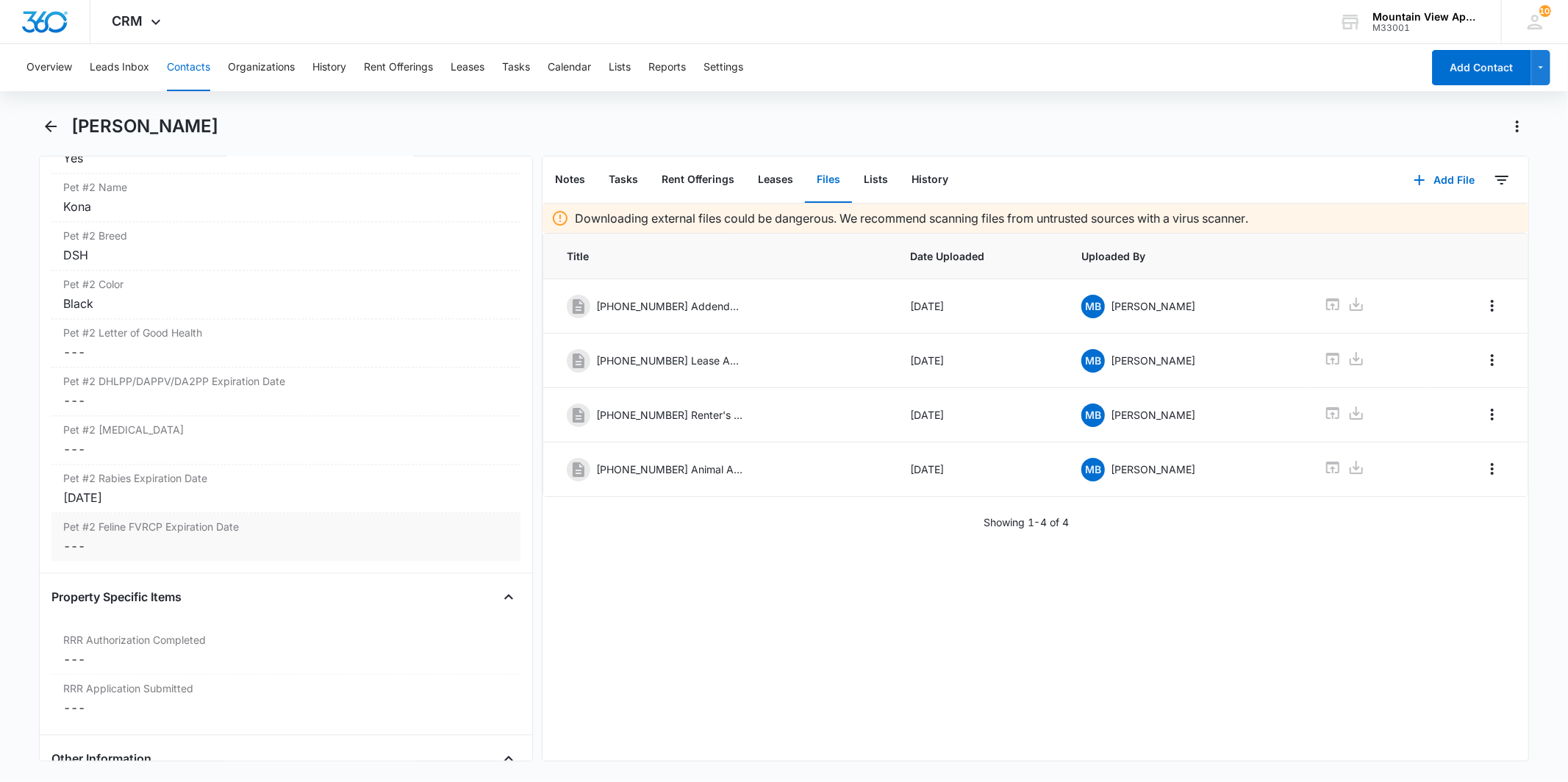
click at [175, 551] on dd "Cancel Save Changes ---" at bounding box center [285, 546] width 444 height 18
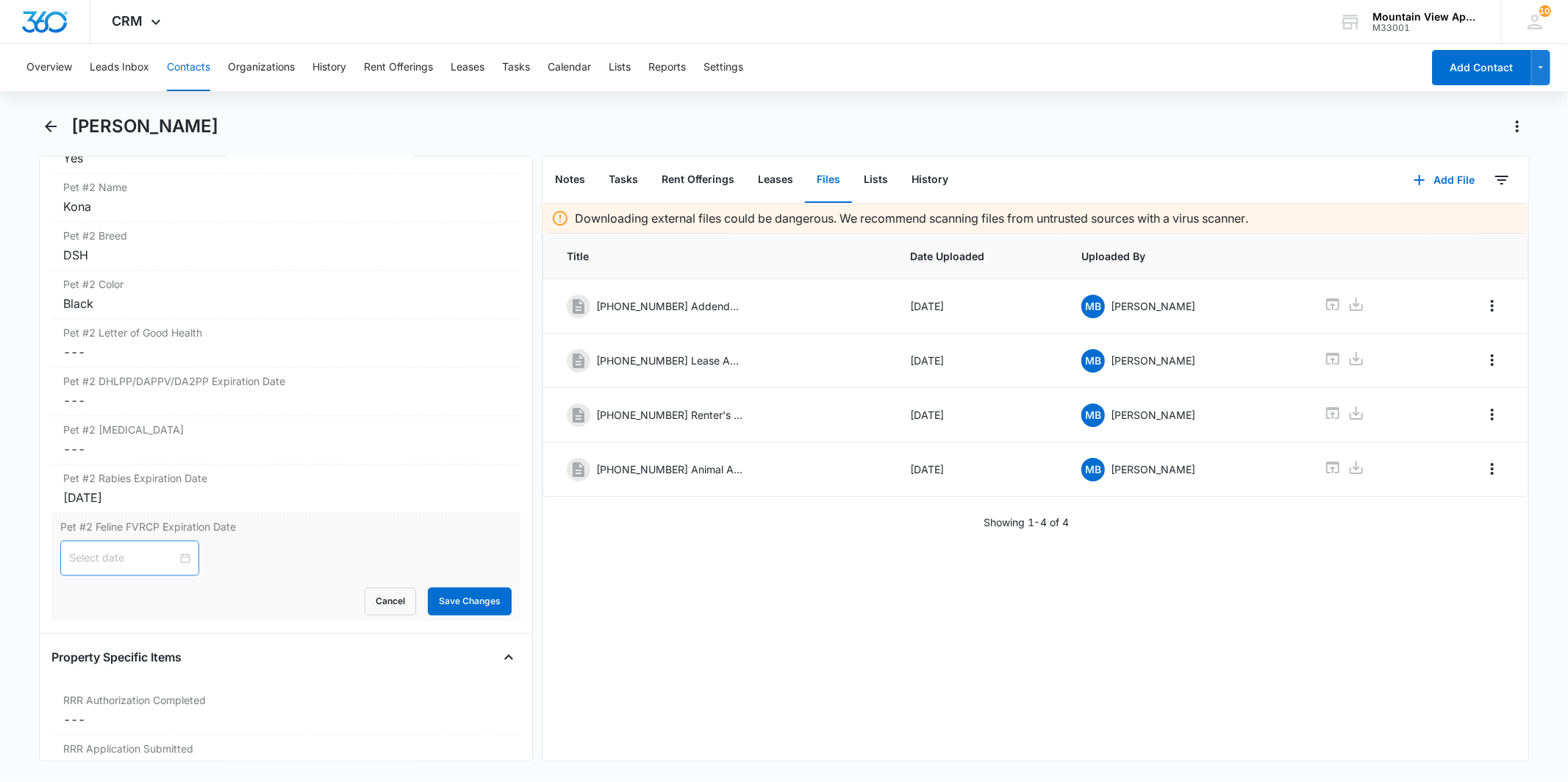
click at [172, 560] on div at bounding box center [130, 558] width 122 height 16
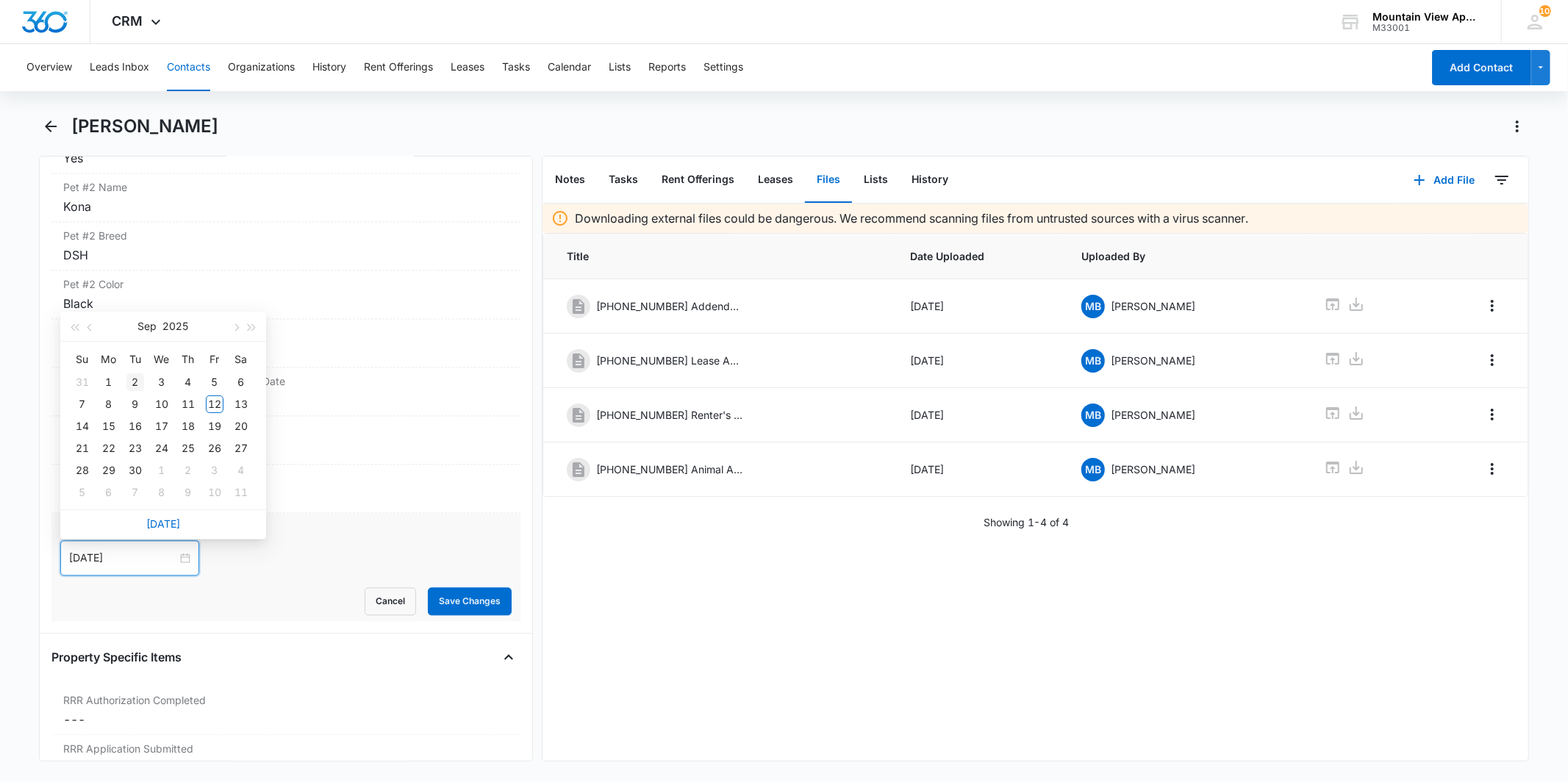
type input "[DATE]"
click at [92, 334] on button "button" at bounding box center [91, 327] width 16 height 30
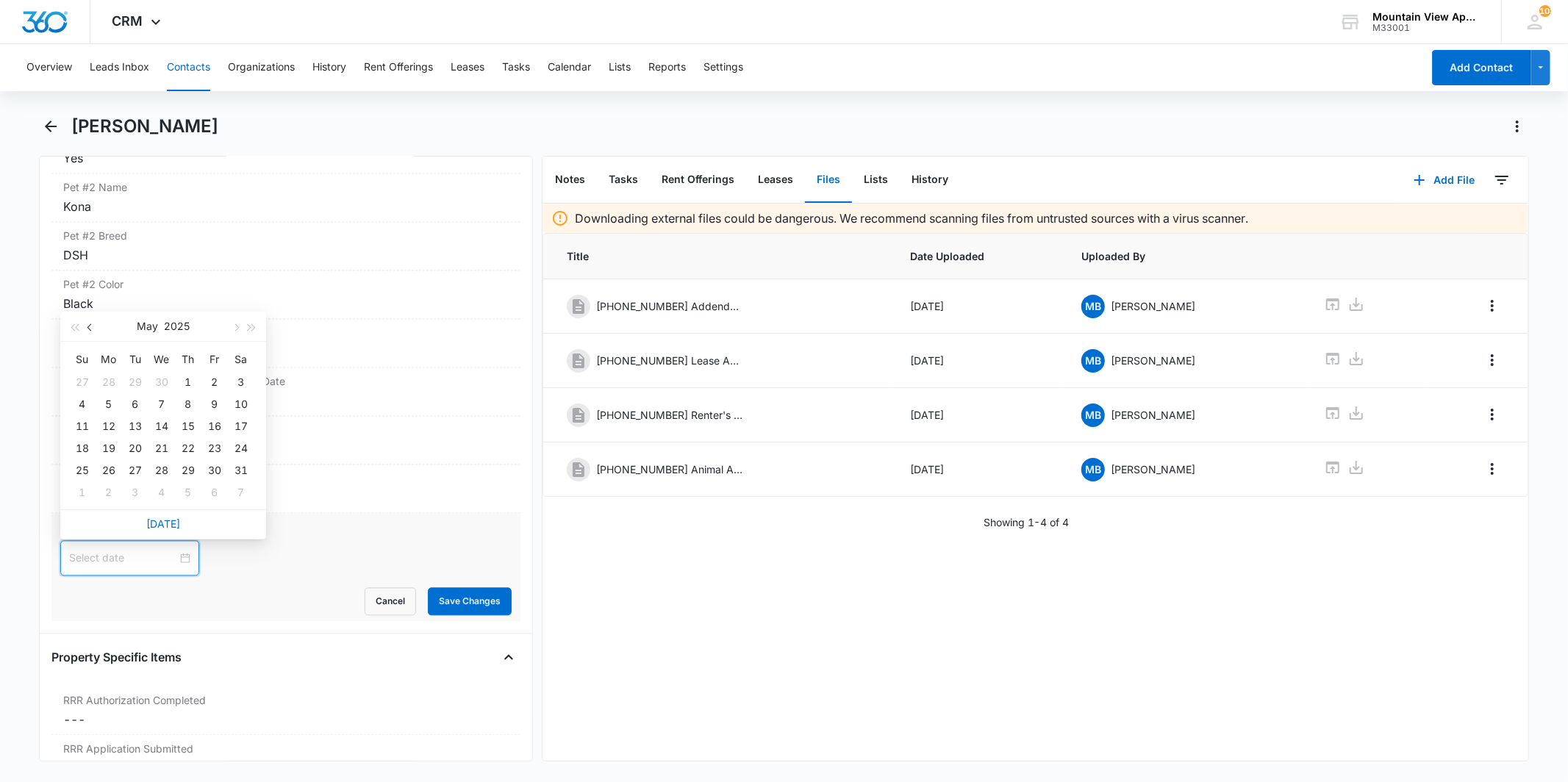
click at [92, 334] on button "button" at bounding box center [91, 327] width 16 height 30
click at [254, 332] on button "button" at bounding box center [252, 327] width 16 height 30
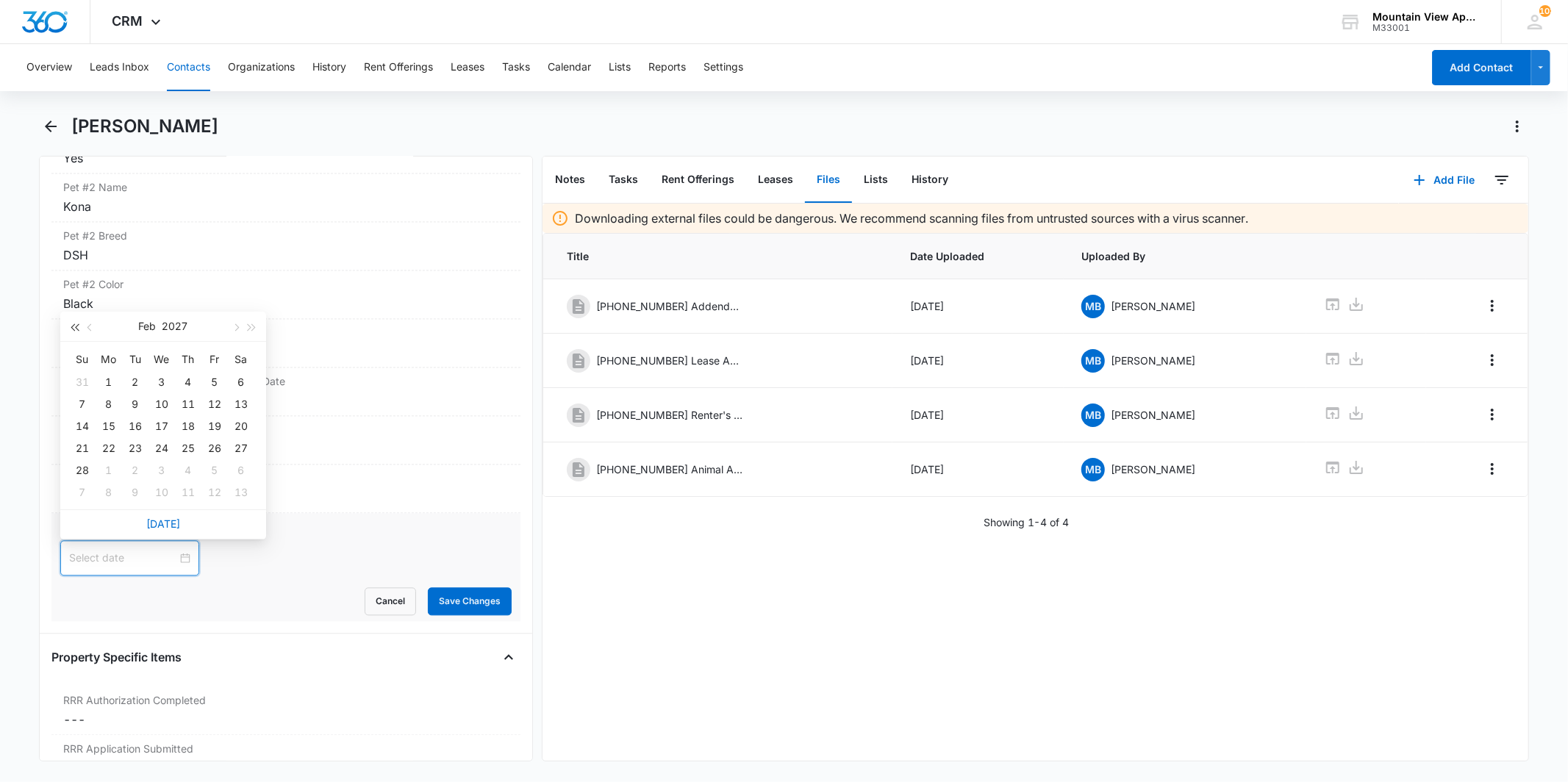
click at [71, 331] on button "button" at bounding box center [74, 327] width 16 height 30
type input "[DATE]"
click at [217, 450] on div "27" at bounding box center [215, 448] width 18 height 18
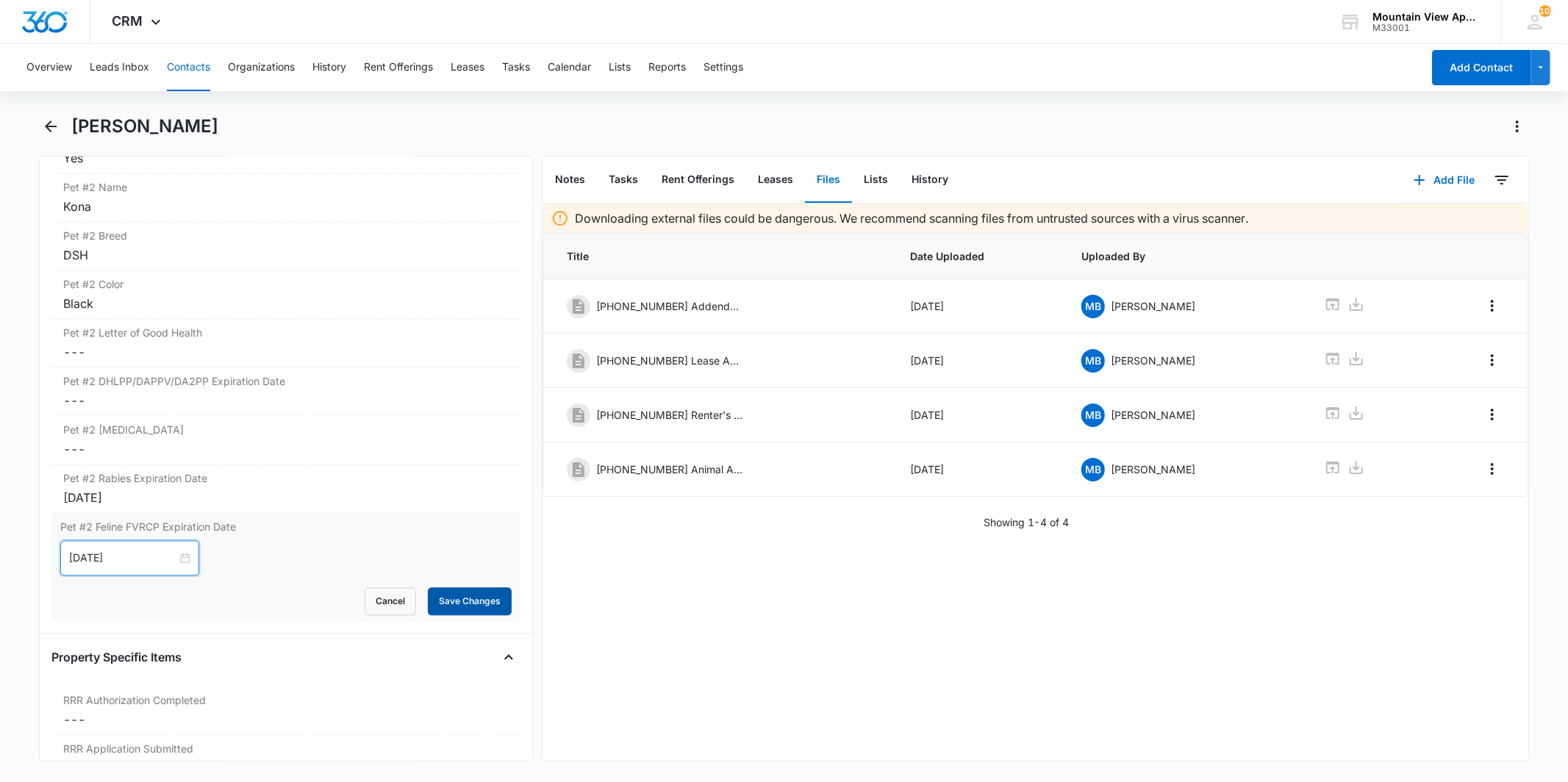
click at [442, 602] on button "Save Changes" at bounding box center [470, 602] width 84 height 28
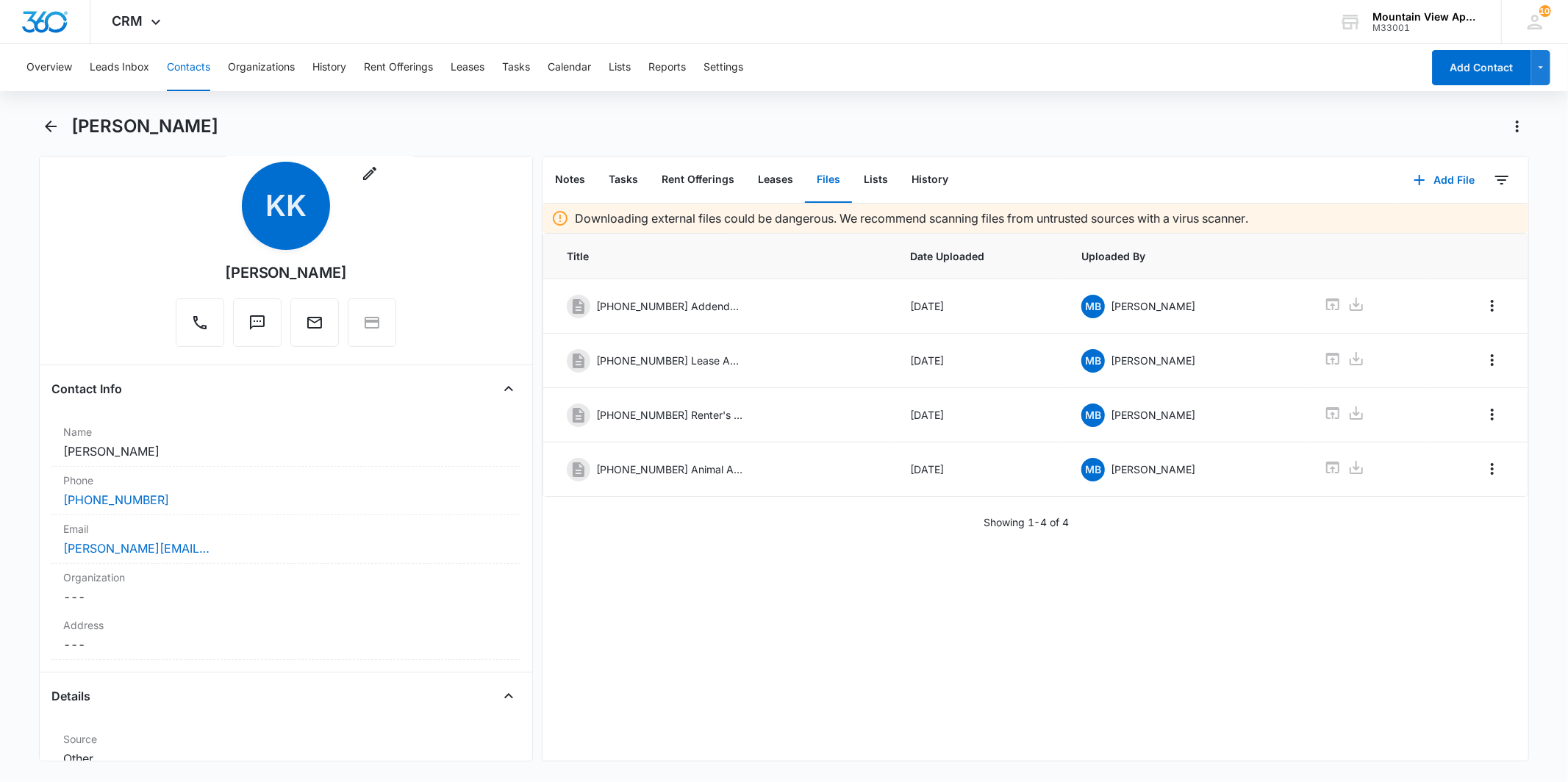
scroll to position [0, 0]
